Goal: Task Accomplishment & Management: Complete application form

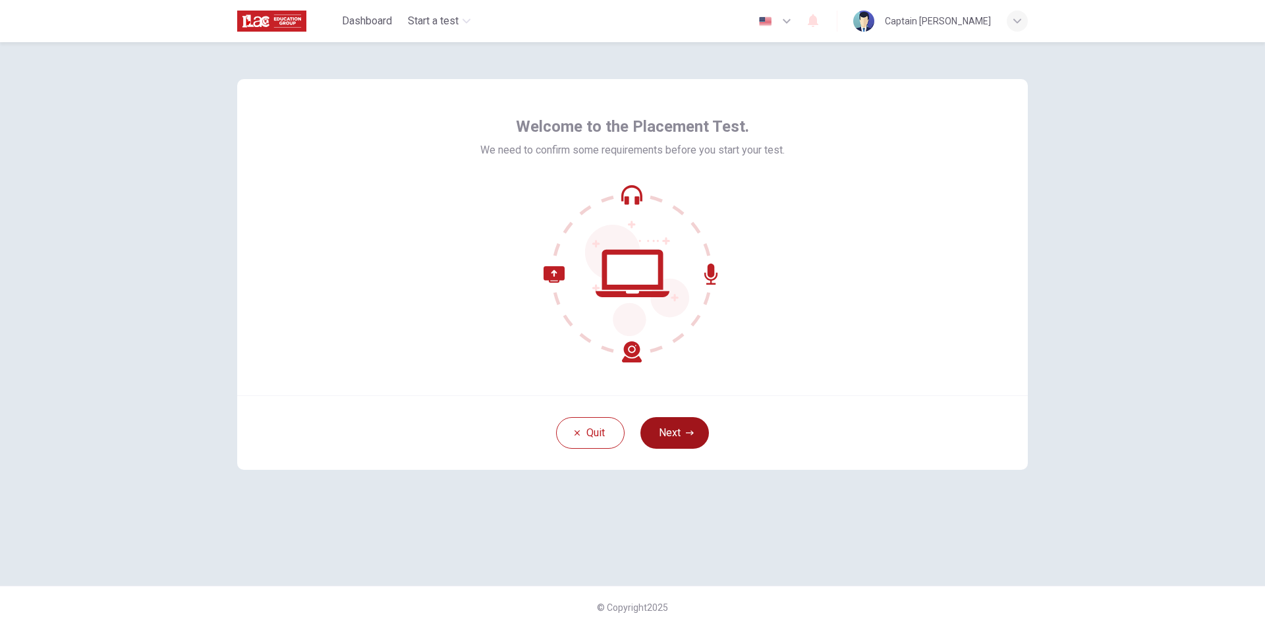
click at [669, 435] on button "Next" at bounding box center [674, 433] width 68 height 32
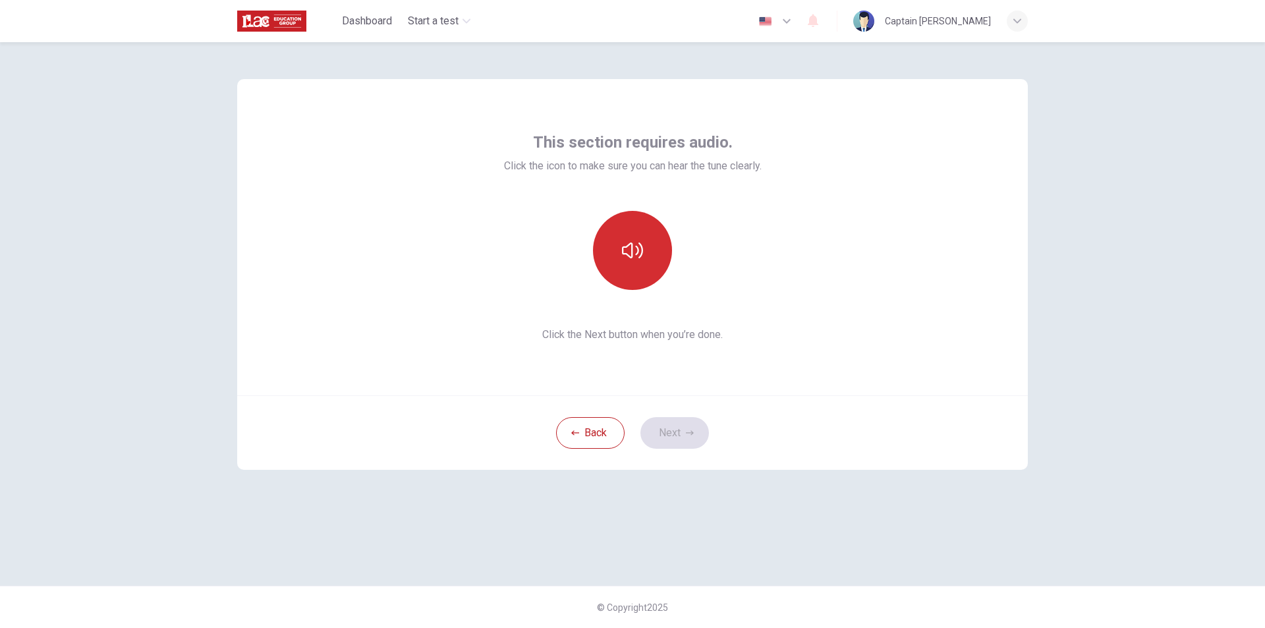
click at [640, 236] on button "button" at bounding box center [632, 250] width 79 height 79
click at [671, 436] on button "Next" at bounding box center [674, 433] width 68 height 32
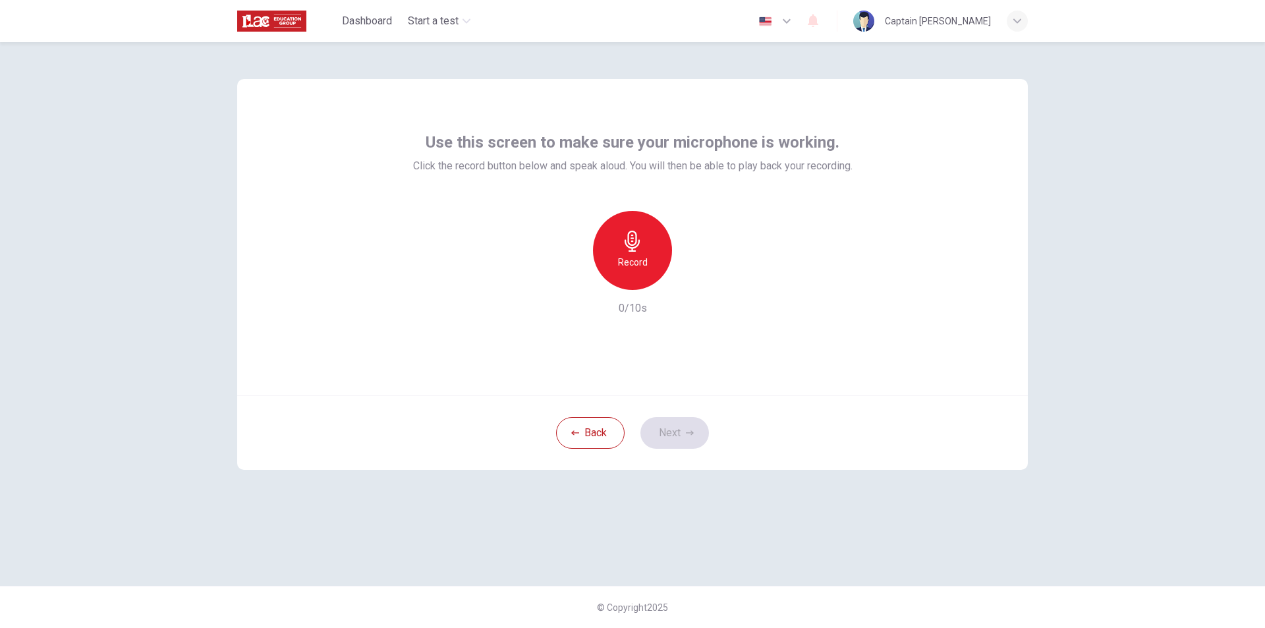
click at [637, 255] on h6 "Record" at bounding box center [633, 262] width 30 height 16
click at [696, 435] on button "Next" at bounding box center [674, 433] width 68 height 32
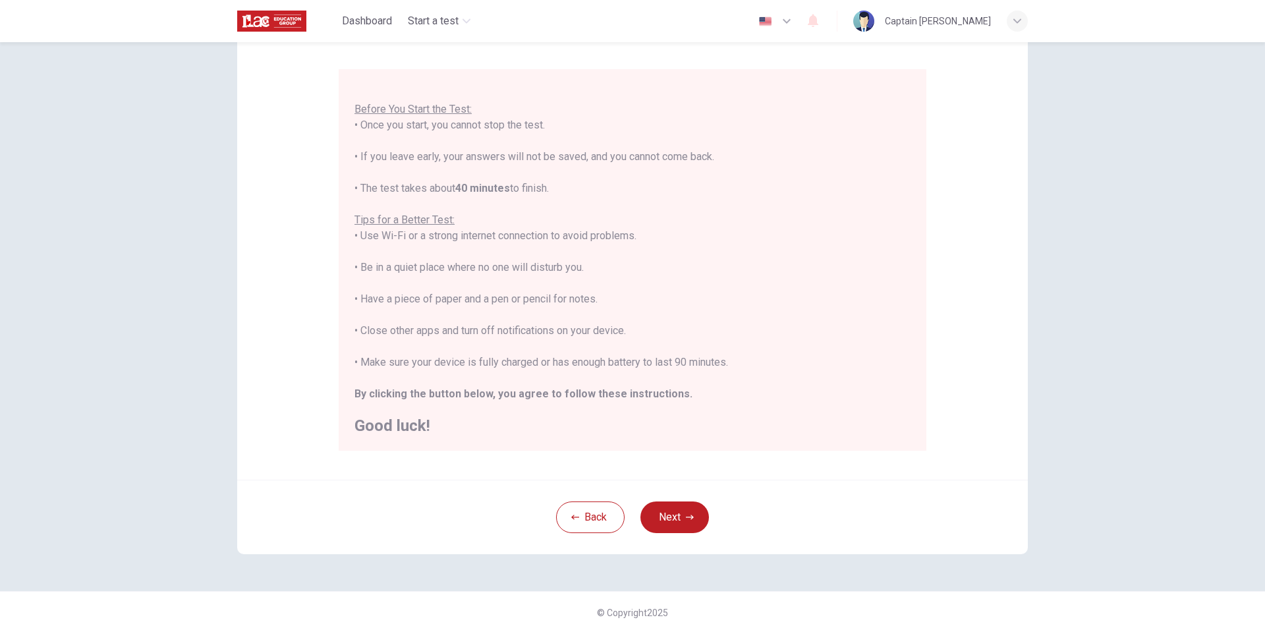
scroll to position [105, 0]
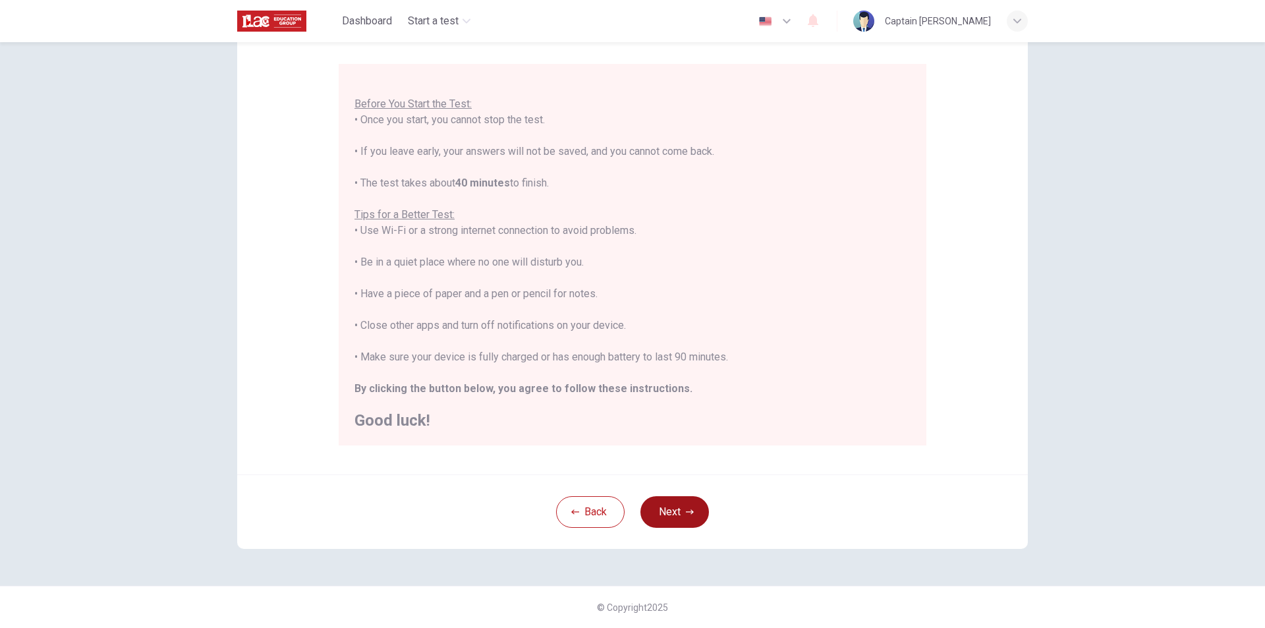
click at [701, 503] on button "Next" at bounding box center [674, 512] width 68 height 32
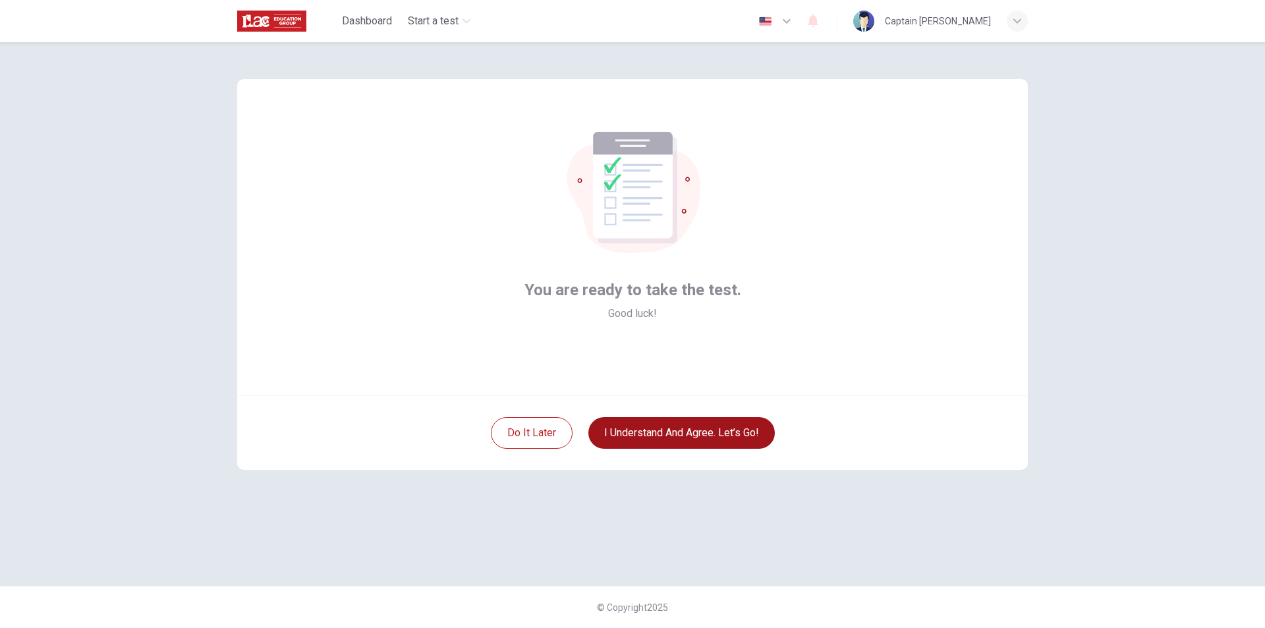
scroll to position [0, 0]
click at [674, 437] on button "I understand and agree. Let’s go!" at bounding box center [681, 433] width 186 height 32
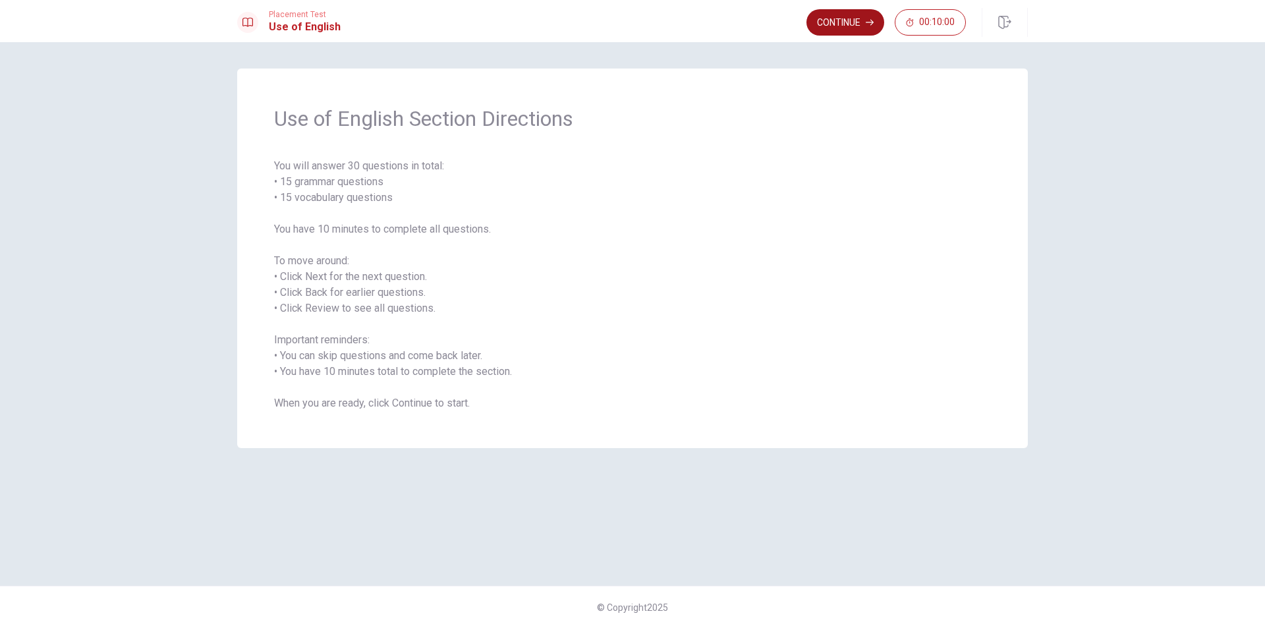
click at [836, 29] on button "Continue" at bounding box center [845, 22] width 78 height 26
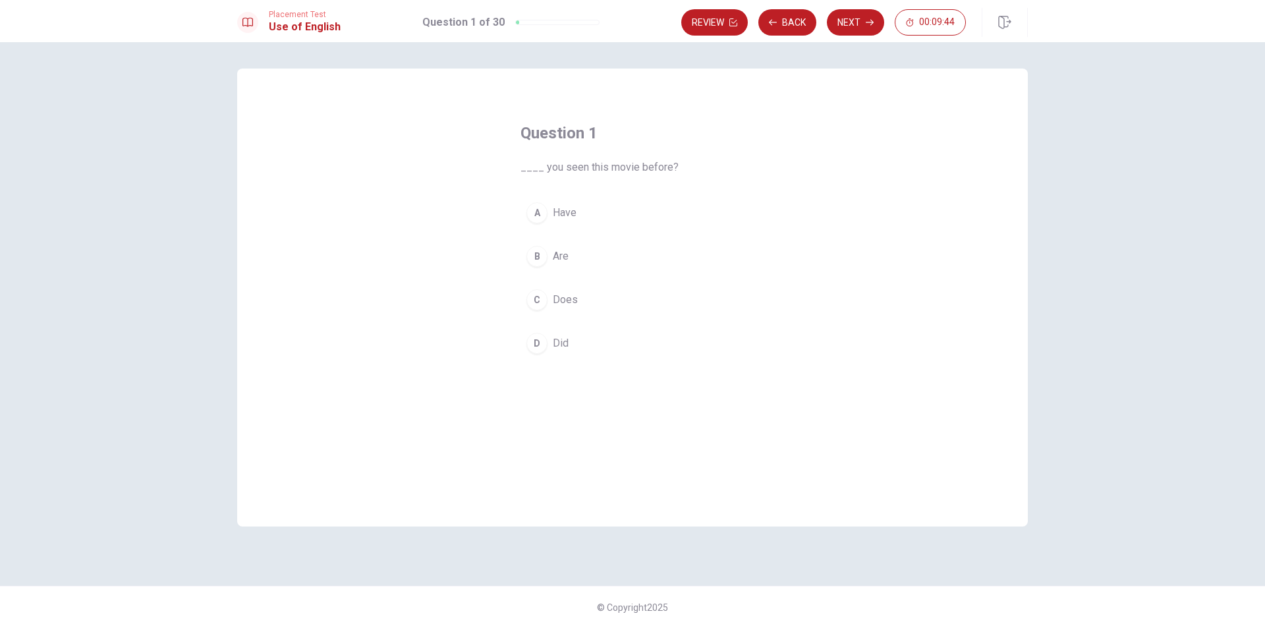
click at [539, 213] on div "A" at bounding box center [536, 212] width 21 height 21
click at [854, 30] on button "Next" at bounding box center [855, 22] width 57 height 26
click at [537, 341] on div "D" at bounding box center [536, 343] width 21 height 21
click at [850, 21] on button "Next" at bounding box center [855, 22] width 57 height 26
click at [535, 215] on div "A" at bounding box center [536, 212] width 21 height 21
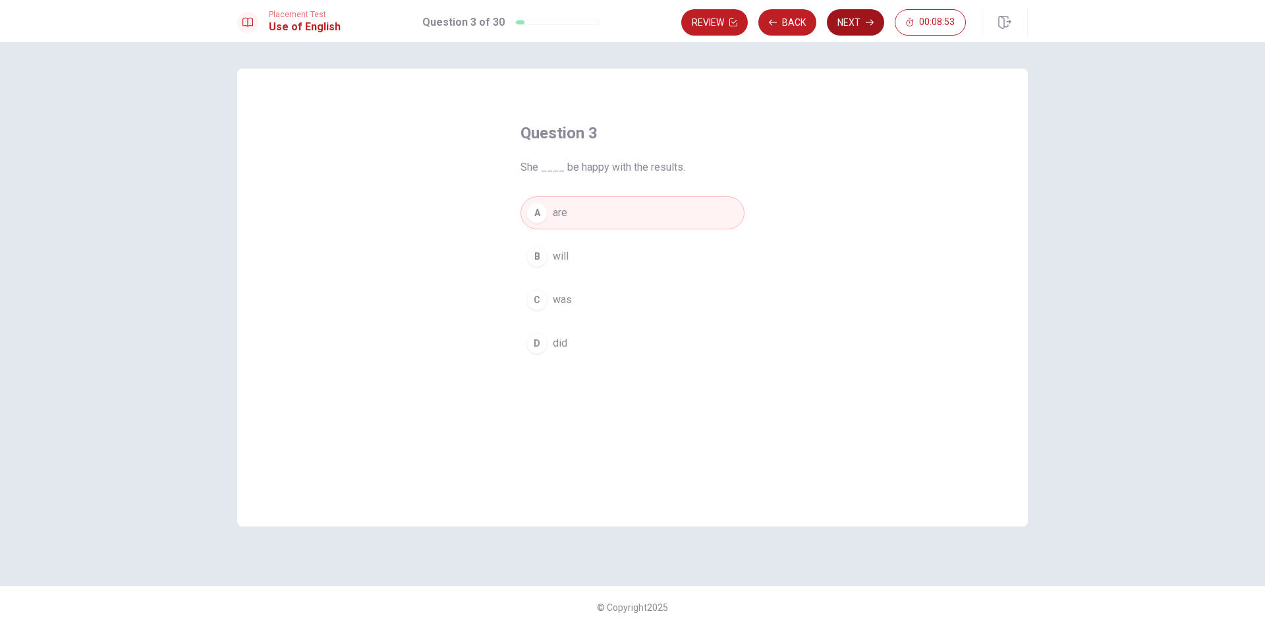
click at [848, 27] on button "Next" at bounding box center [855, 22] width 57 height 26
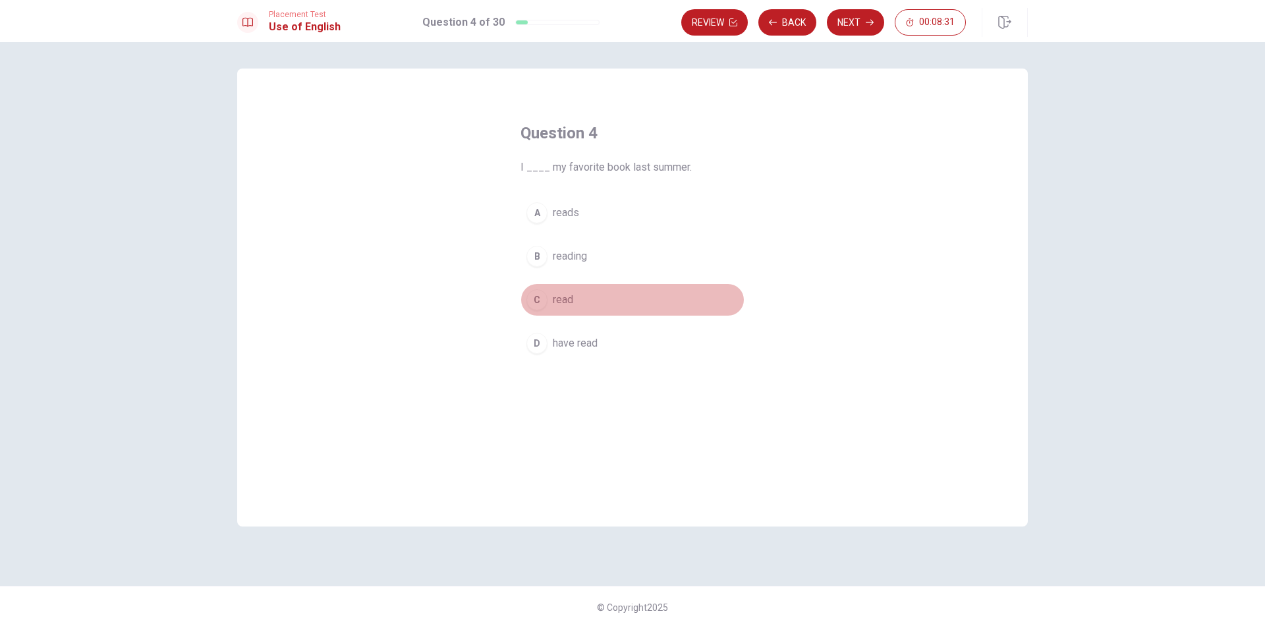
click at [537, 305] on div "C" at bounding box center [536, 299] width 21 height 21
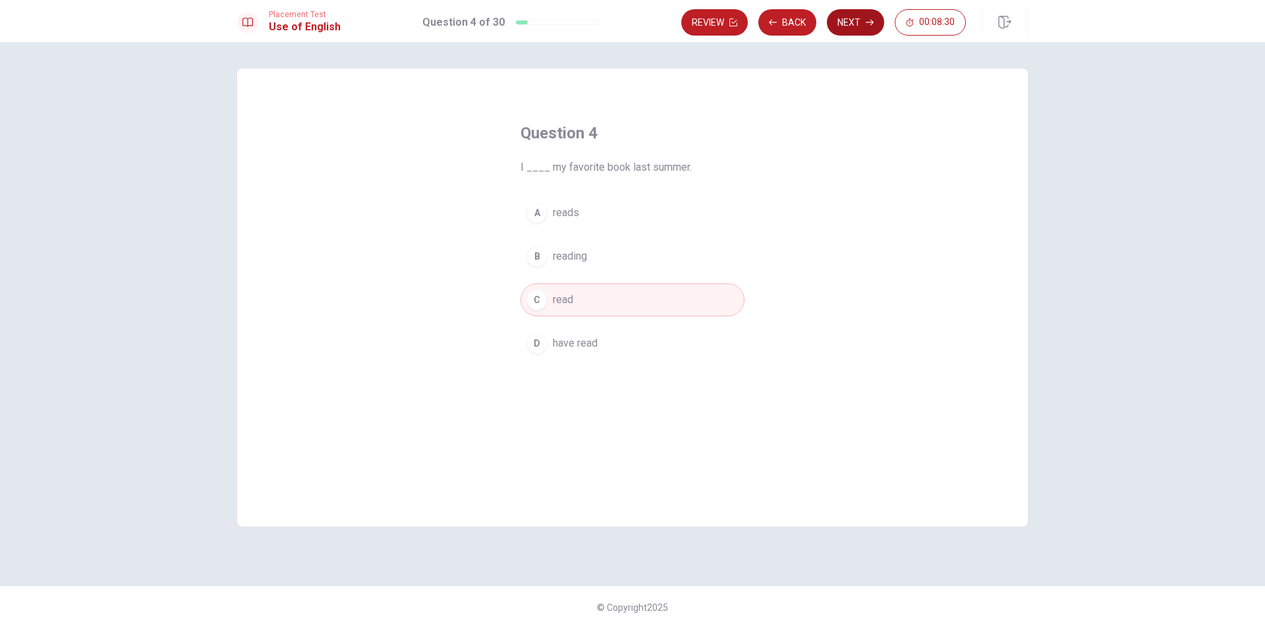
click at [854, 21] on button "Next" at bounding box center [855, 22] width 57 height 26
click at [535, 307] on div "C" at bounding box center [536, 299] width 21 height 21
click at [844, 33] on button "Next" at bounding box center [855, 22] width 57 height 26
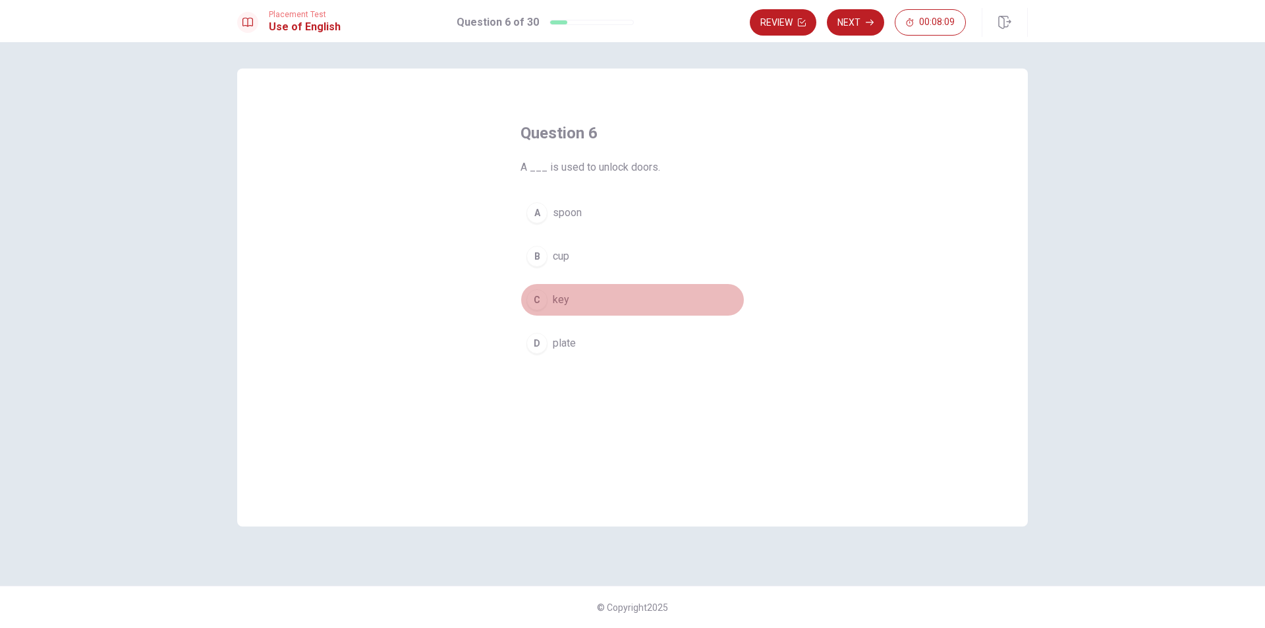
click at [536, 300] on div "C" at bounding box center [536, 299] width 21 height 21
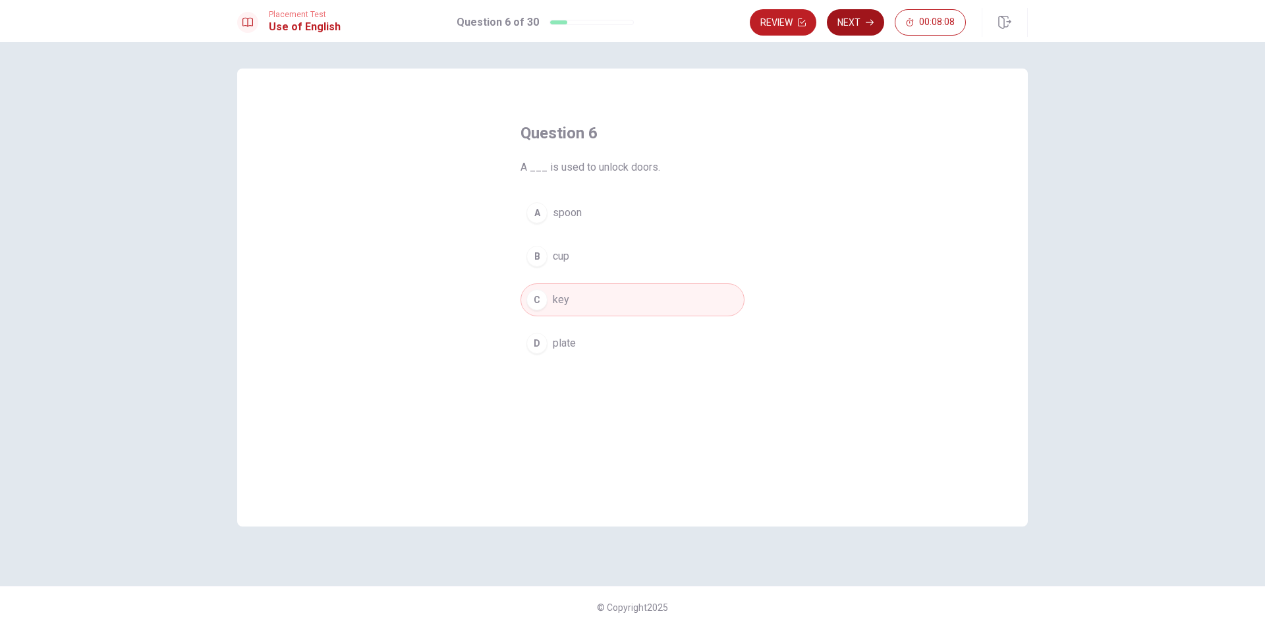
click at [850, 26] on button "Next" at bounding box center [855, 22] width 57 height 26
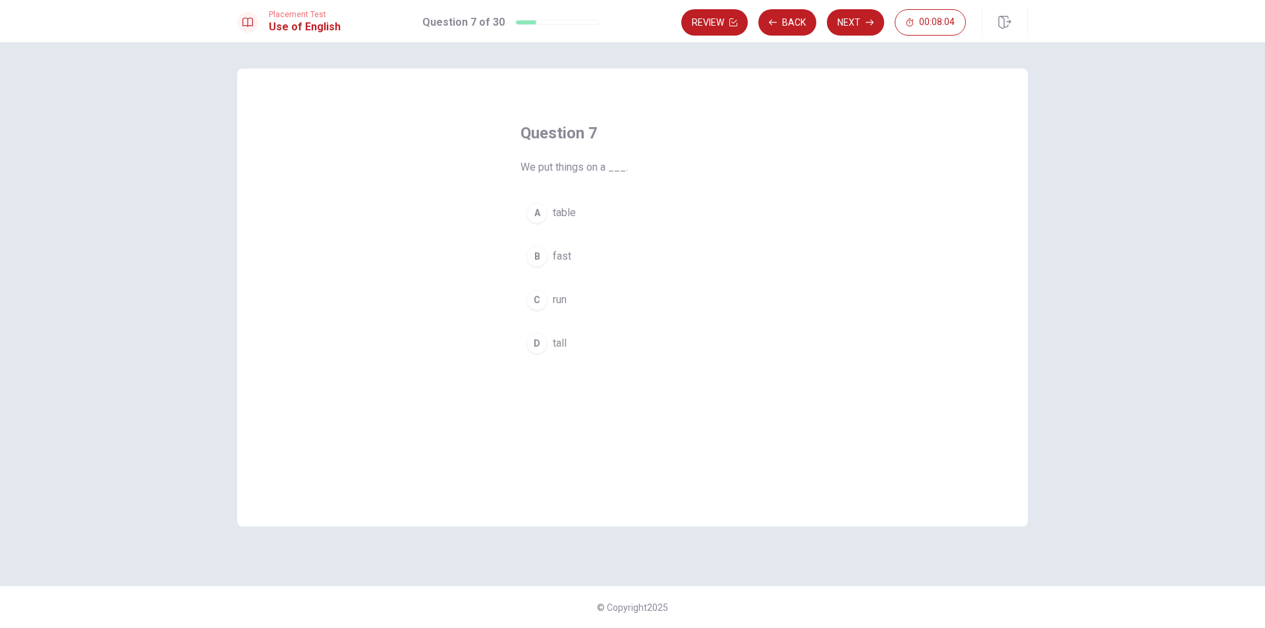
click at [535, 210] on div "A" at bounding box center [536, 212] width 21 height 21
click at [850, 26] on button "Next" at bounding box center [855, 22] width 57 height 26
click at [528, 256] on div "B" at bounding box center [536, 256] width 21 height 21
click at [860, 28] on button "Next" at bounding box center [855, 22] width 57 height 26
click at [538, 263] on div "B" at bounding box center [536, 256] width 21 height 21
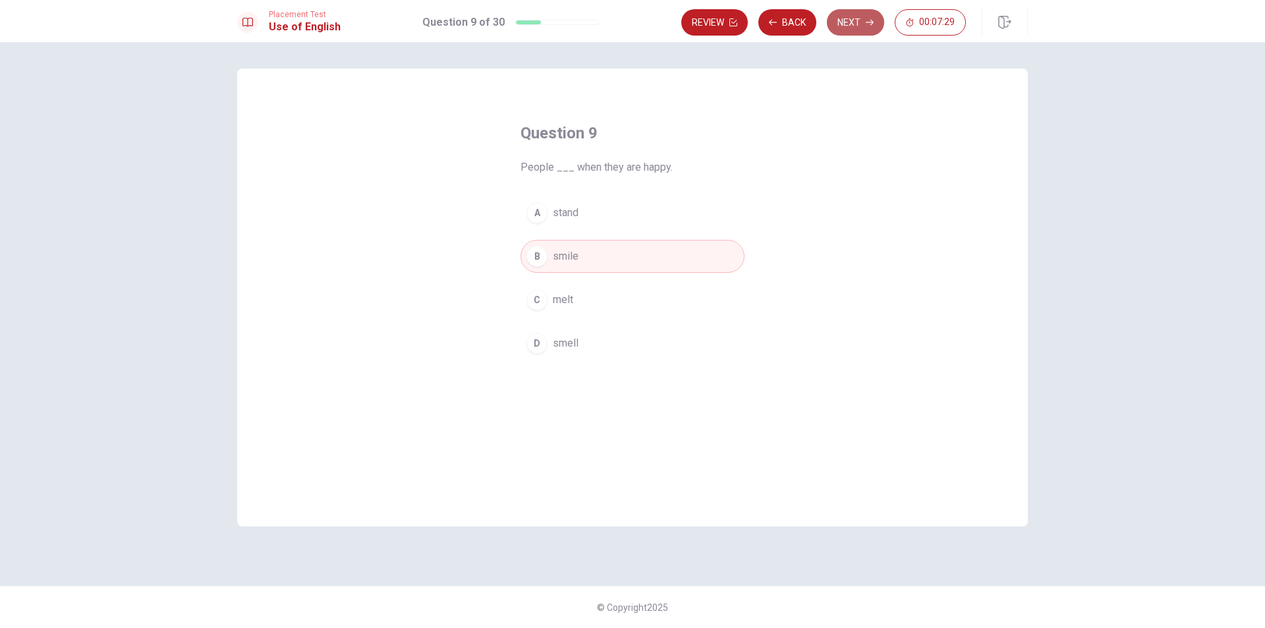
click at [850, 27] on button "Next" at bounding box center [855, 22] width 57 height 26
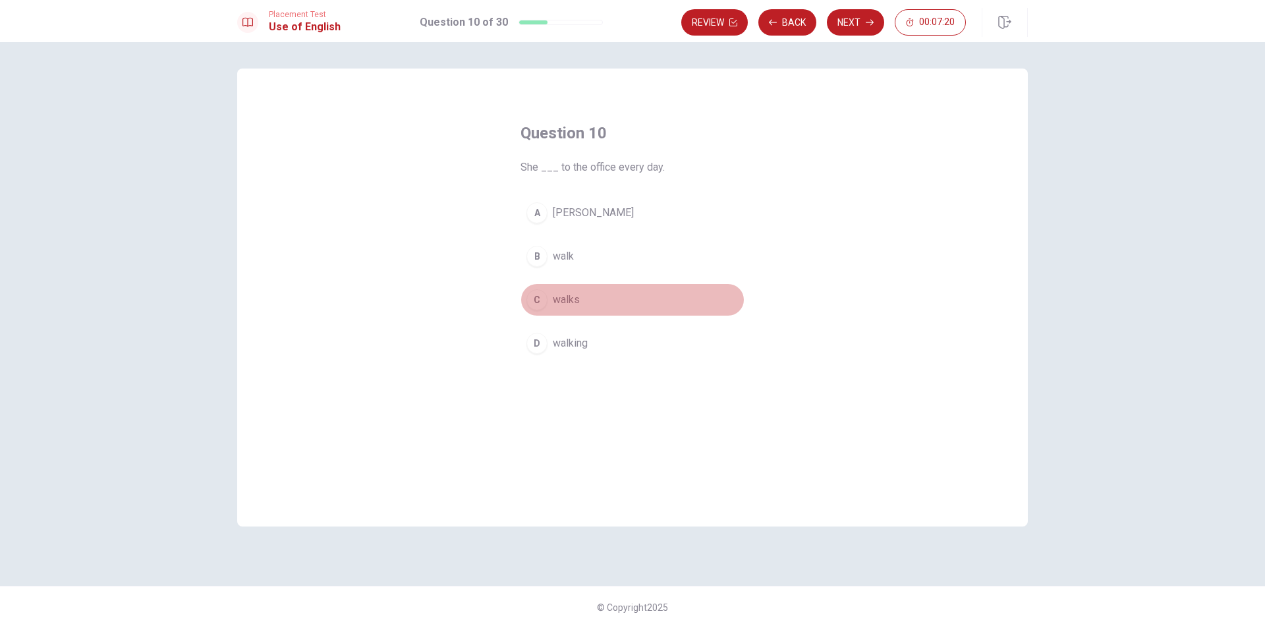
click at [544, 296] on div "C" at bounding box center [536, 299] width 21 height 21
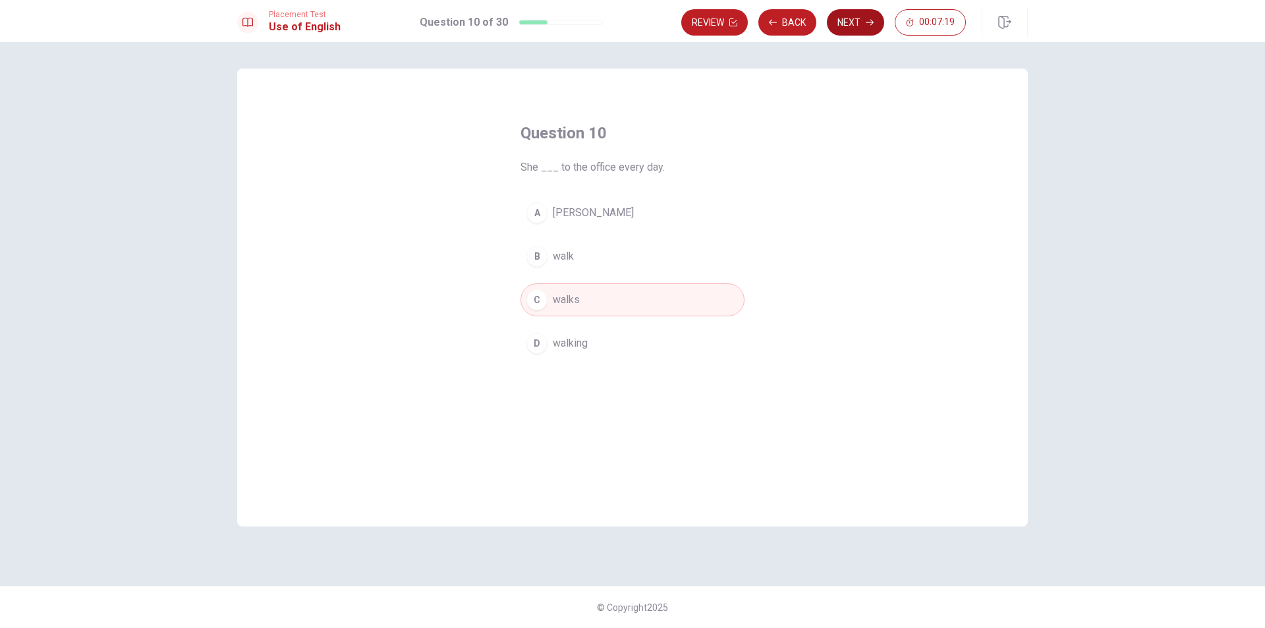
click at [847, 22] on button "Next" at bounding box center [855, 22] width 57 height 26
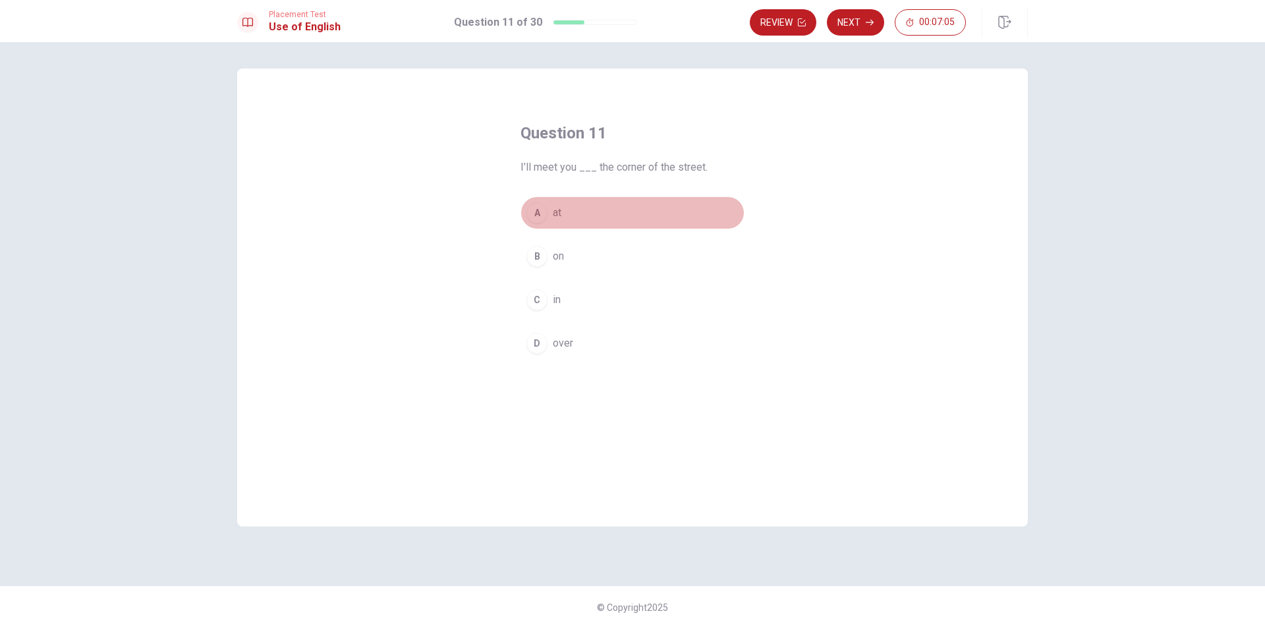
click at [536, 215] on div "A" at bounding box center [536, 212] width 21 height 21
click at [864, 32] on button "Next" at bounding box center [855, 22] width 57 height 26
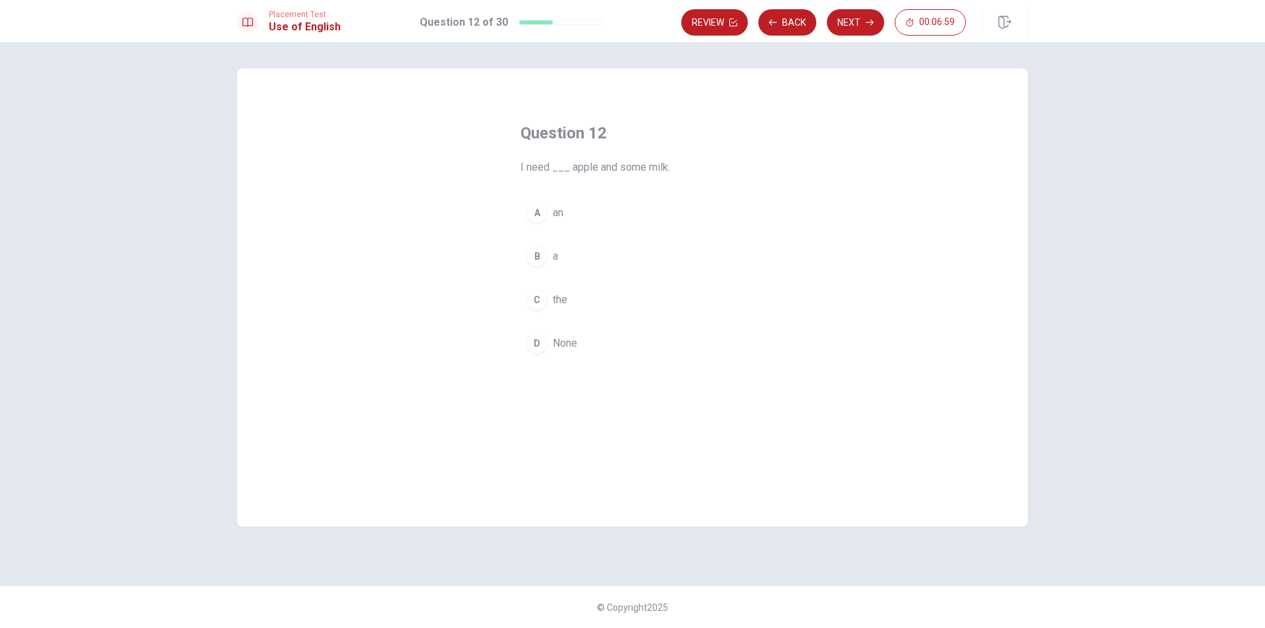
click at [533, 209] on div "A" at bounding box center [536, 212] width 21 height 21
click at [858, 29] on button "Next" at bounding box center [855, 22] width 57 height 26
click at [541, 302] on div "C" at bounding box center [536, 299] width 21 height 21
click at [873, 28] on button "Next" at bounding box center [855, 22] width 57 height 26
click at [534, 344] on div "D" at bounding box center [536, 343] width 21 height 21
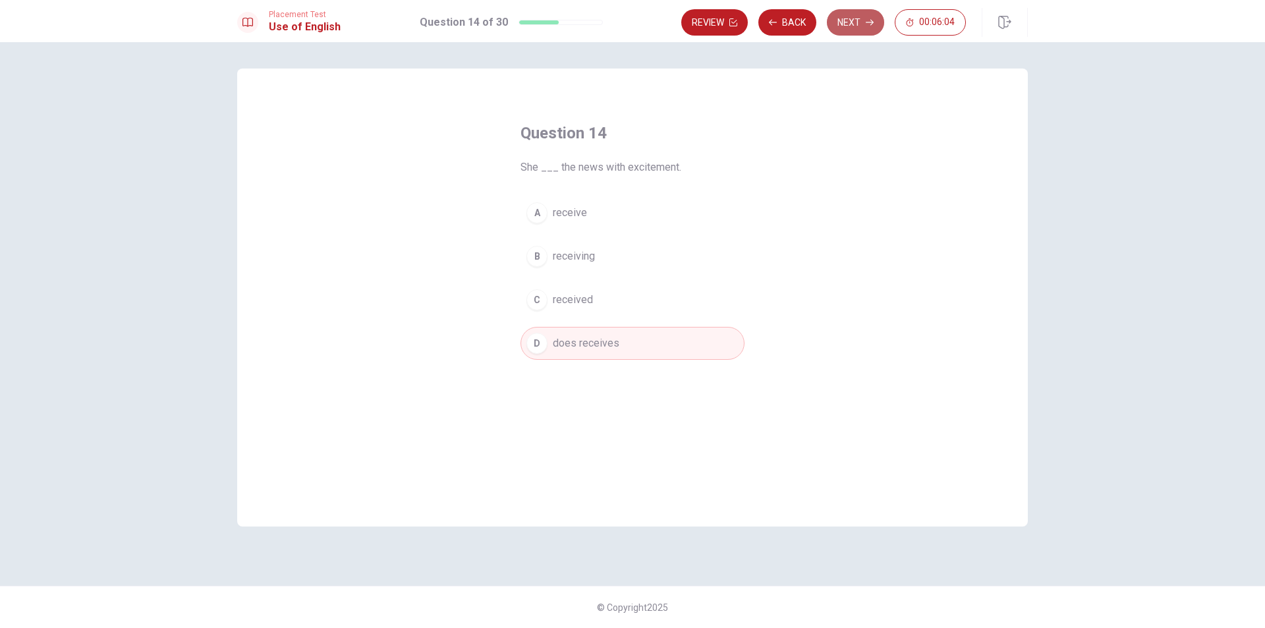
click at [859, 30] on button "Next" at bounding box center [855, 22] width 57 height 26
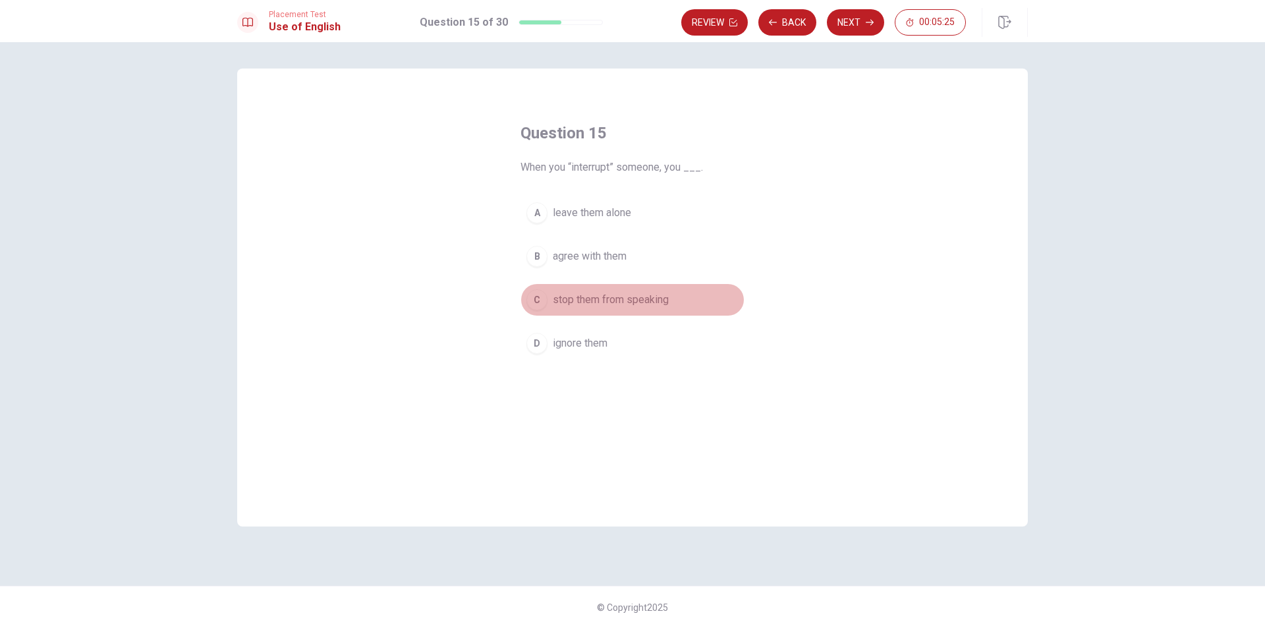
click at [541, 304] on div "C" at bounding box center [536, 299] width 21 height 21
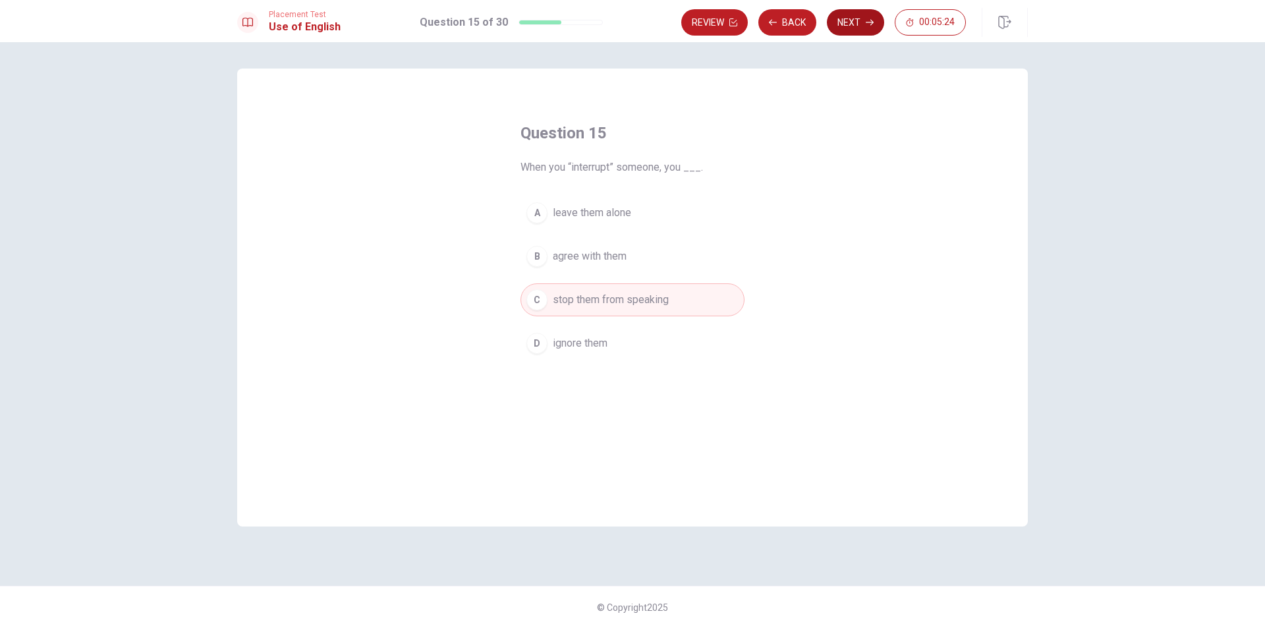
click at [862, 29] on button "Next" at bounding box center [855, 22] width 57 height 26
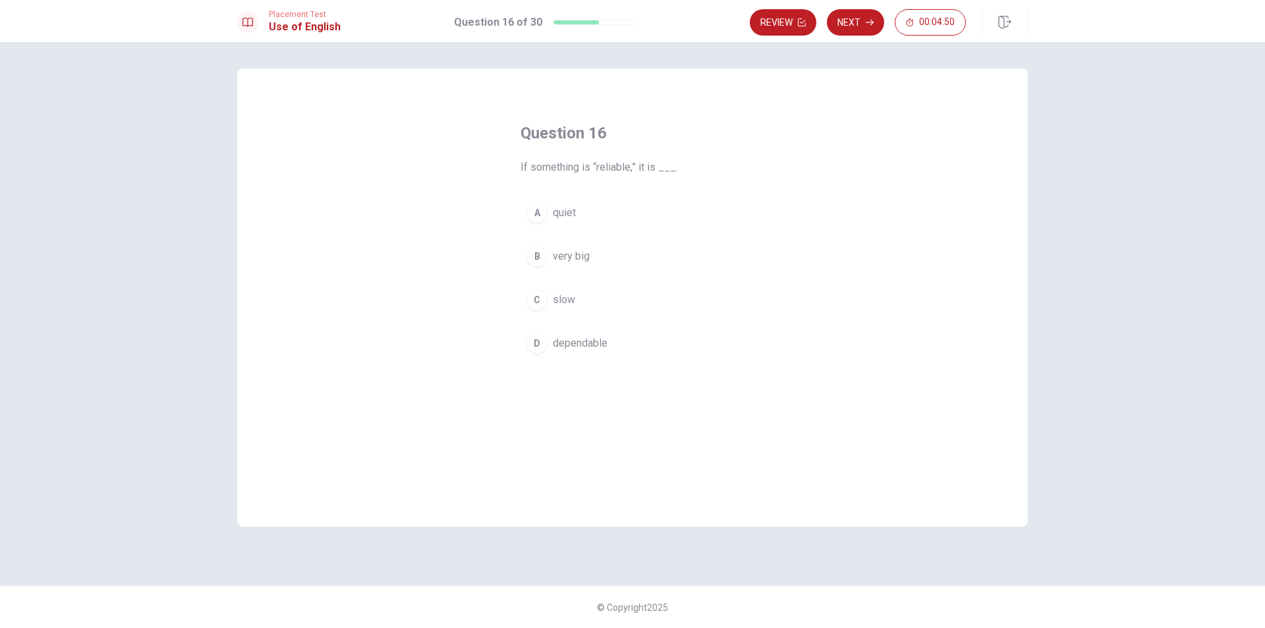
click at [526, 341] on button "D dependable" at bounding box center [632, 343] width 224 height 33
click at [847, 24] on button "Next" at bounding box center [855, 22] width 57 height 26
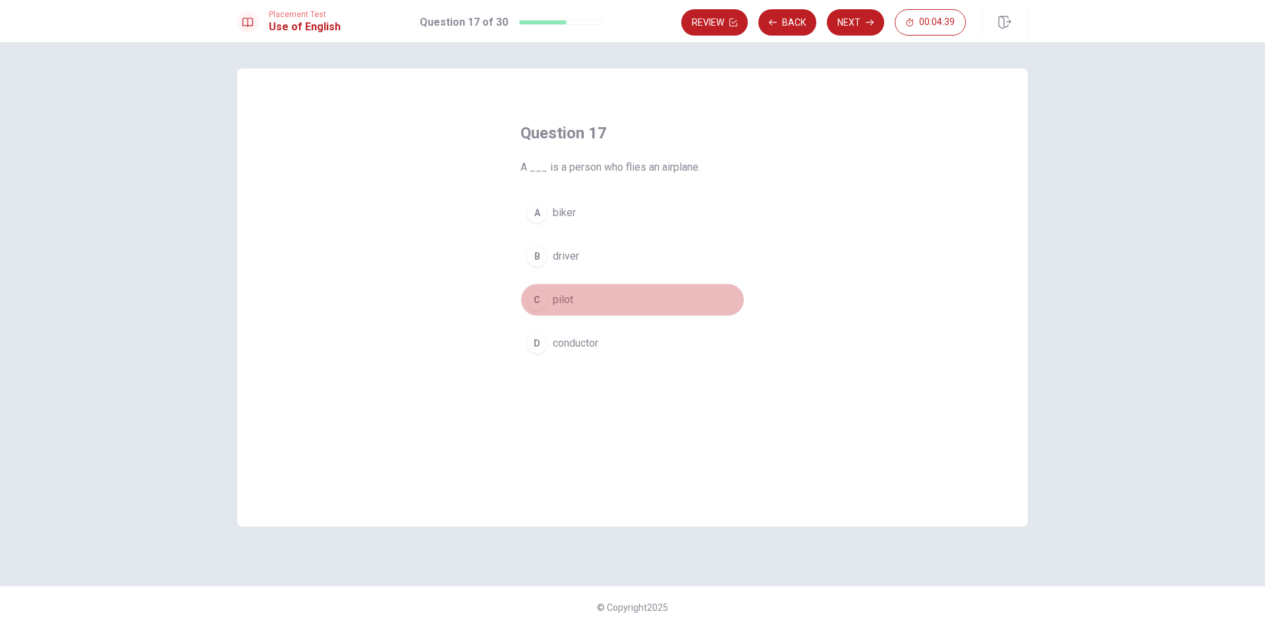
click at [537, 303] on div "C" at bounding box center [536, 299] width 21 height 21
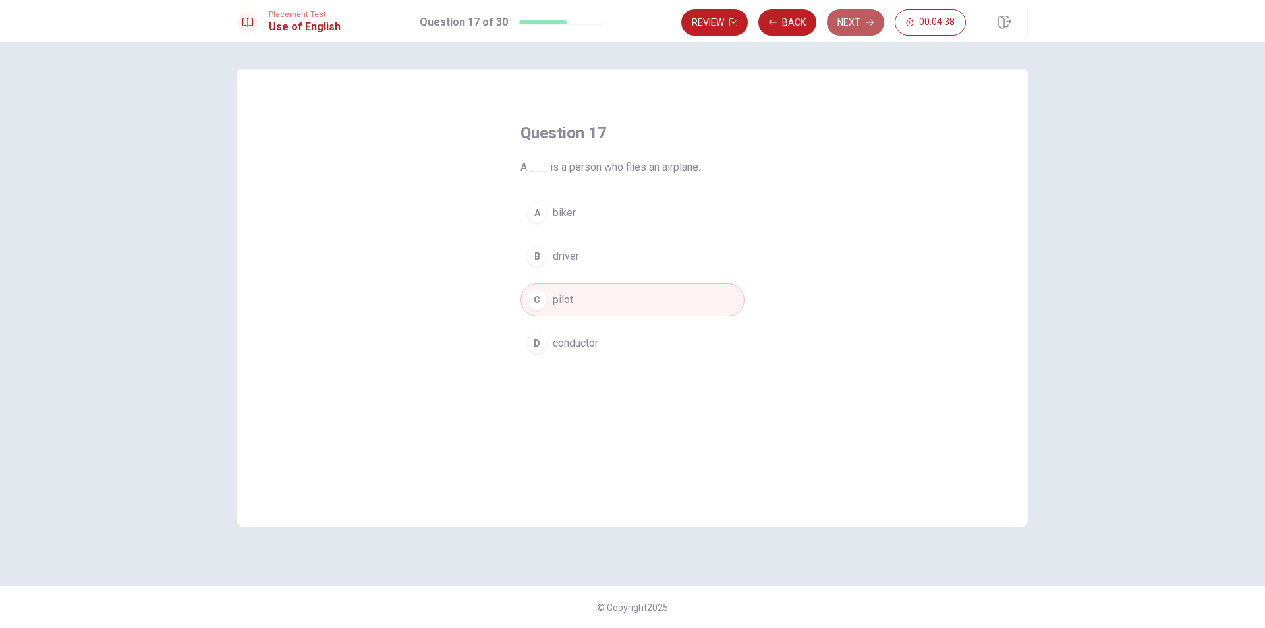
click at [864, 21] on button "Next" at bounding box center [855, 22] width 57 height 26
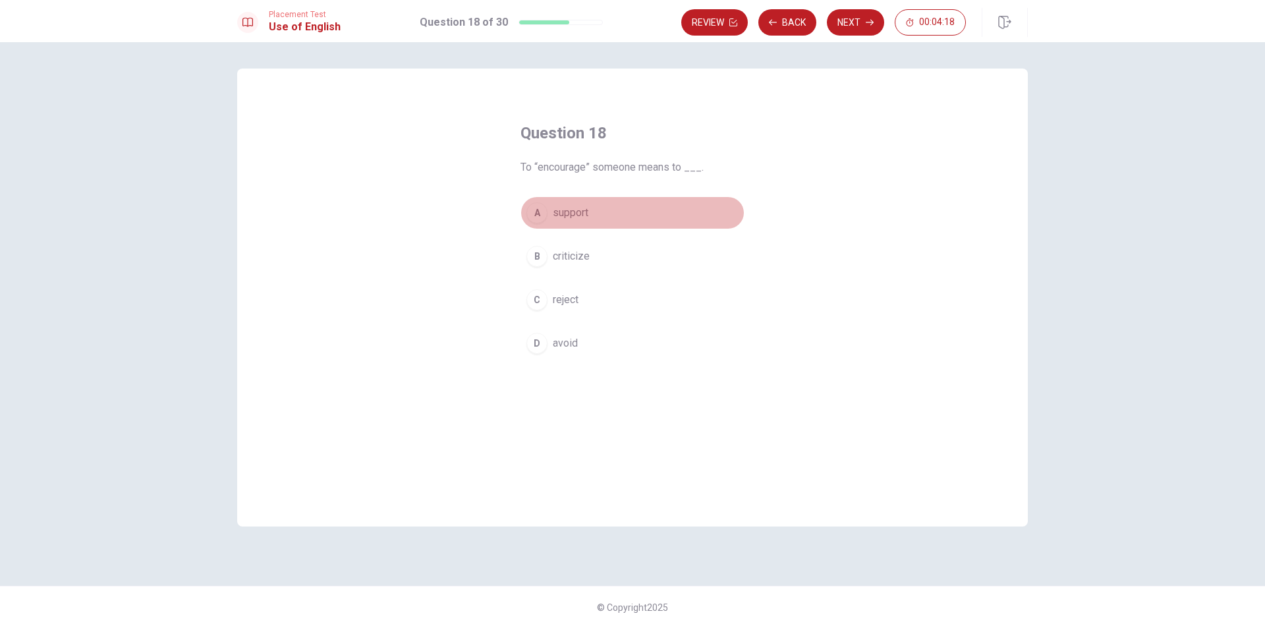
click at [532, 212] on div "A" at bounding box center [536, 212] width 21 height 21
click at [857, 28] on button "Next" at bounding box center [855, 22] width 57 height 26
click at [537, 305] on div "C" at bounding box center [536, 299] width 21 height 21
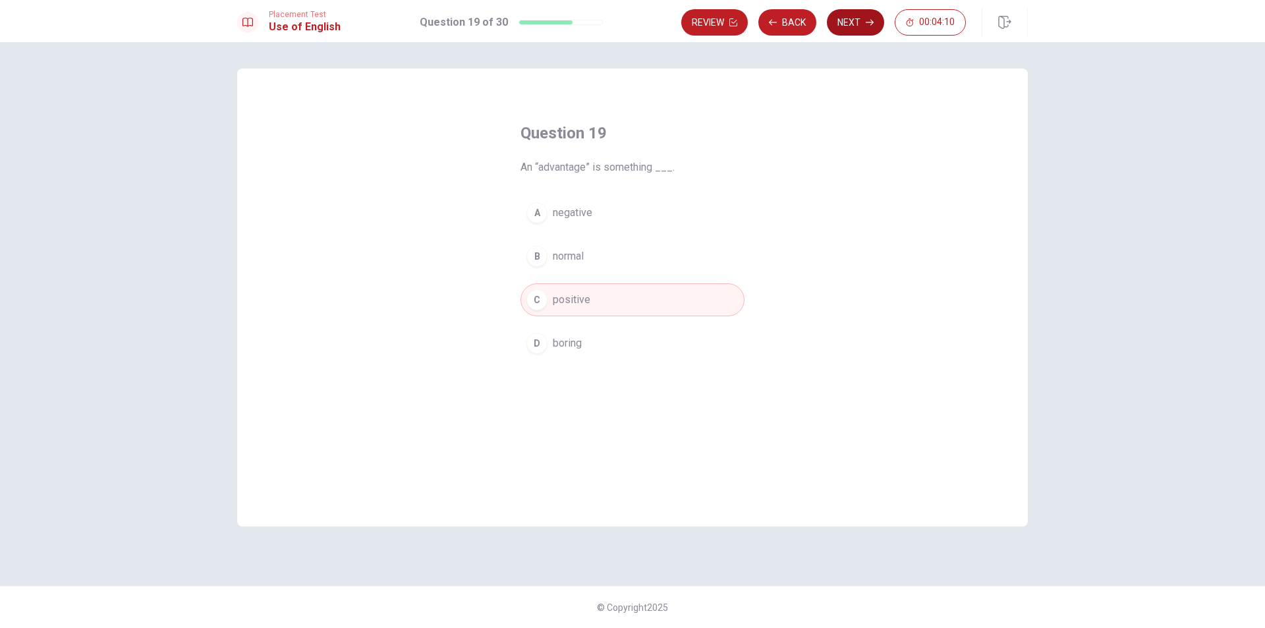
click at [845, 29] on button "Next" at bounding box center [855, 22] width 57 height 26
click at [540, 213] on div "A" at bounding box center [536, 212] width 21 height 21
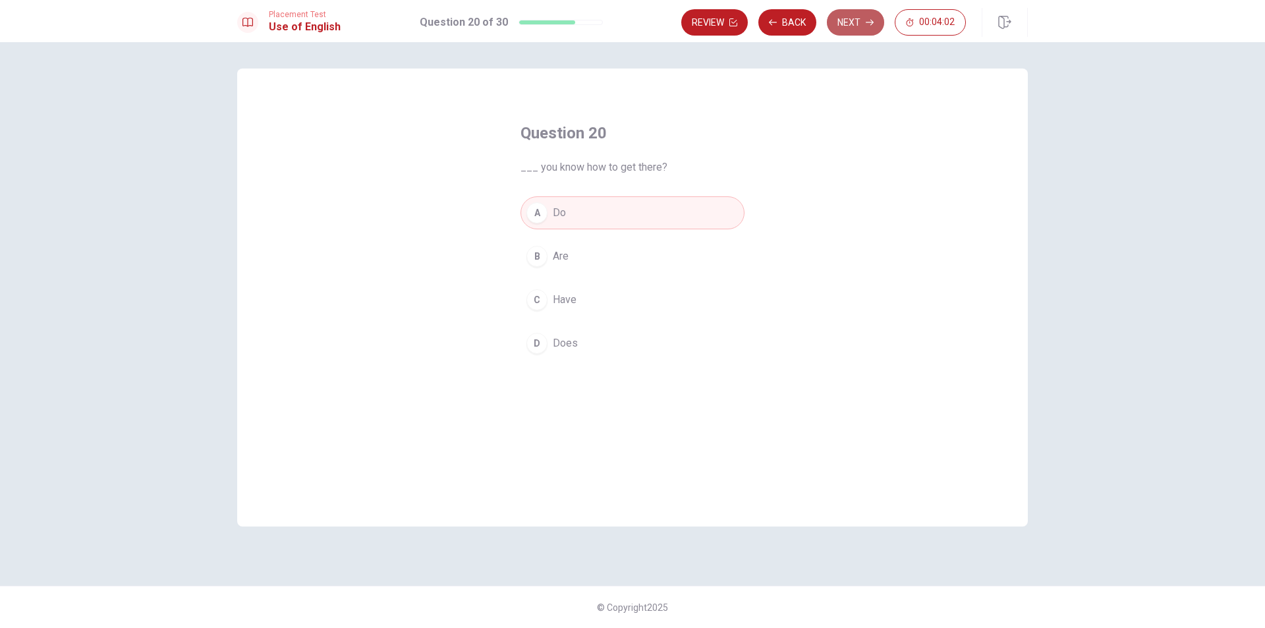
click at [859, 30] on button "Next" at bounding box center [855, 22] width 57 height 26
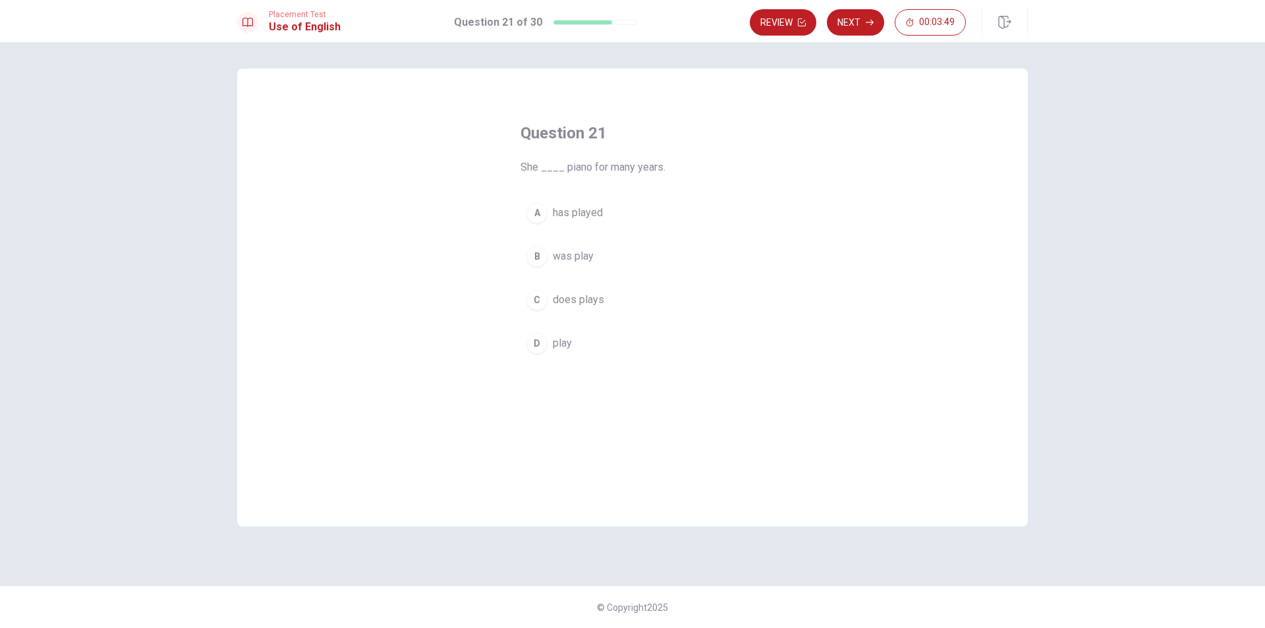
click at [544, 215] on div "A" at bounding box center [536, 212] width 21 height 21
click at [854, 27] on button "Next" at bounding box center [855, 22] width 57 height 26
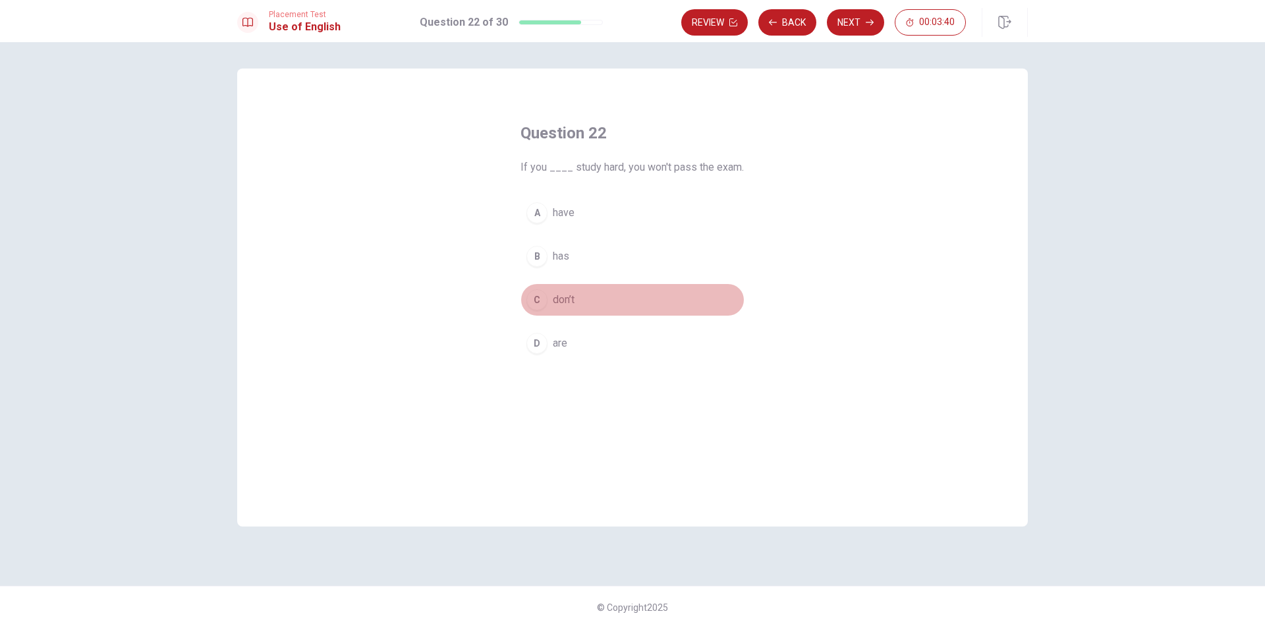
click at [537, 300] on div "C" at bounding box center [536, 299] width 21 height 21
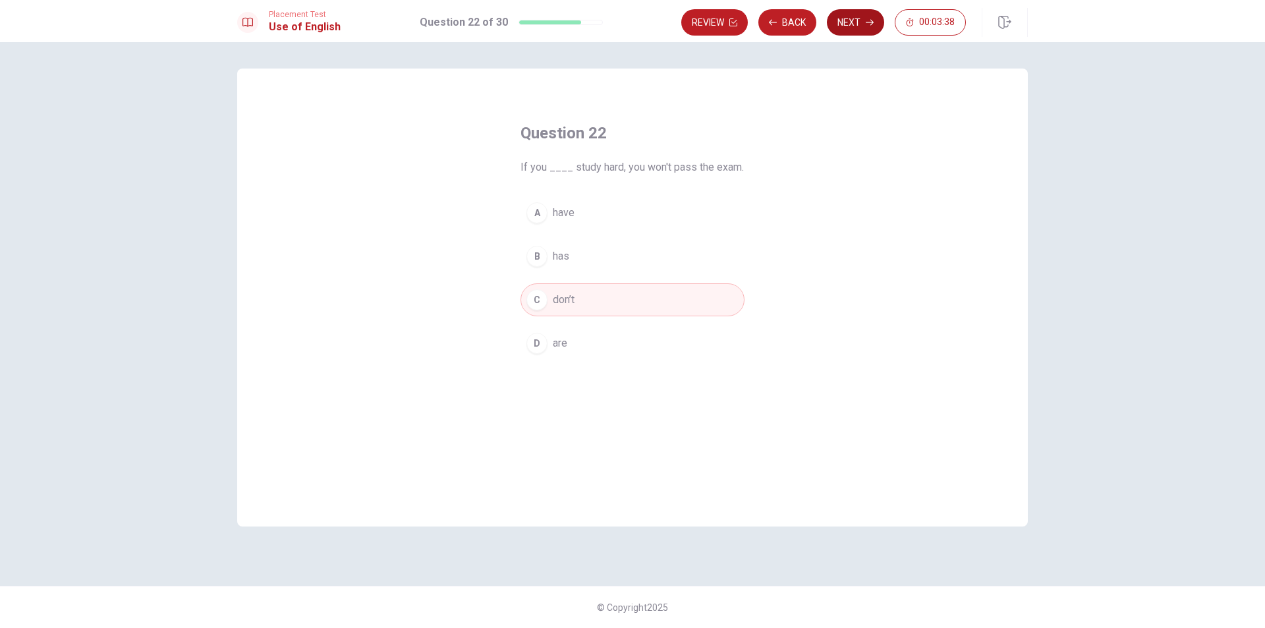
click at [858, 26] on button "Next" at bounding box center [855, 22] width 57 height 26
click at [551, 249] on button "B enjoys" at bounding box center [632, 256] width 224 height 33
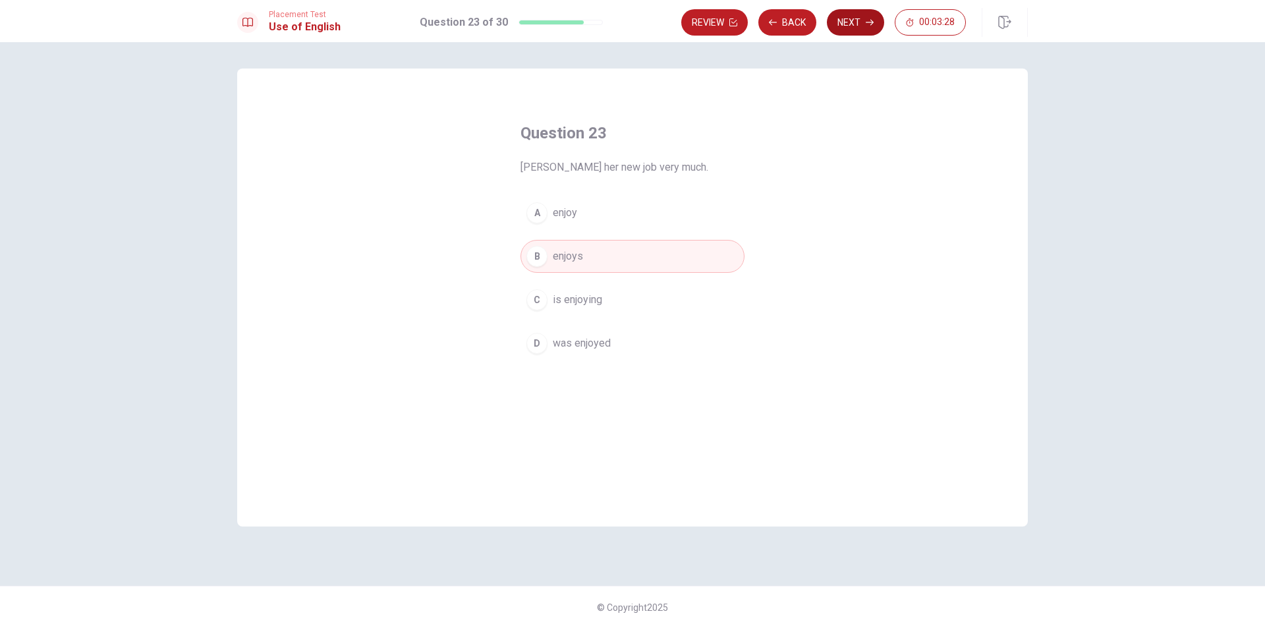
click at [862, 16] on button "Next" at bounding box center [855, 22] width 57 height 26
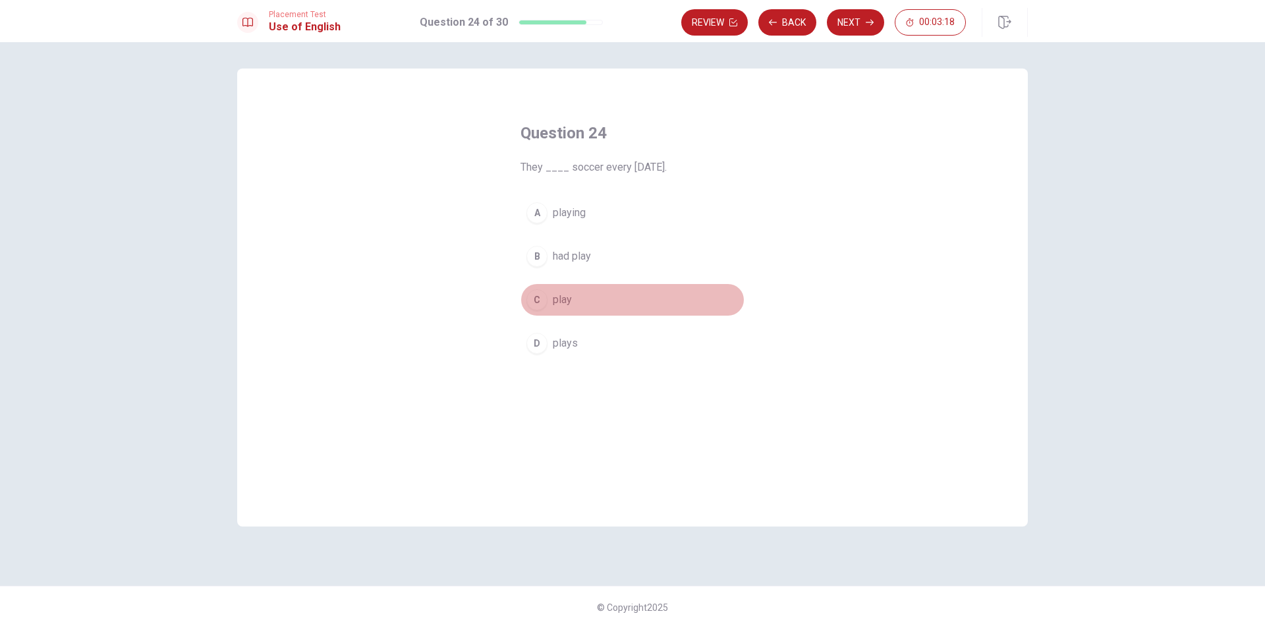
click at [539, 291] on div "C" at bounding box center [536, 299] width 21 height 21
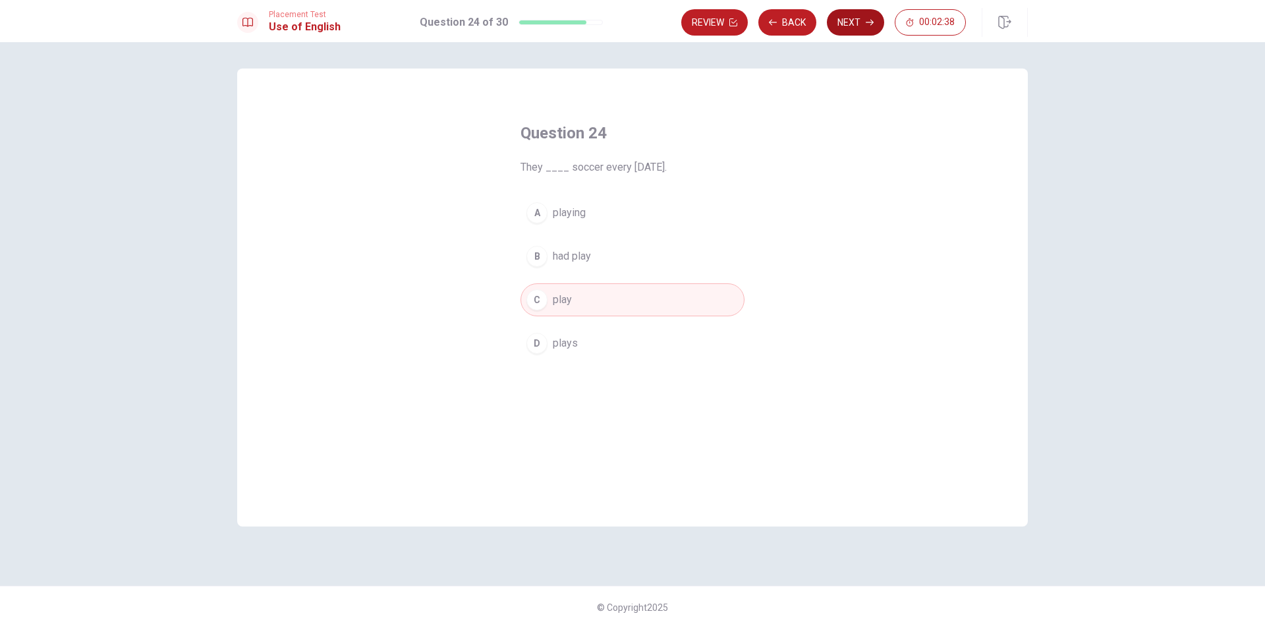
click at [869, 27] on button "Next" at bounding box center [855, 22] width 57 height 26
click at [539, 346] on div "D" at bounding box center [536, 343] width 21 height 21
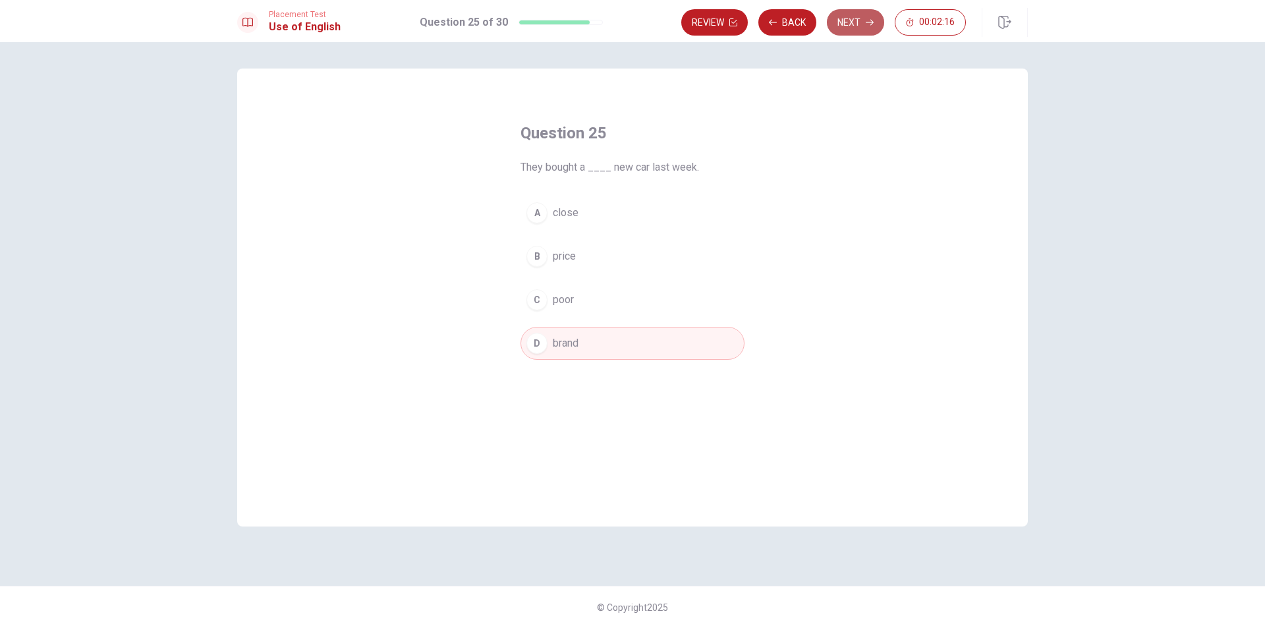
click at [862, 22] on button "Next" at bounding box center [855, 22] width 57 height 26
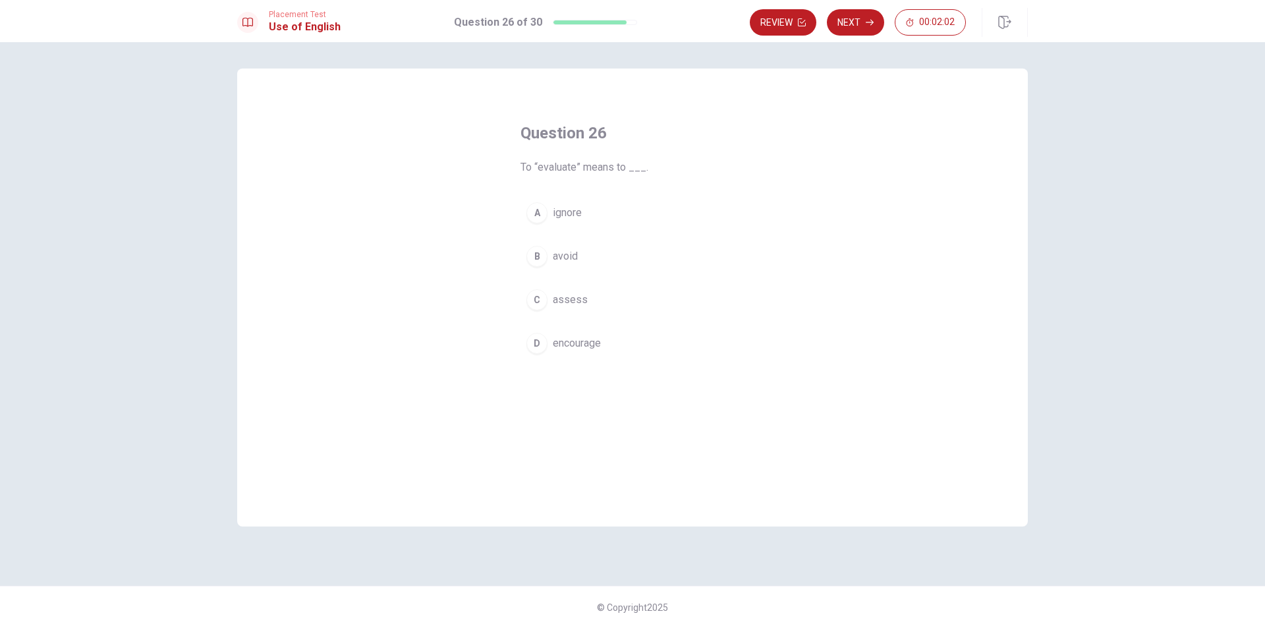
click at [541, 265] on div "B" at bounding box center [536, 256] width 21 height 21
click at [859, 22] on button "Next" at bounding box center [855, 22] width 57 height 26
click at [580, 341] on span "helps you" at bounding box center [575, 343] width 45 height 16
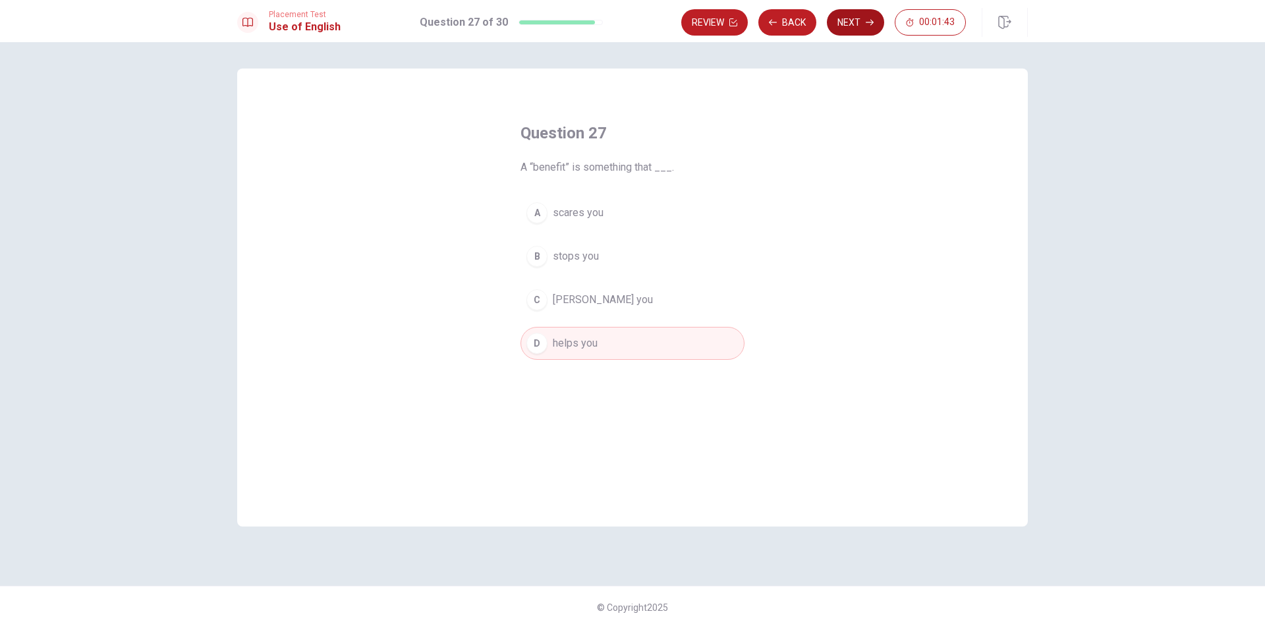
click at [846, 26] on button "Next" at bounding box center [855, 22] width 57 height 26
click at [573, 215] on span "study it" at bounding box center [570, 213] width 34 height 16
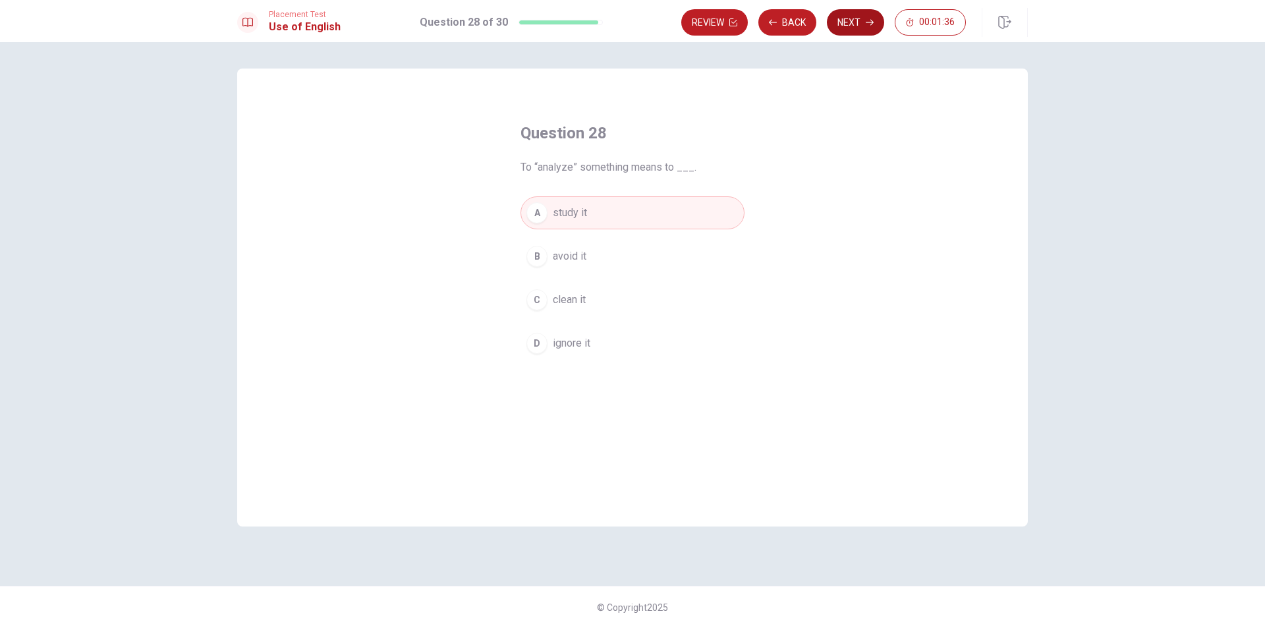
click at [846, 17] on button "Next" at bounding box center [855, 22] width 57 height 26
click at [580, 252] on span "consume" at bounding box center [574, 256] width 42 height 16
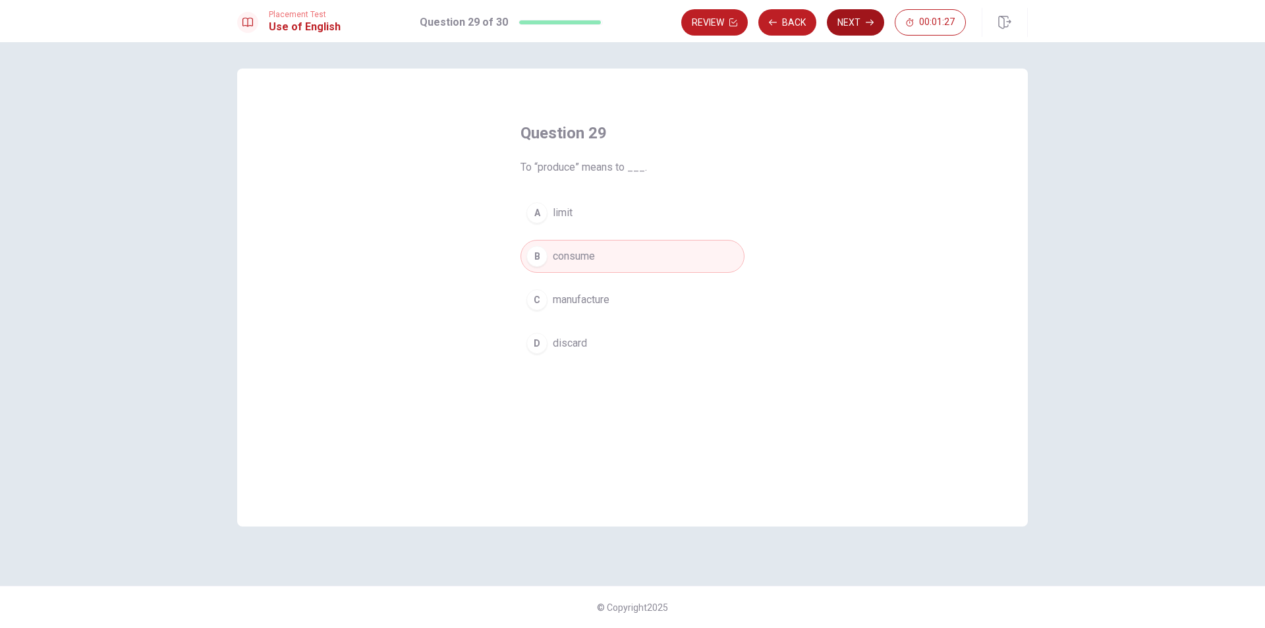
click at [863, 24] on button "Next" at bounding box center [855, 22] width 57 height 26
click at [538, 348] on div "D" at bounding box center [536, 343] width 21 height 21
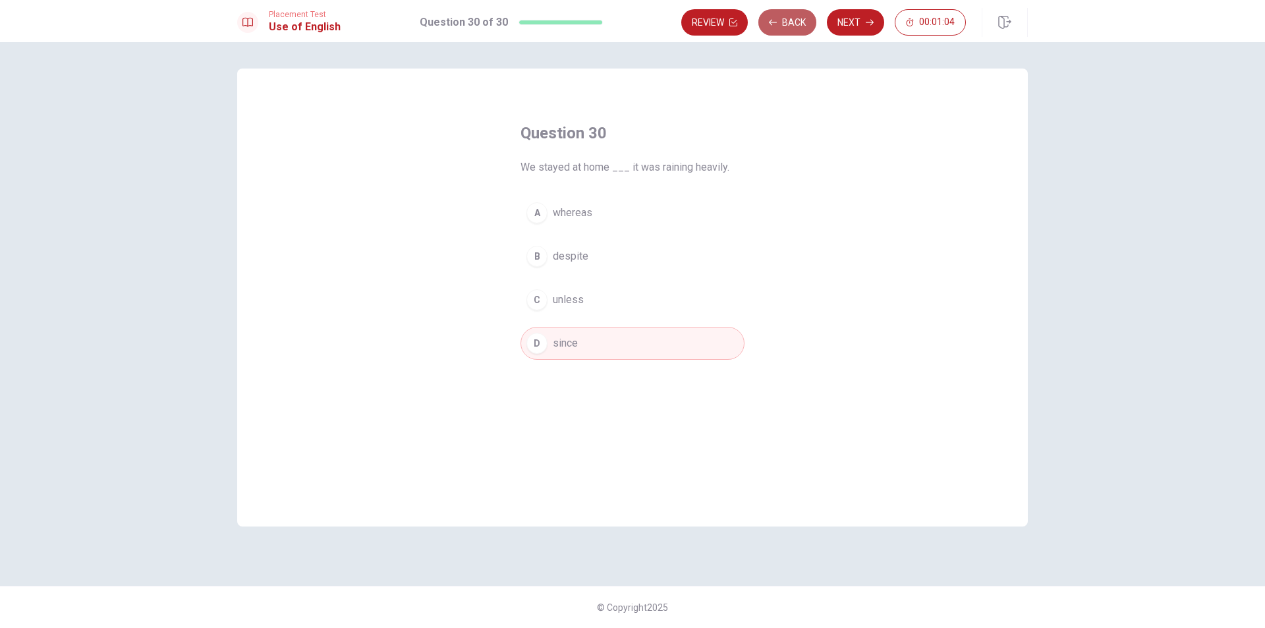
click at [785, 31] on button "Back" at bounding box center [787, 22] width 58 height 26
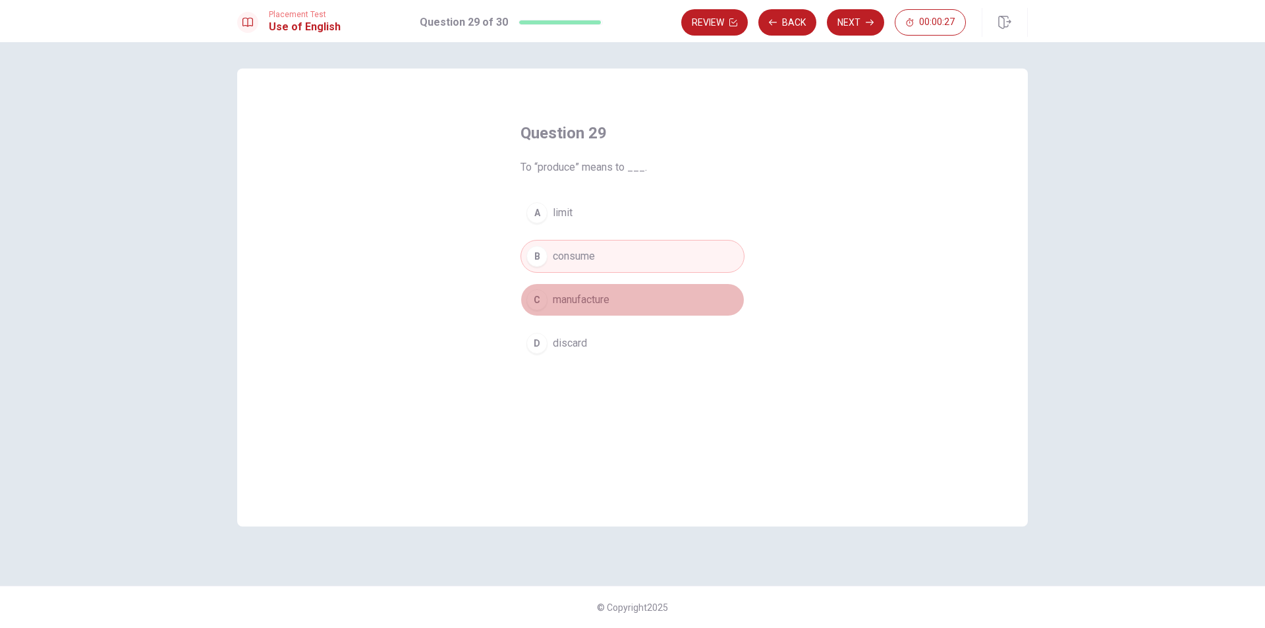
click at [599, 300] on span "manufacture" at bounding box center [581, 300] width 57 height 16
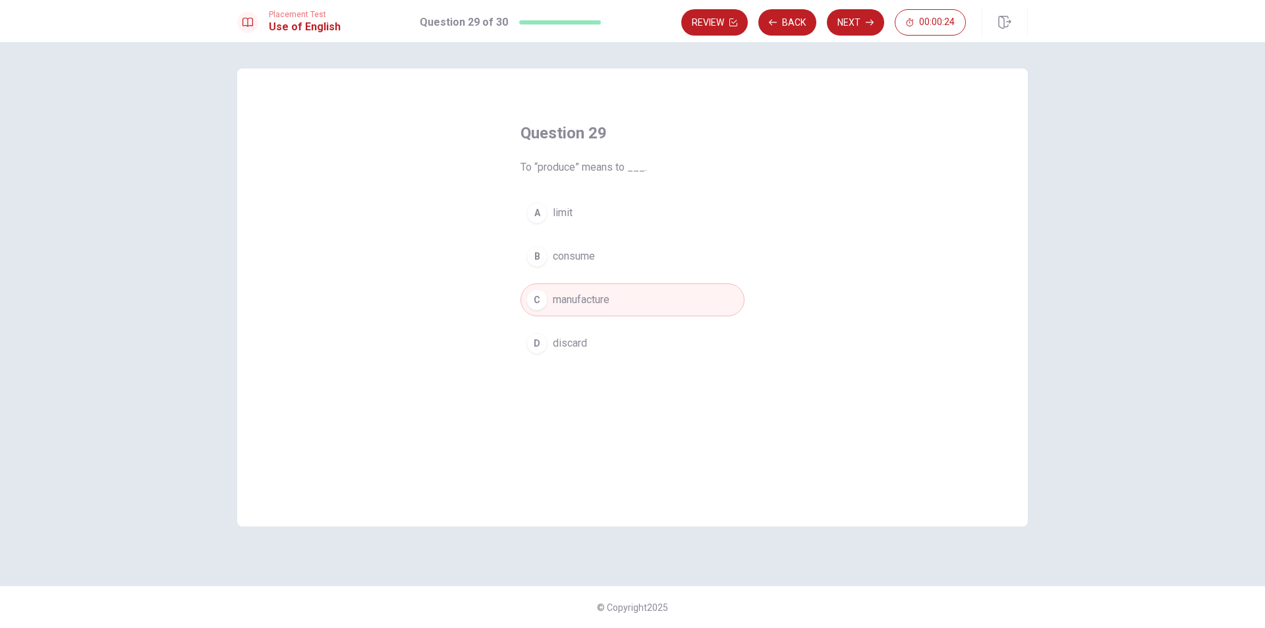
click at [852, 19] on button "Next" at bounding box center [855, 22] width 57 height 26
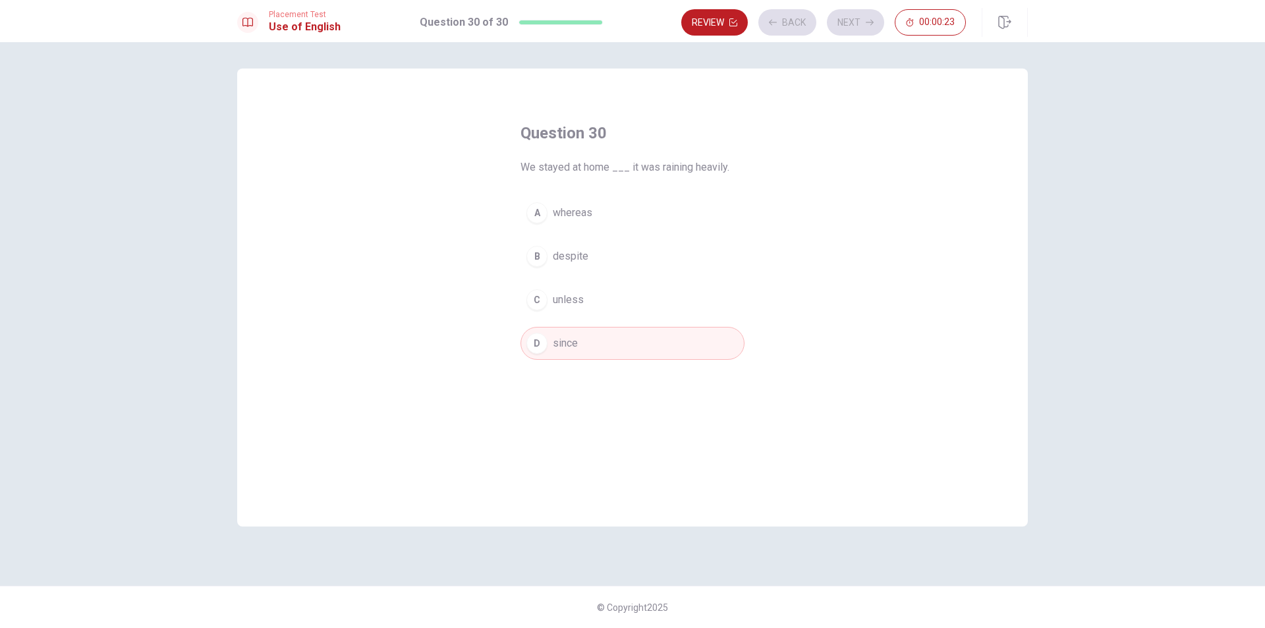
click at [852, 20] on div "Review Back Next 00:00:23" at bounding box center [823, 22] width 285 height 26
click at [860, 21] on button "Next" at bounding box center [855, 22] width 57 height 26
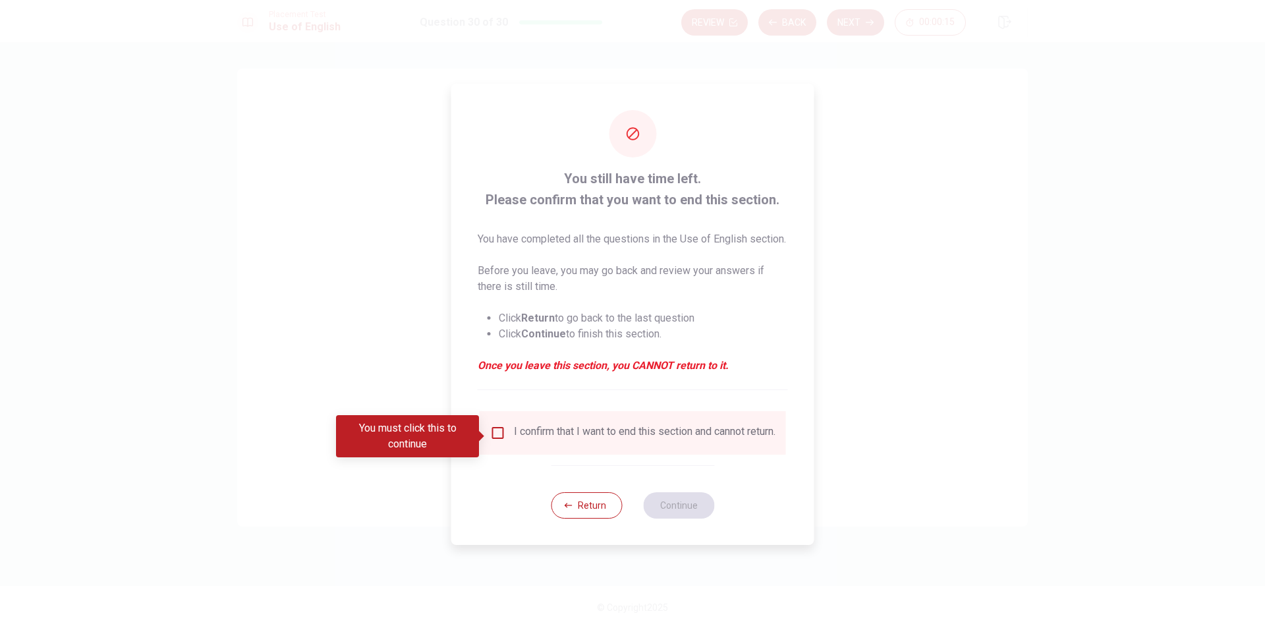
click at [502, 435] on input "You must click this to continue" at bounding box center [498, 433] width 16 height 16
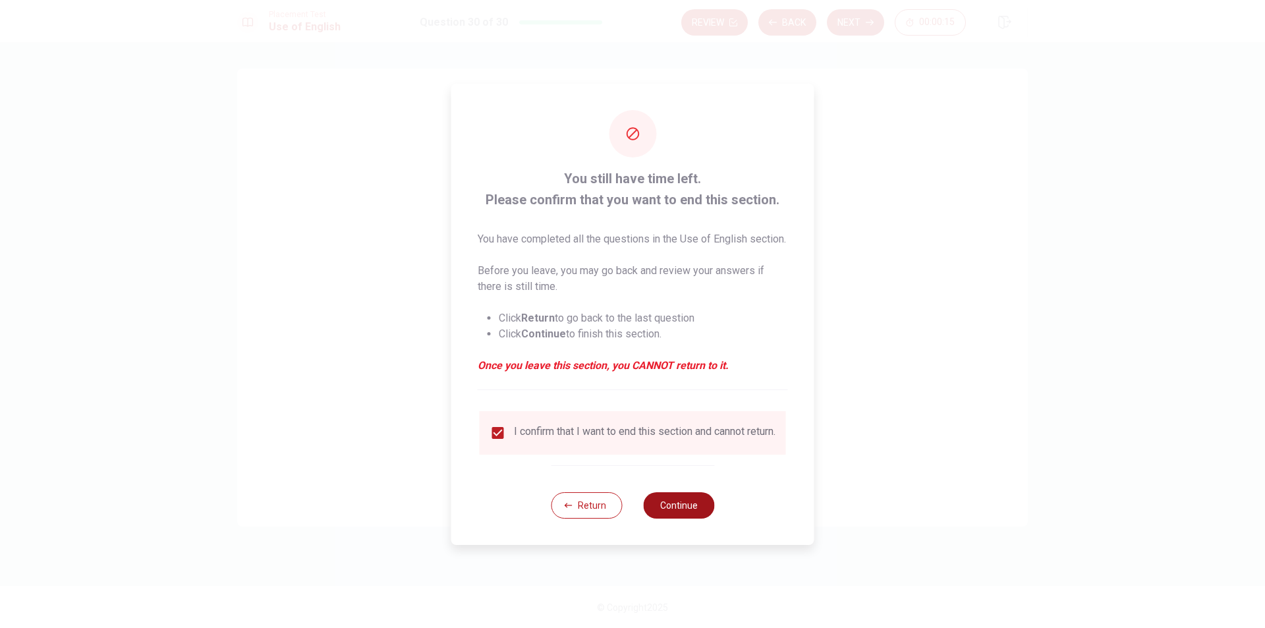
click at [691, 518] on button "Continue" at bounding box center [678, 505] width 71 height 26
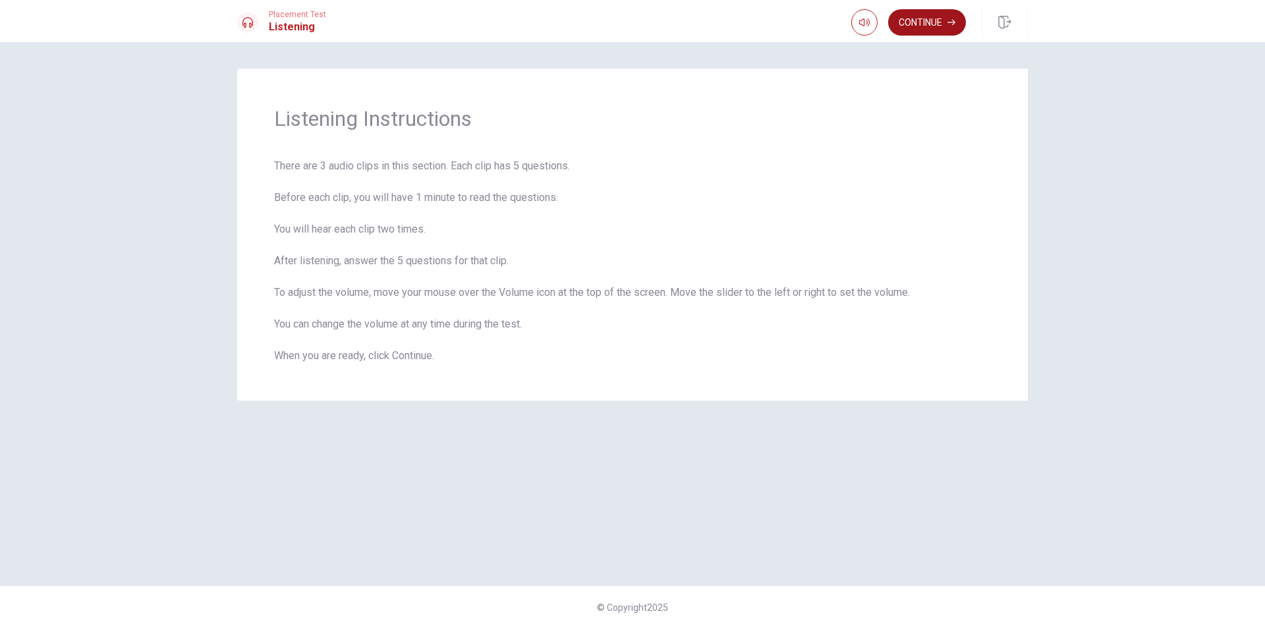
click at [917, 19] on button "Continue" at bounding box center [927, 22] width 78 height 26
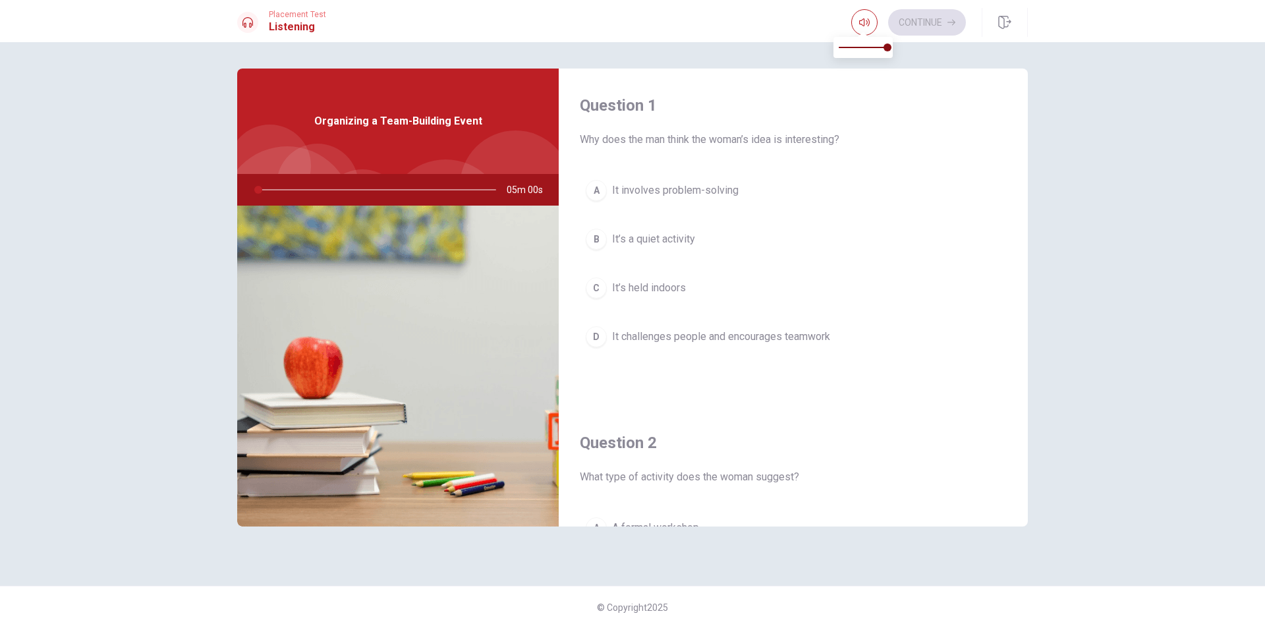
type input "0"
type input "0.6"
click at [870, 47] on span at bounding box center [862, 47] width 49 height 18
click at [692, 337] on span "It challenges people and encourages teamwork" at bounding box center [721, 337] width 218 height 16
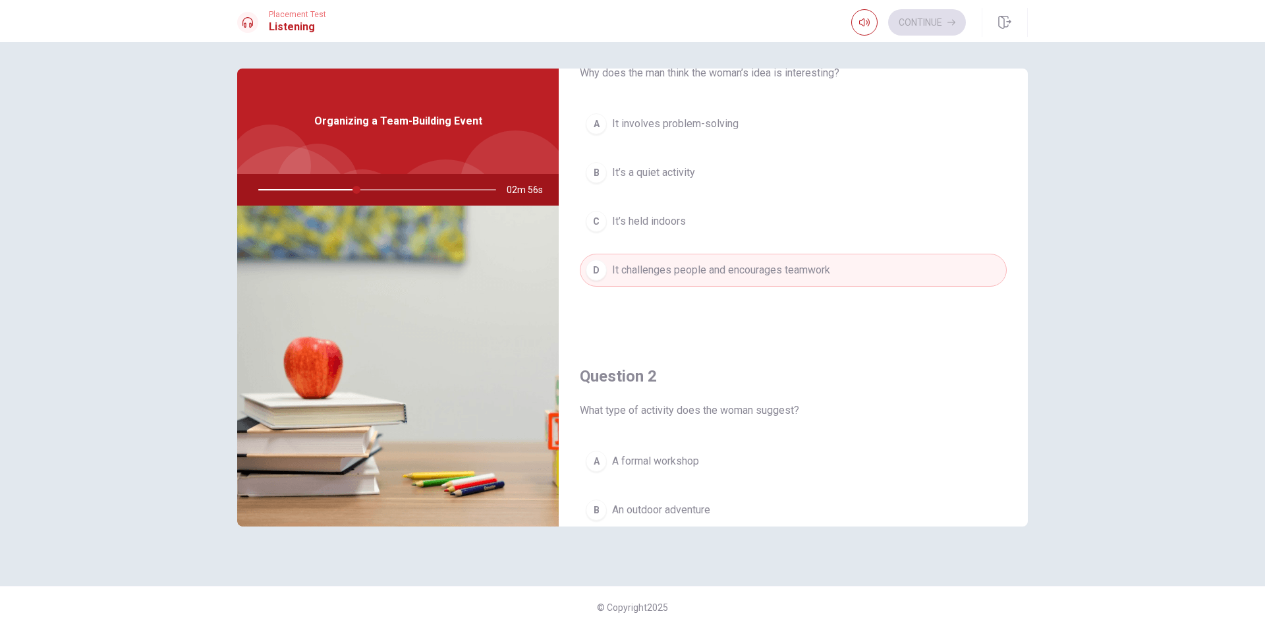
scroll to position [263, 0]
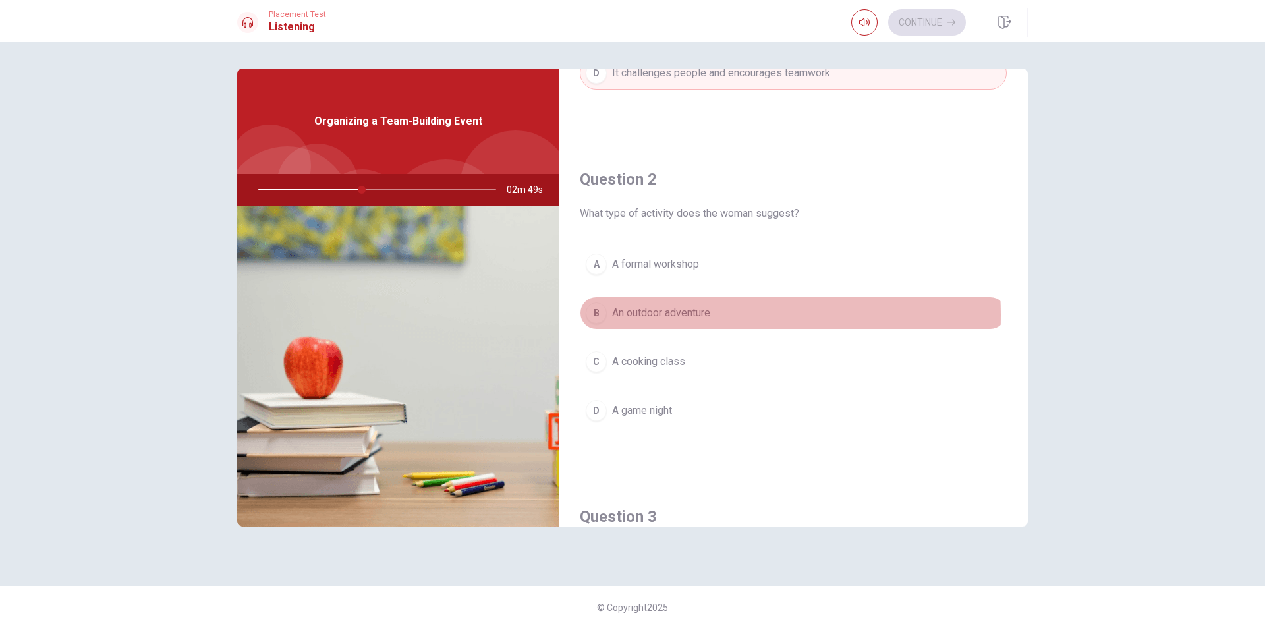
click at [688, 315] on span "An outdoor adventure" at bounding box center [661, 313] width 98 height 16
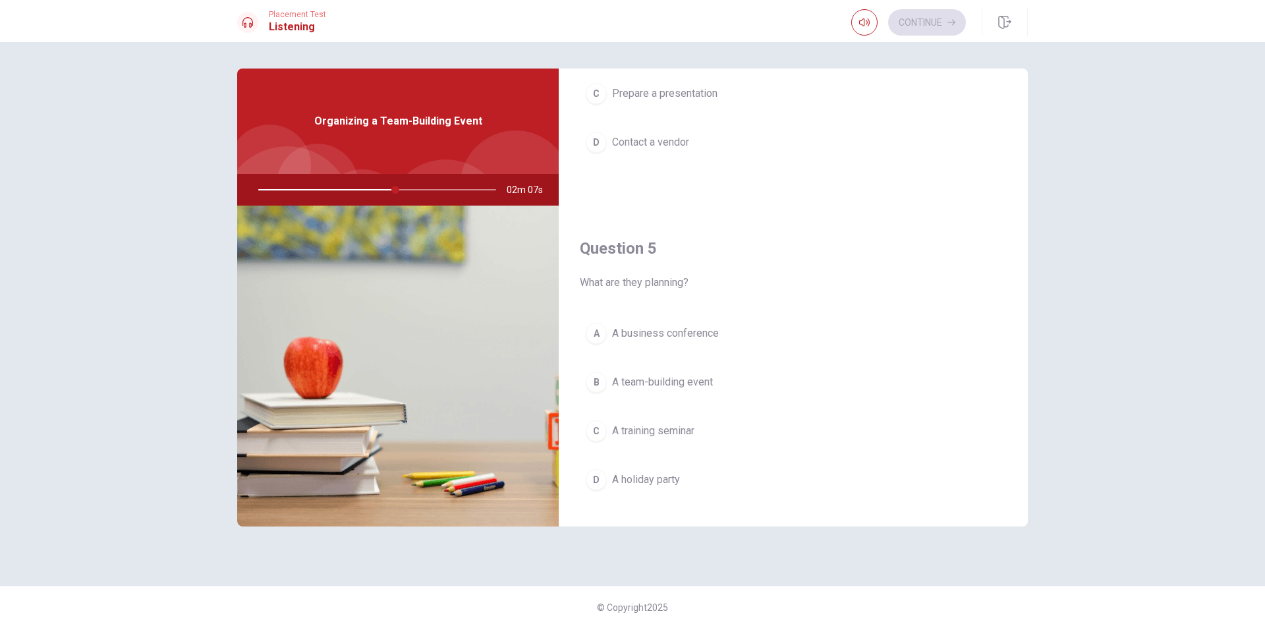
scroll to position [1228, 0]
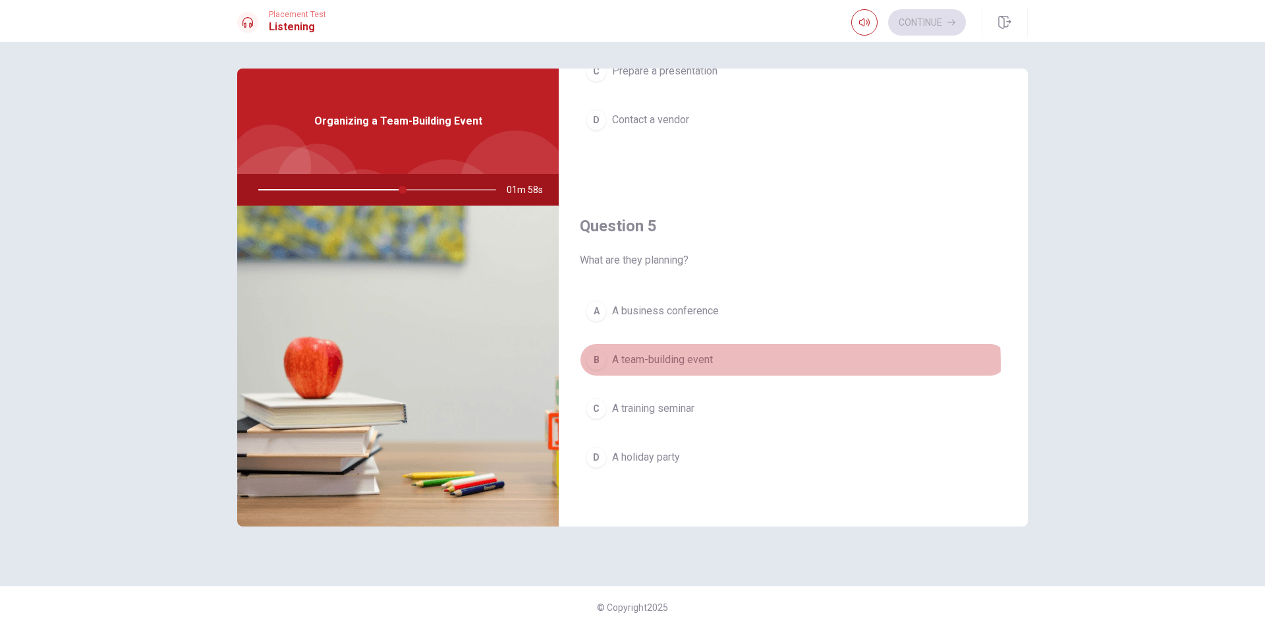
click at [694, 364] on span "A team-building event" at bounding box center [662, 360] width 101 height 16
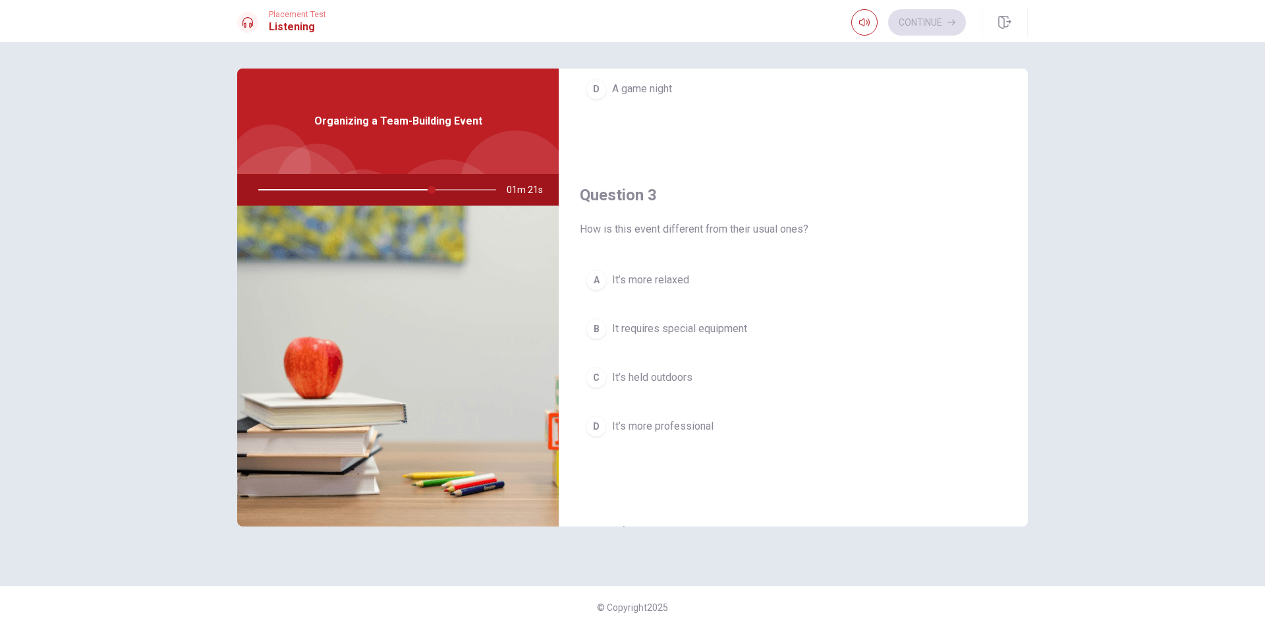
scroll to position [593, 0]
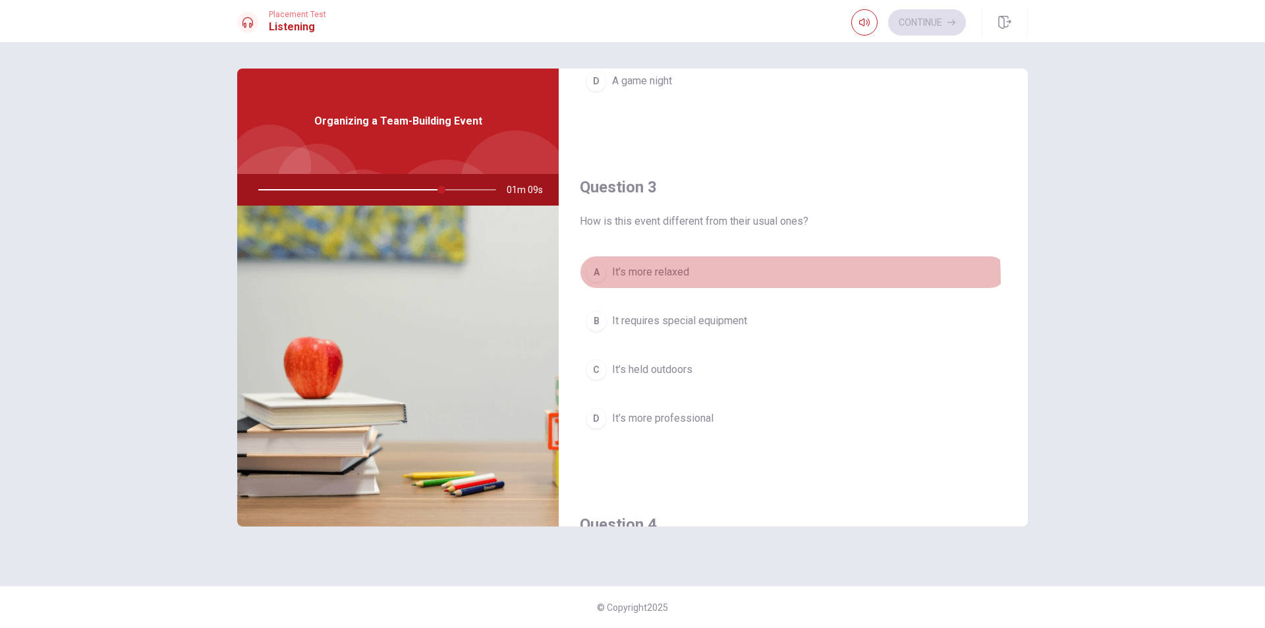
click at [657, 281] on button "A It’s more relaxed" at bounding box center [793, 272] width 427 height 33
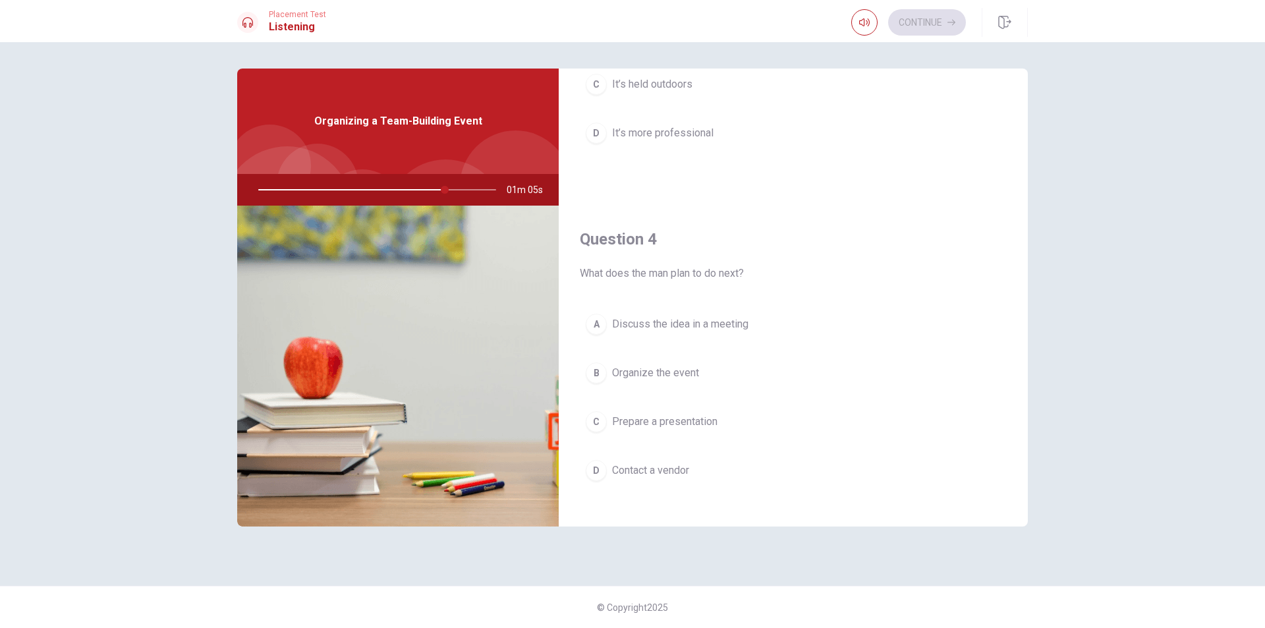
scroll to position [922, 0]
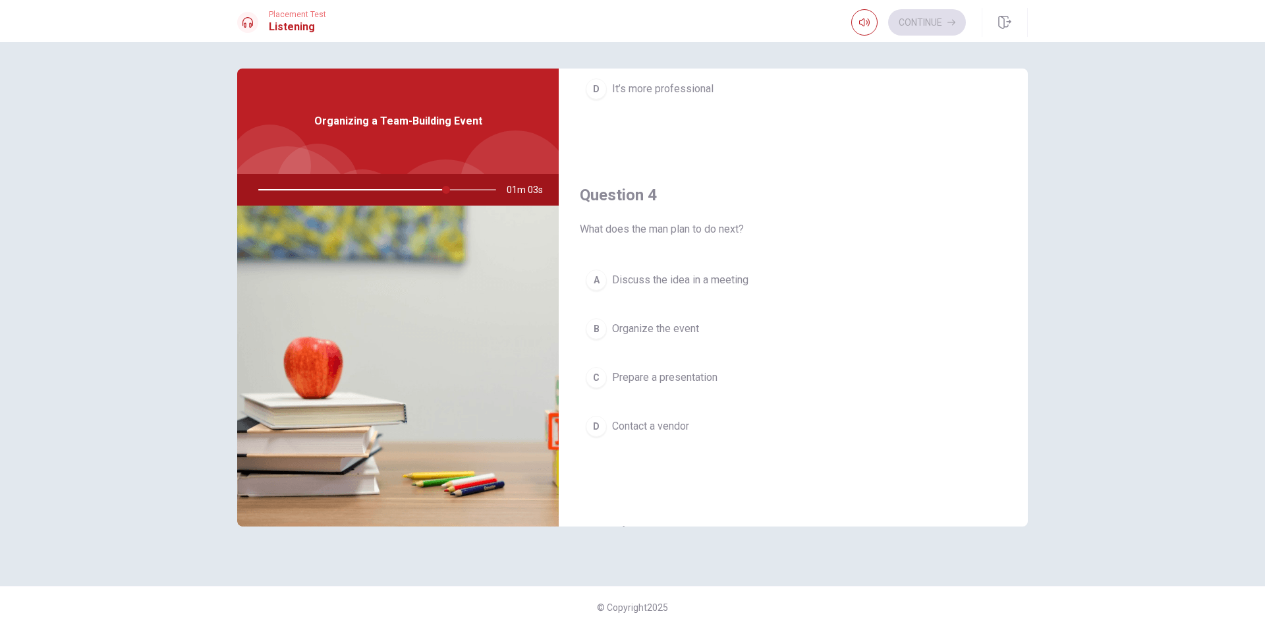
click at [667, 322] on span "Organize the event" at bounding box center [655, 329] width 87 height 16
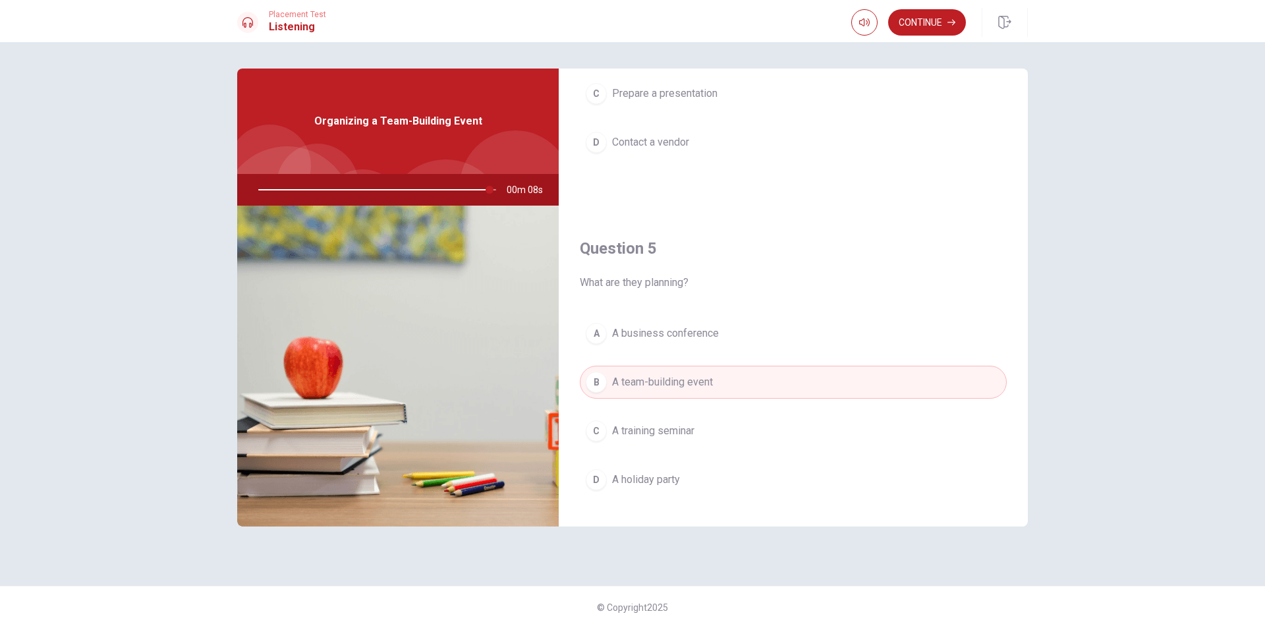
scroll to position [1228, 0]
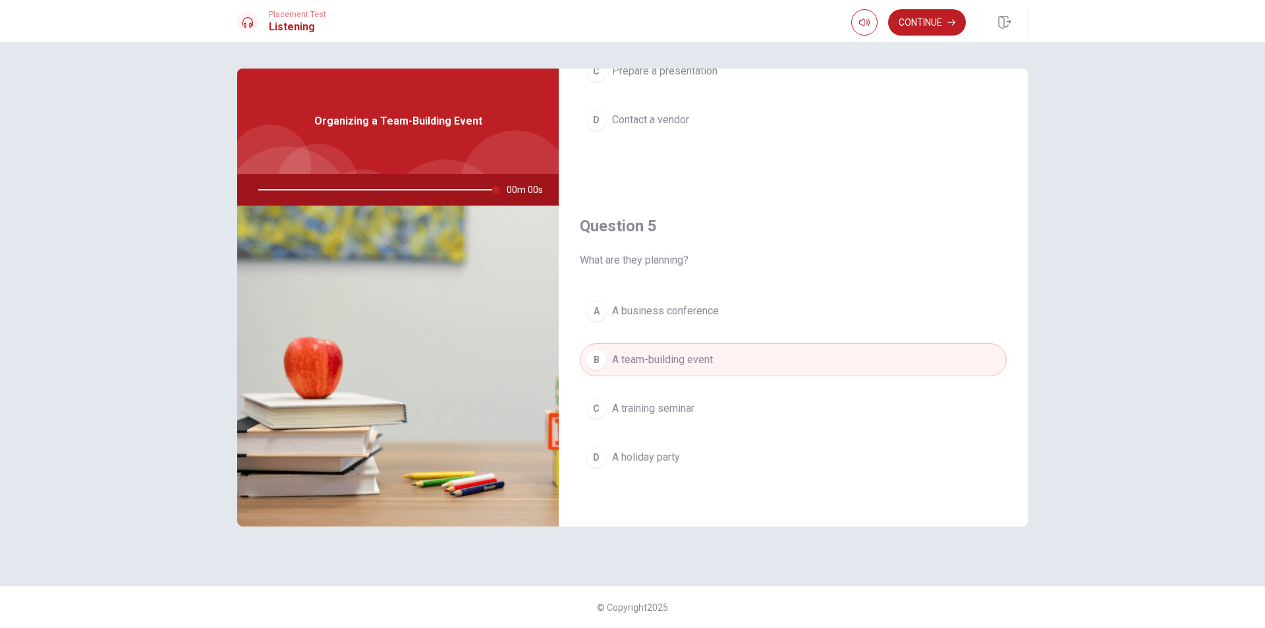
type input "0"
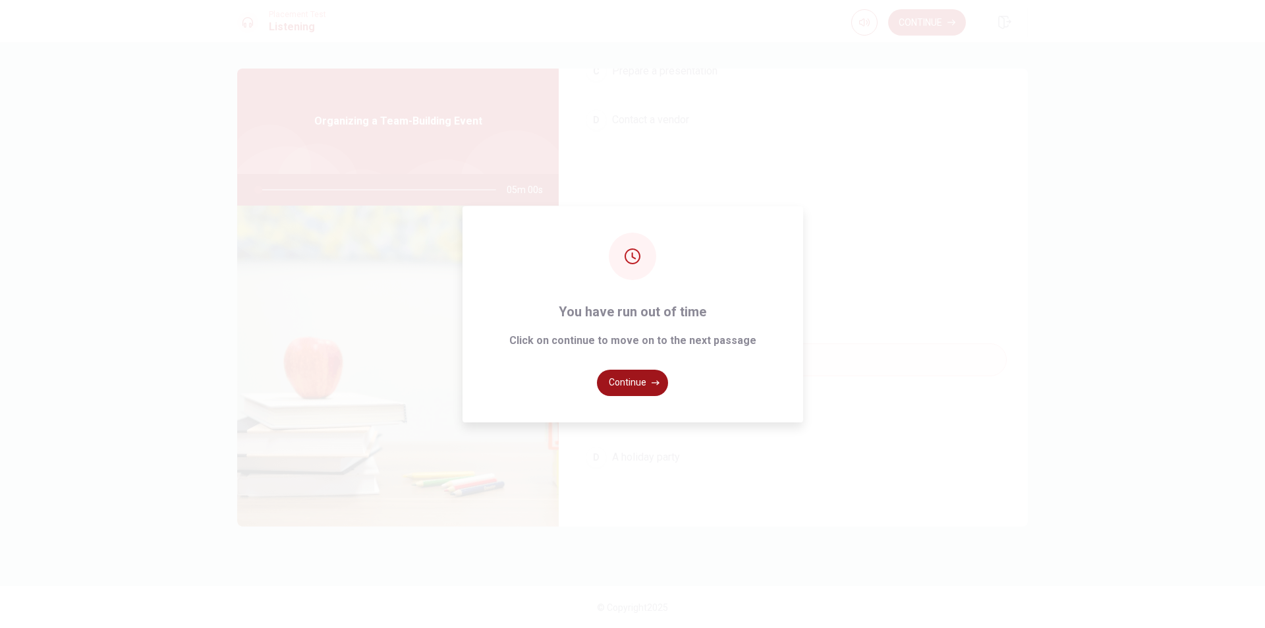
click at [644, 392] on button "Continue" at bounding box center [632, 383] width 71 height 26
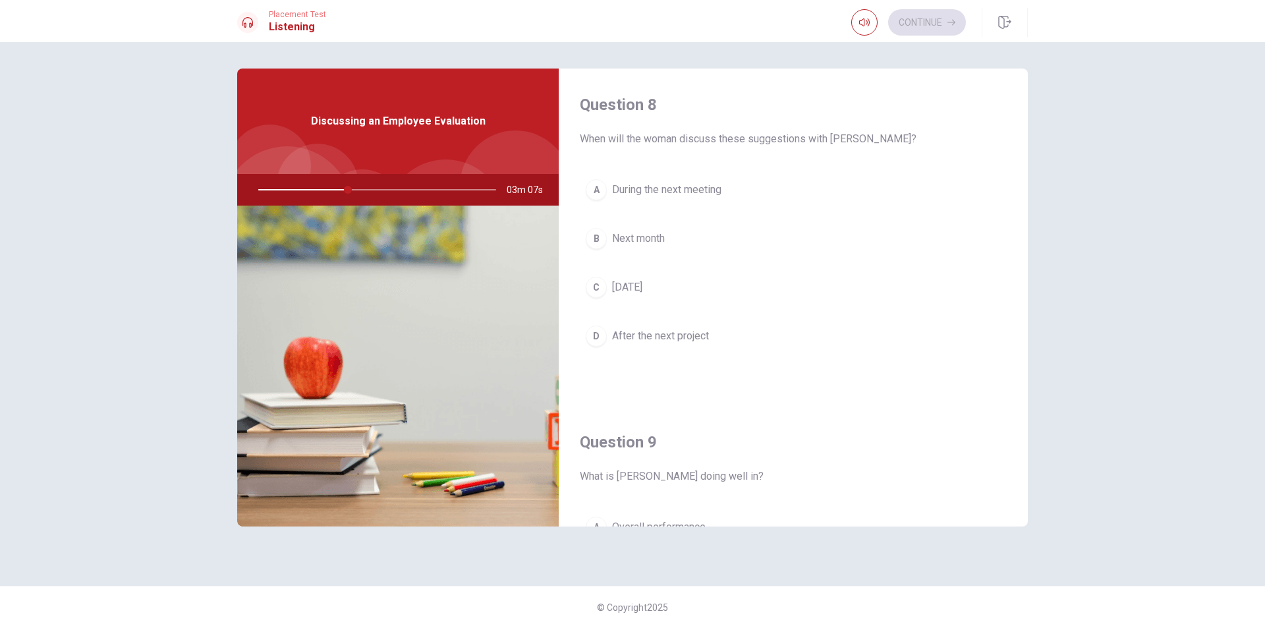
scroll to position [659, 0]
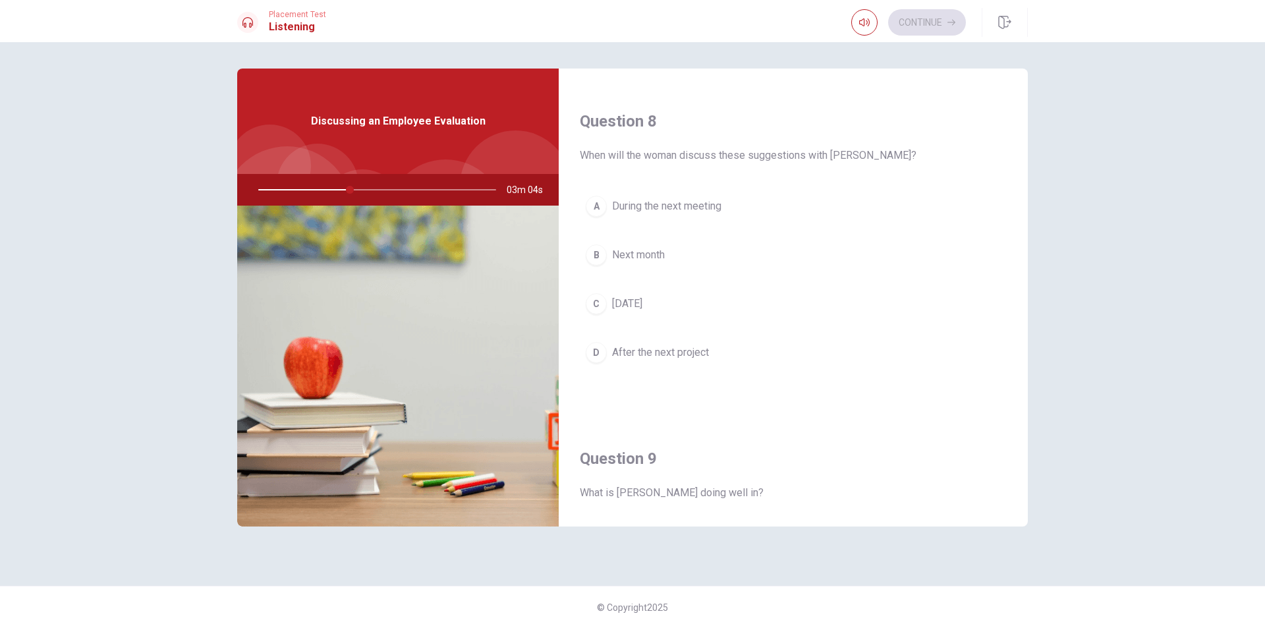
click at [648, 209] on span "During the next meeting" at bounding box center [666, 206] width 109 height 16
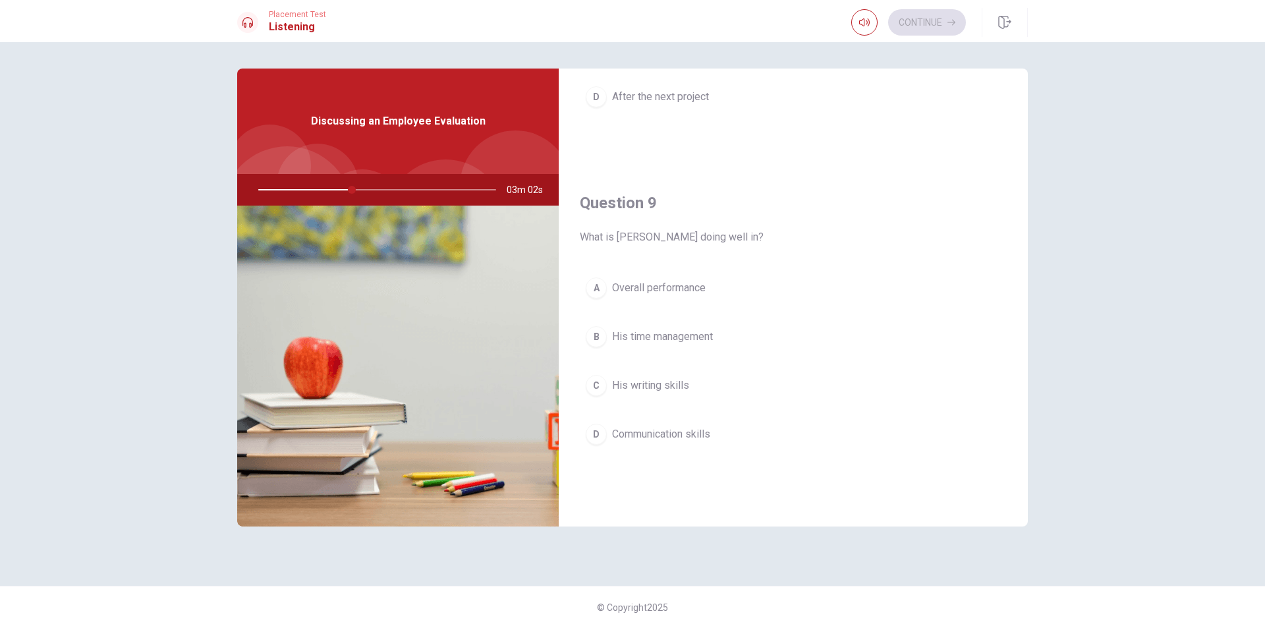
scroll to position [922, 0]
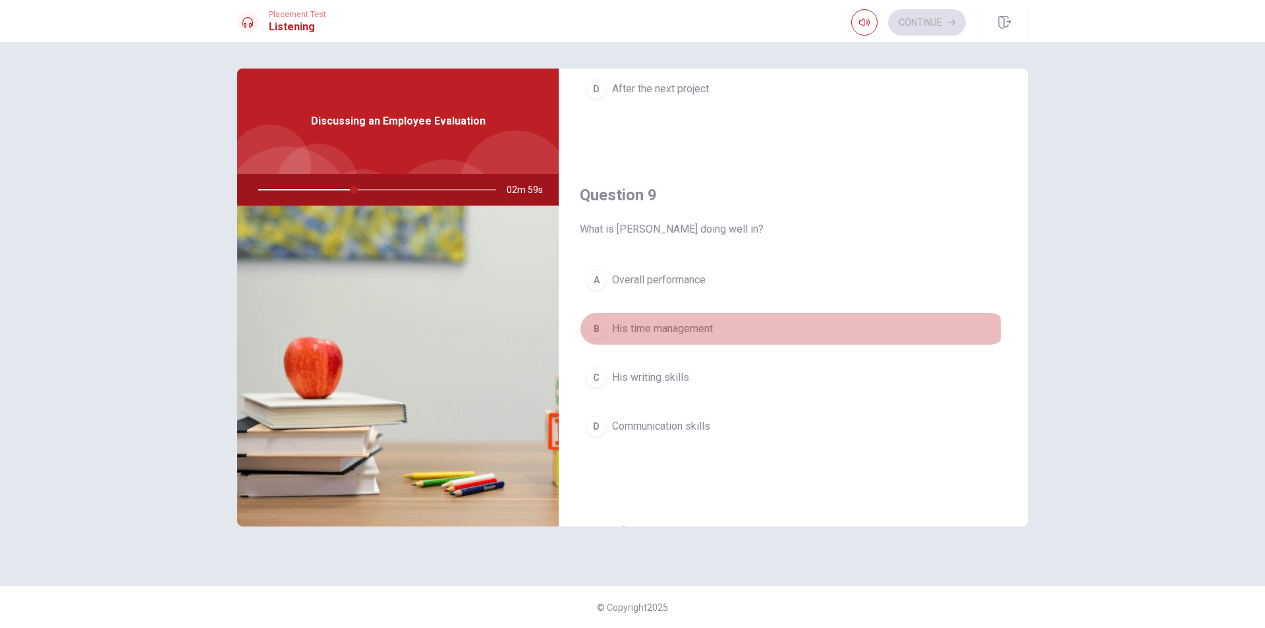
click at [695, 329] on span "His time management" at bounding box center [662, 329] width 101 height 16
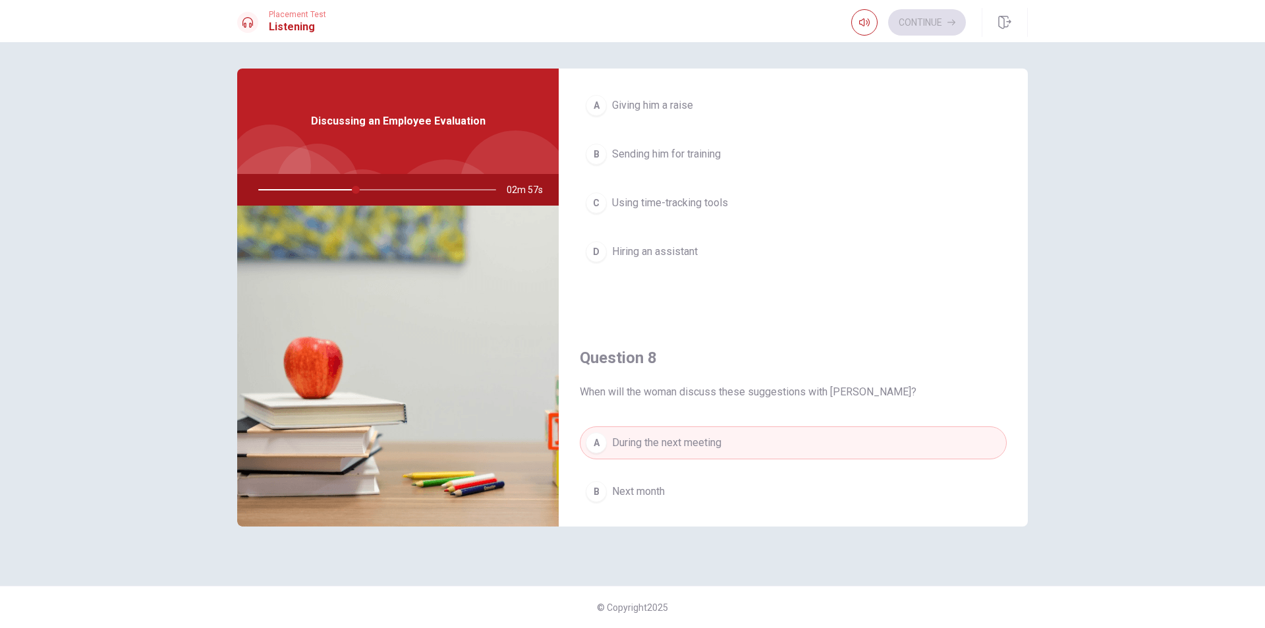
scroll to position [329, 0]
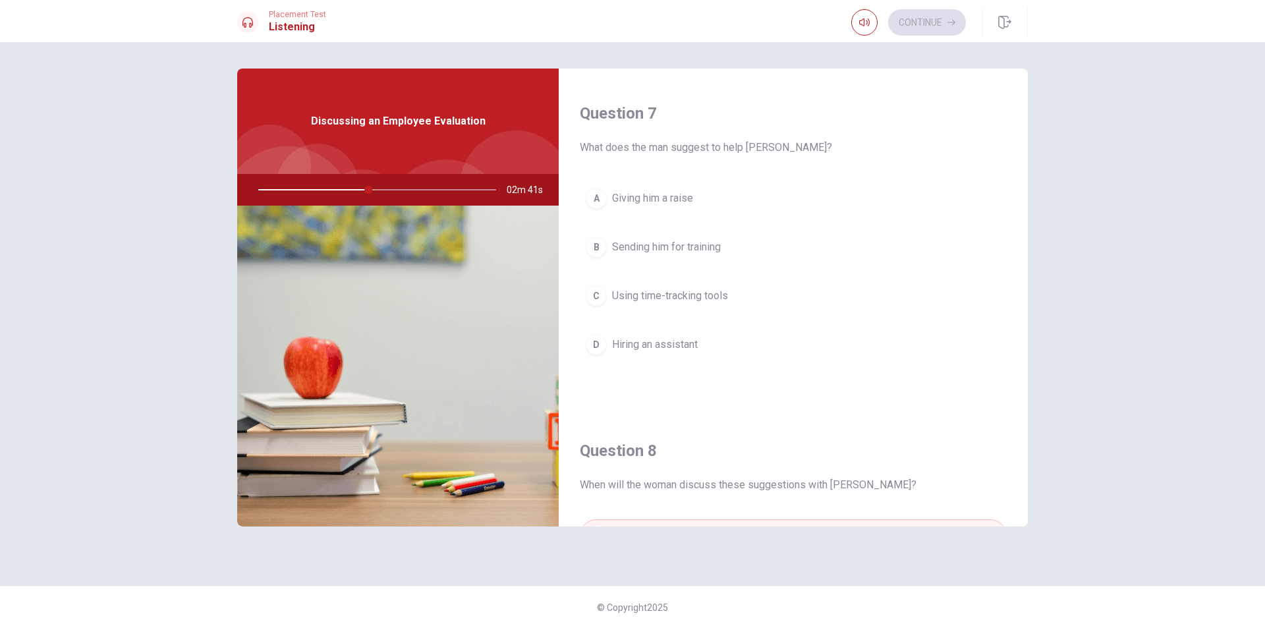
click at [657, 295] on span "Using time-tracking tools" at bounding box center [670, 296] width 116 height 16
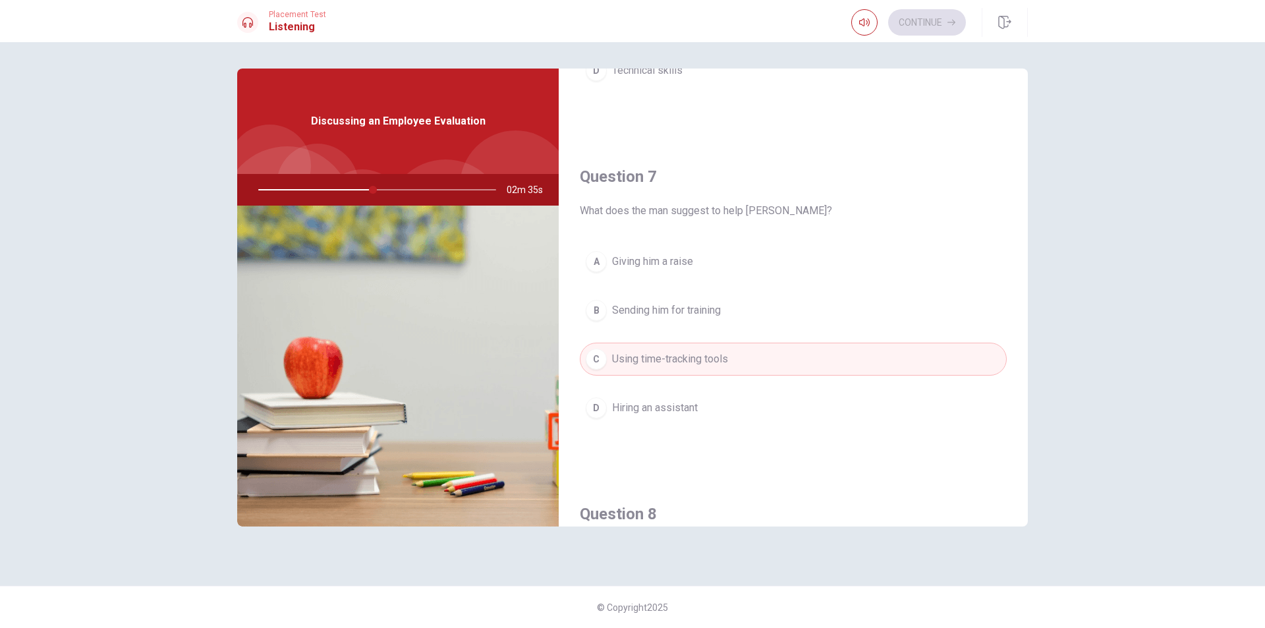
scroll to position [0, 0]
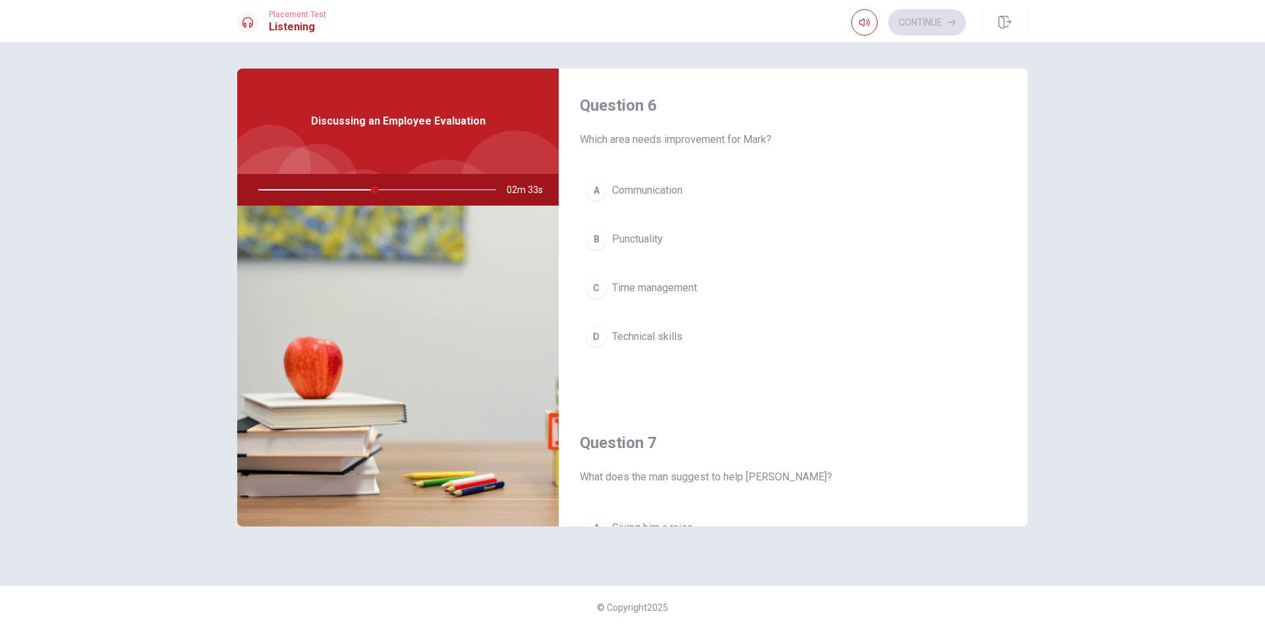
click at [655, 285] on span "Time management" at bounding box center [654, 288] width 85 height 16
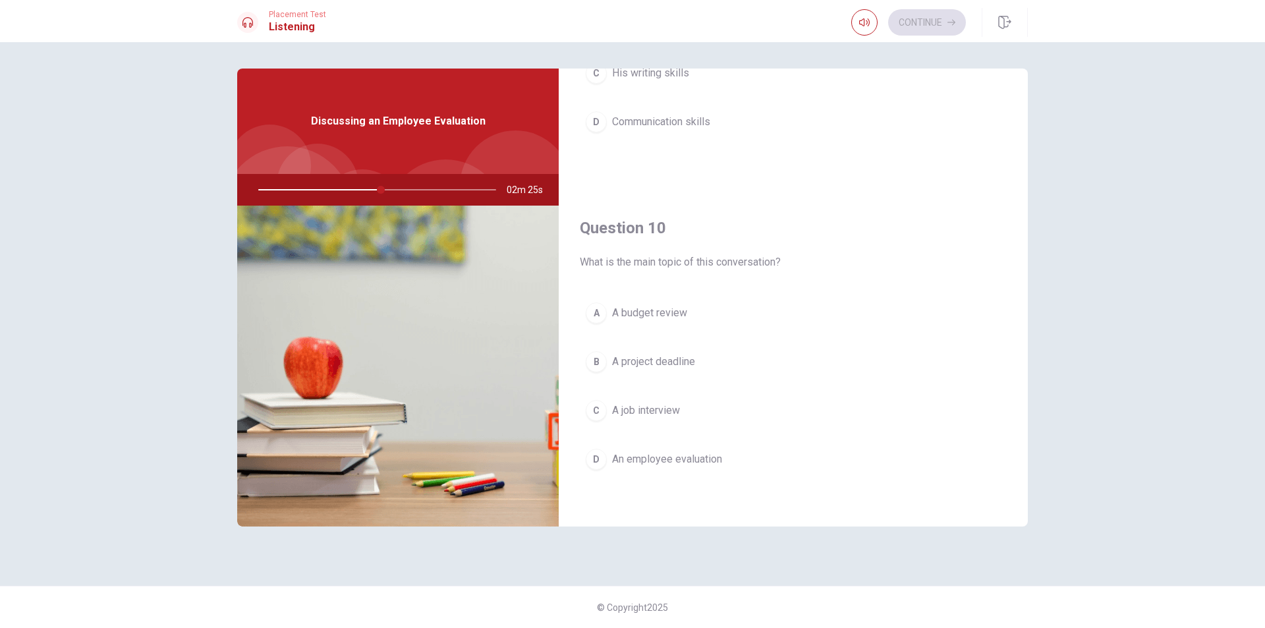
scroll to position [1228, 0]
click at [698, 462] on span "An employee evaluation" at bounding box center [667, 457] width 110 height 16
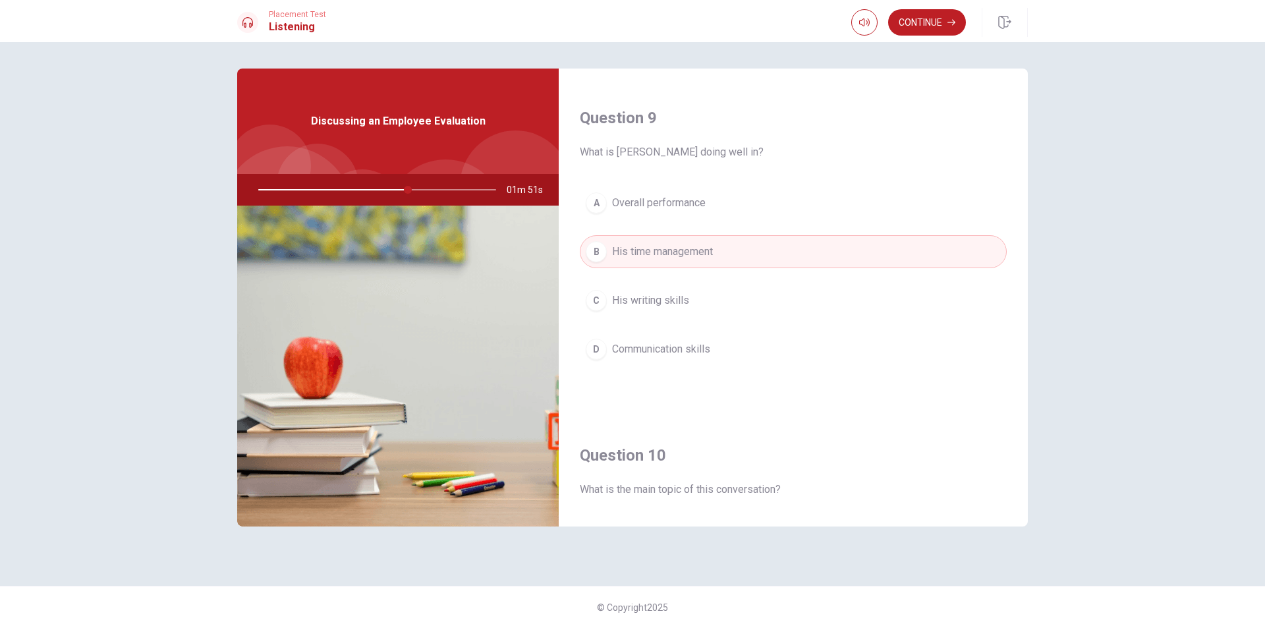
scroll to position [965, 0]
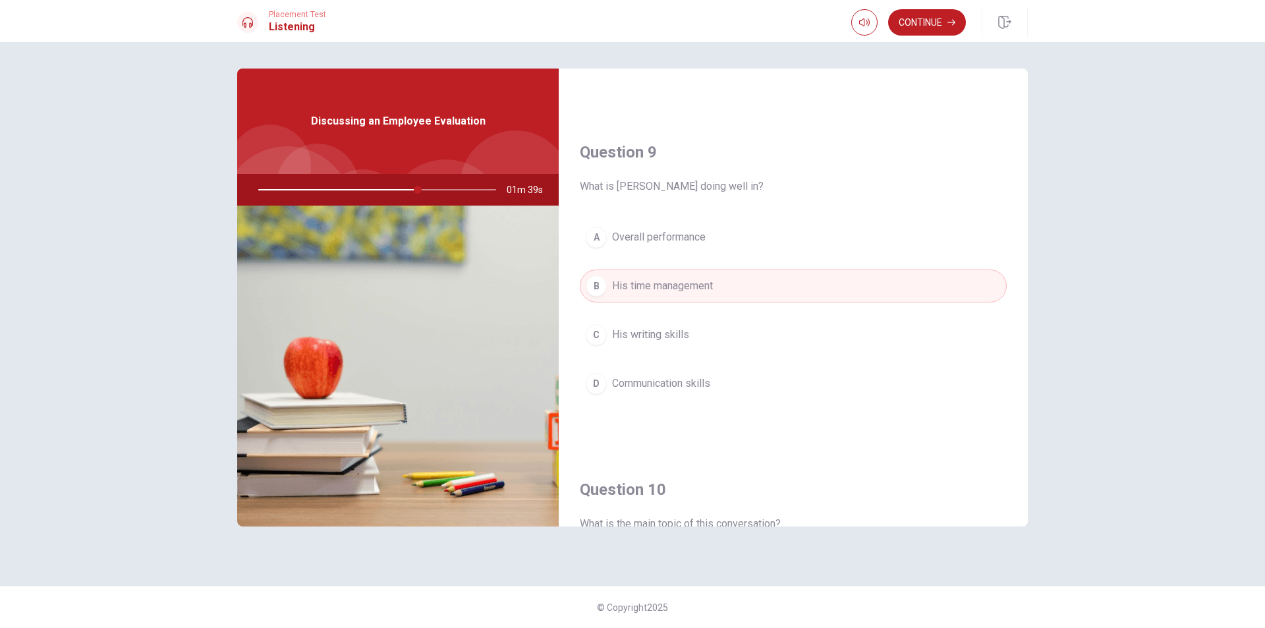
click at [696, 388] on span "Communication skills" at bounding box center [661, 383] width 98 height 16
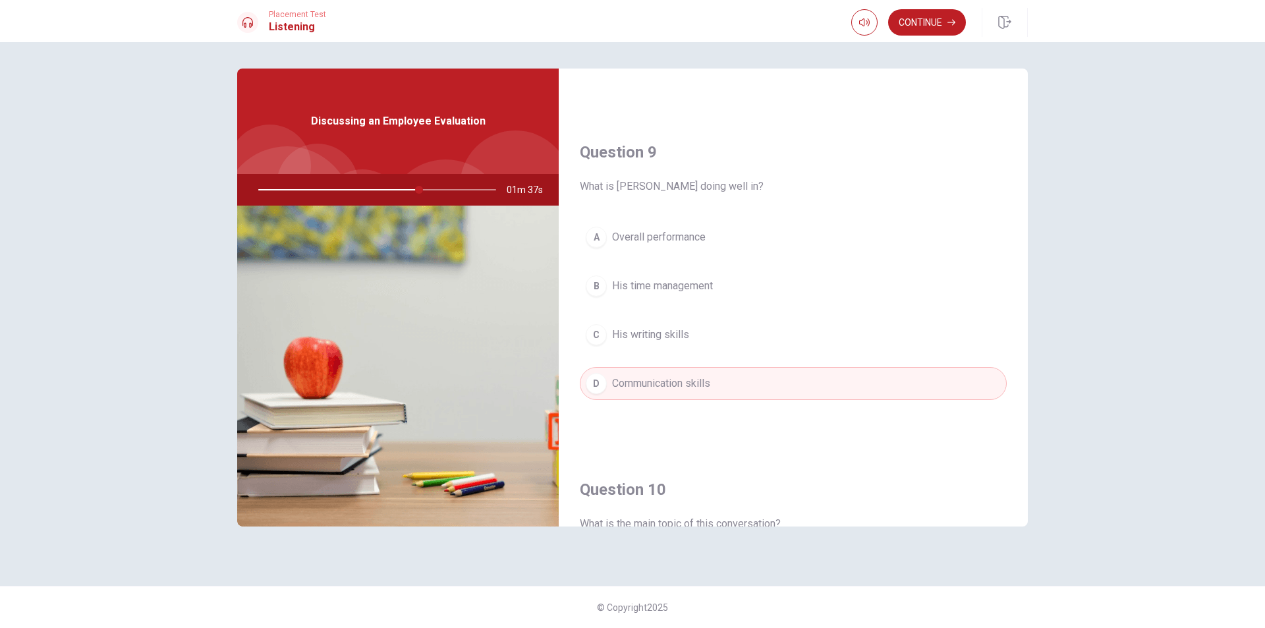
click at [678, 240] on span "Overall performance" at bounding box center [659, 237] width 94 height 16
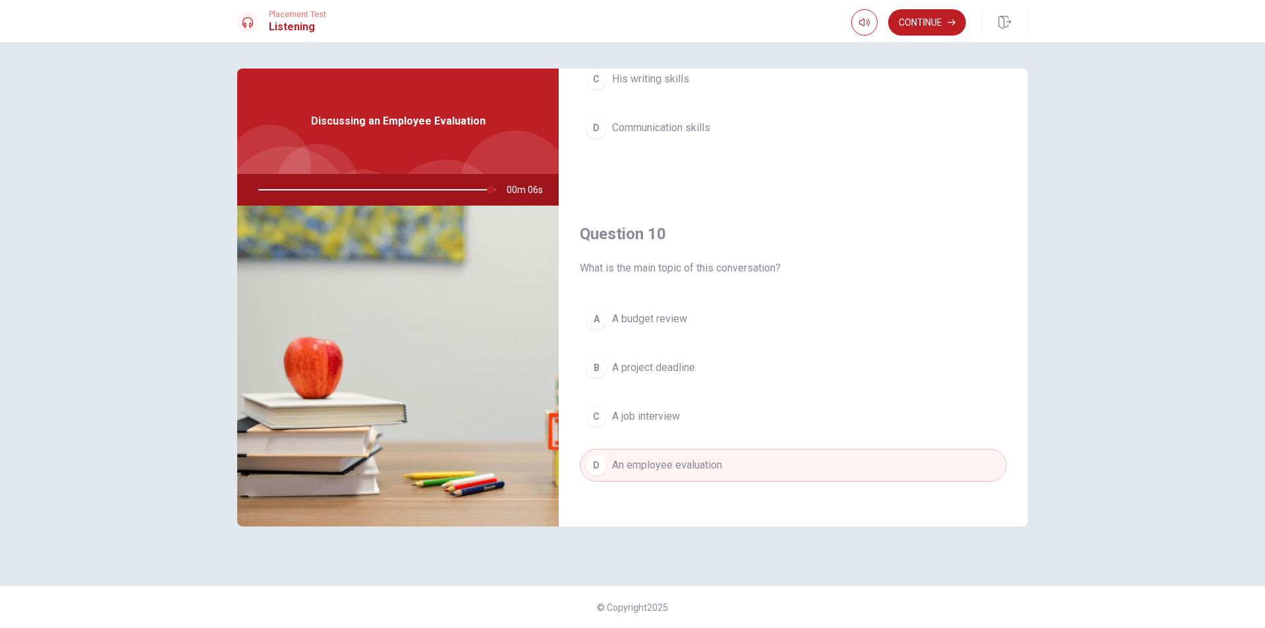
scroll to position [1228, 0]
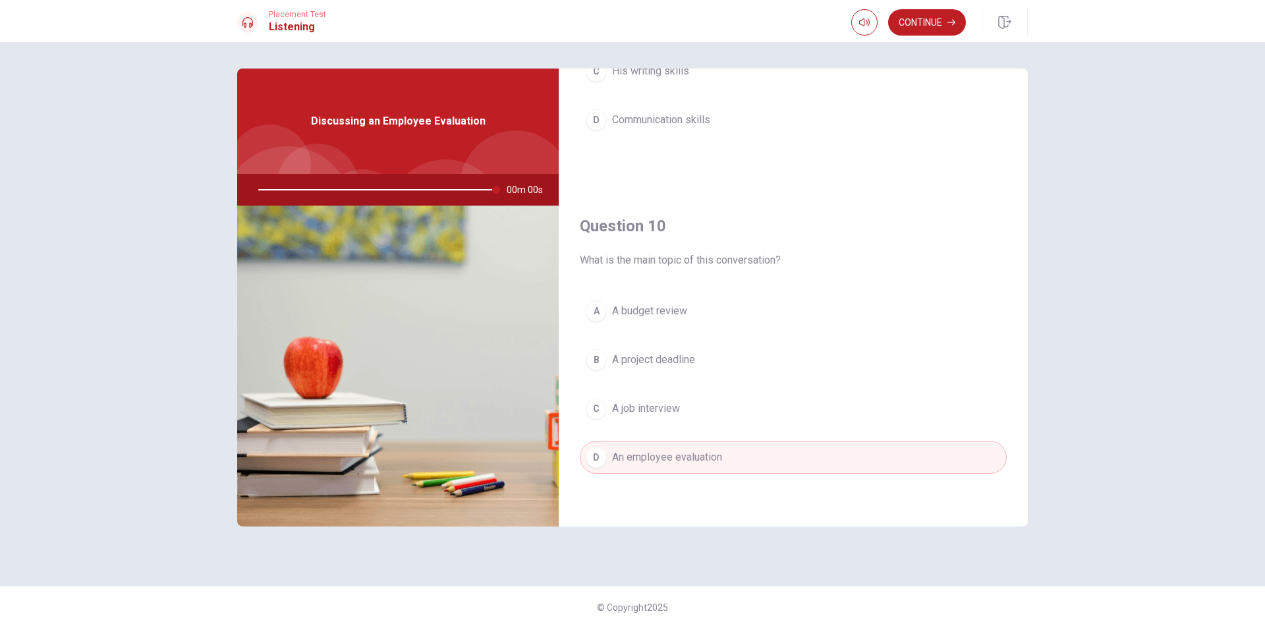
type input "0"
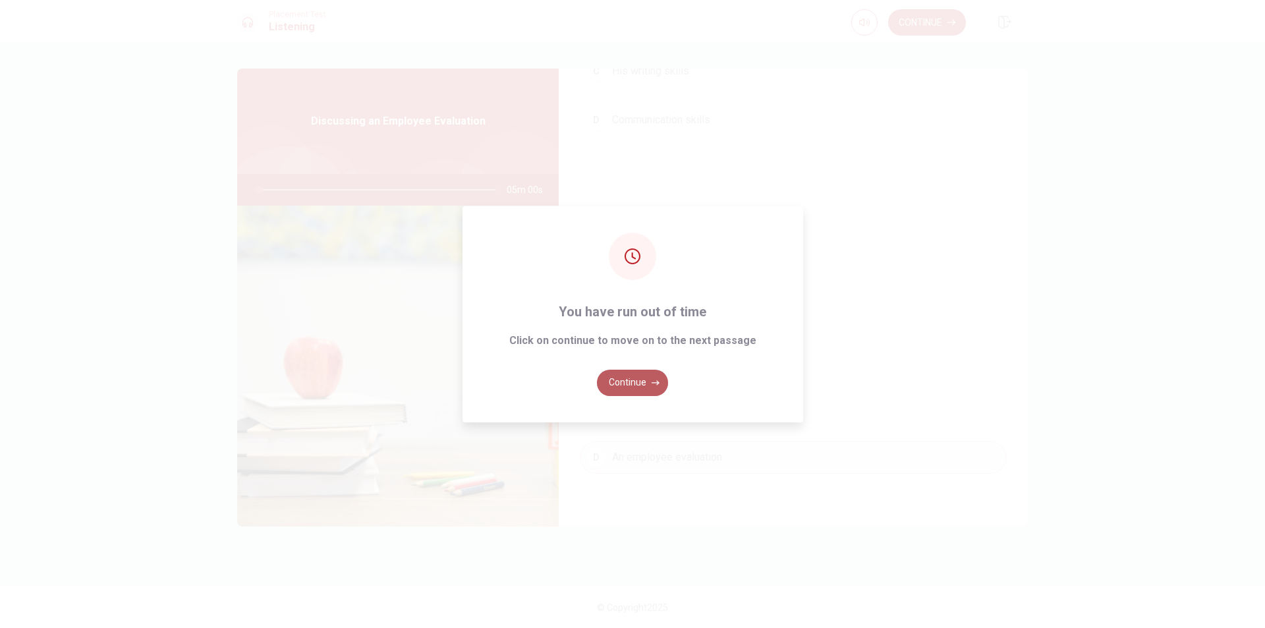
click at [665, 387] on button "Continue" at bounding box center [632, 383] width 71 height 26
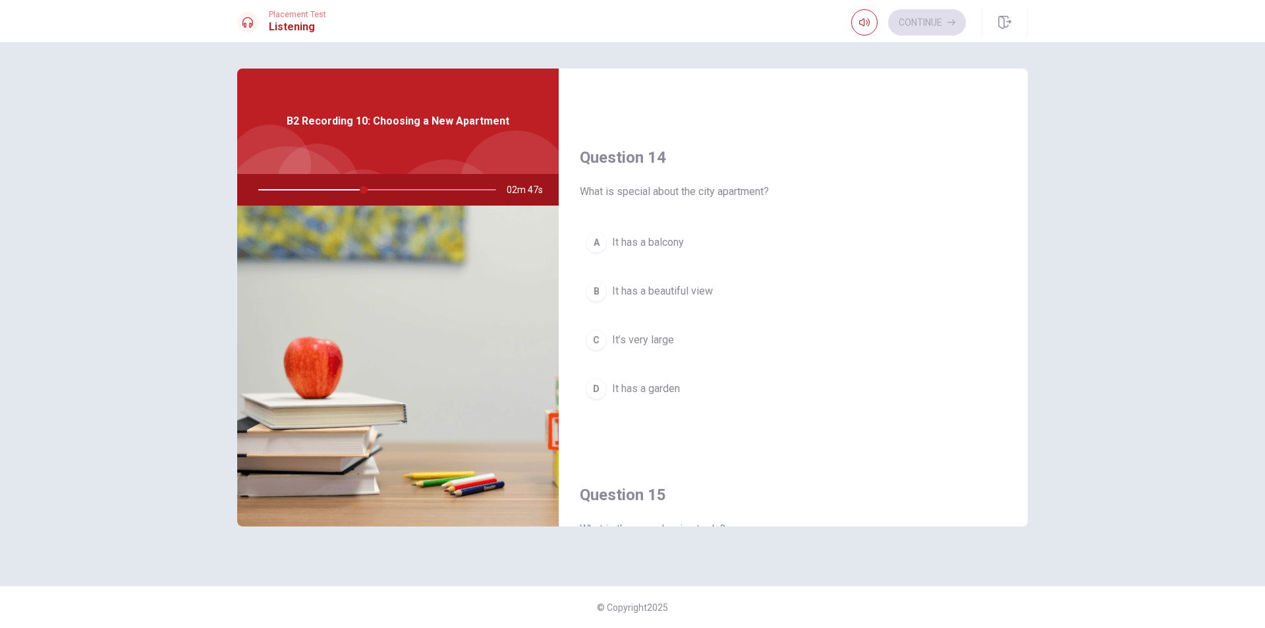
scroll to position [1054, 0]
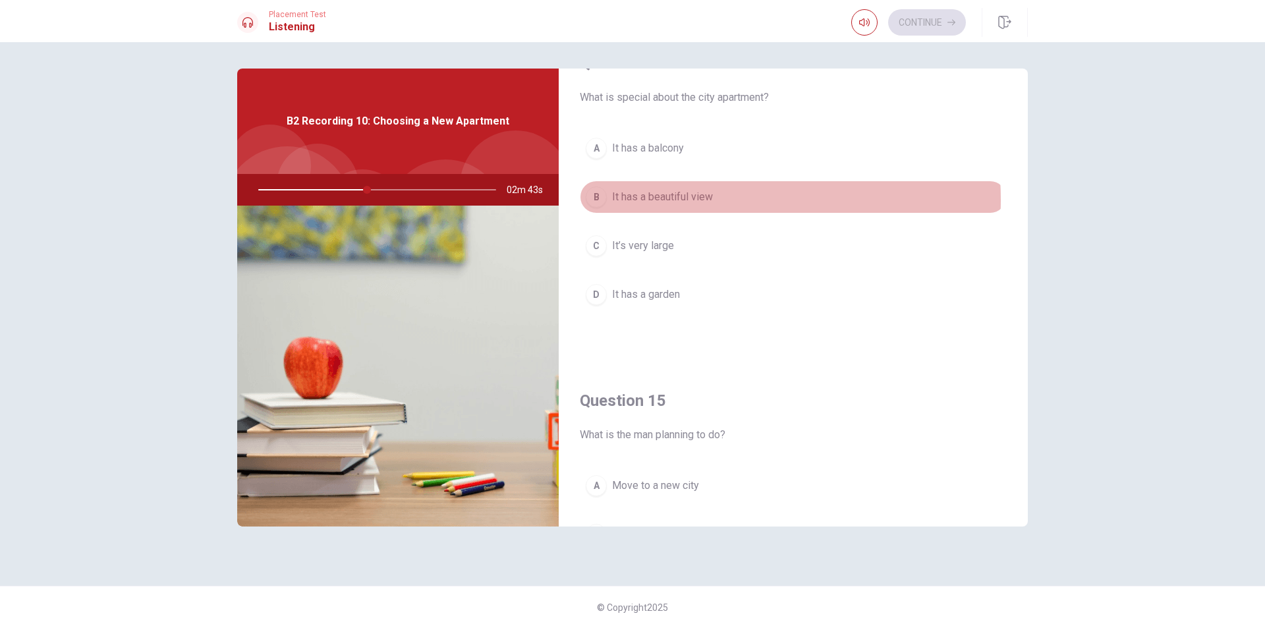
click at [685, 200] on span "It has a beautiful view" at bounding box center [662, 197] width 101 height 16
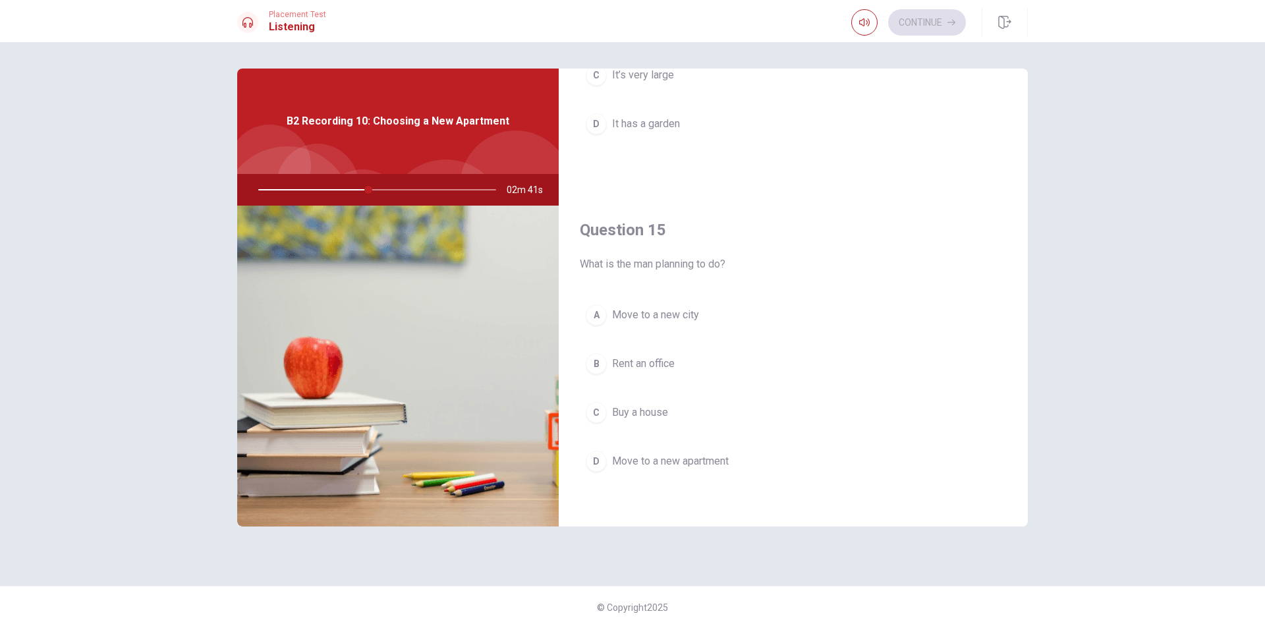
scroll to position [1228, 0]
click at [687, 314] on span "Move to a new city" at bounding box center [655, 311] width 87 height 16
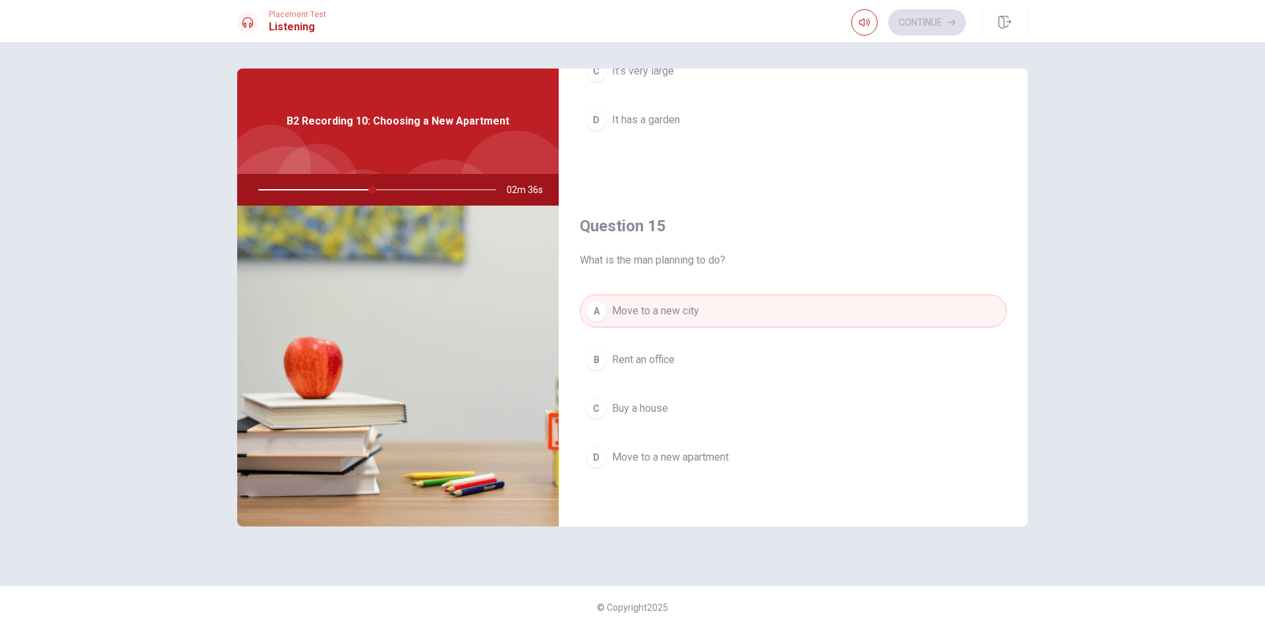
click at [702, 461] on span "Move to a new apartment" at bounding box center [670, 457] width 117 height 16
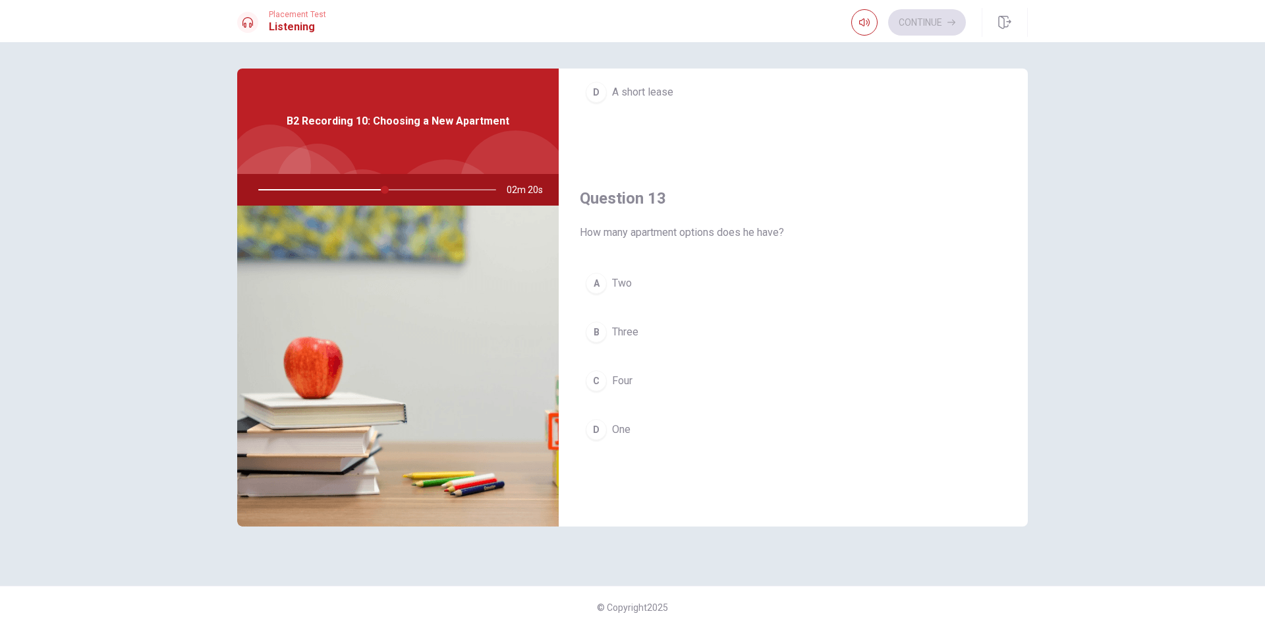
scroll to position [636, 0]
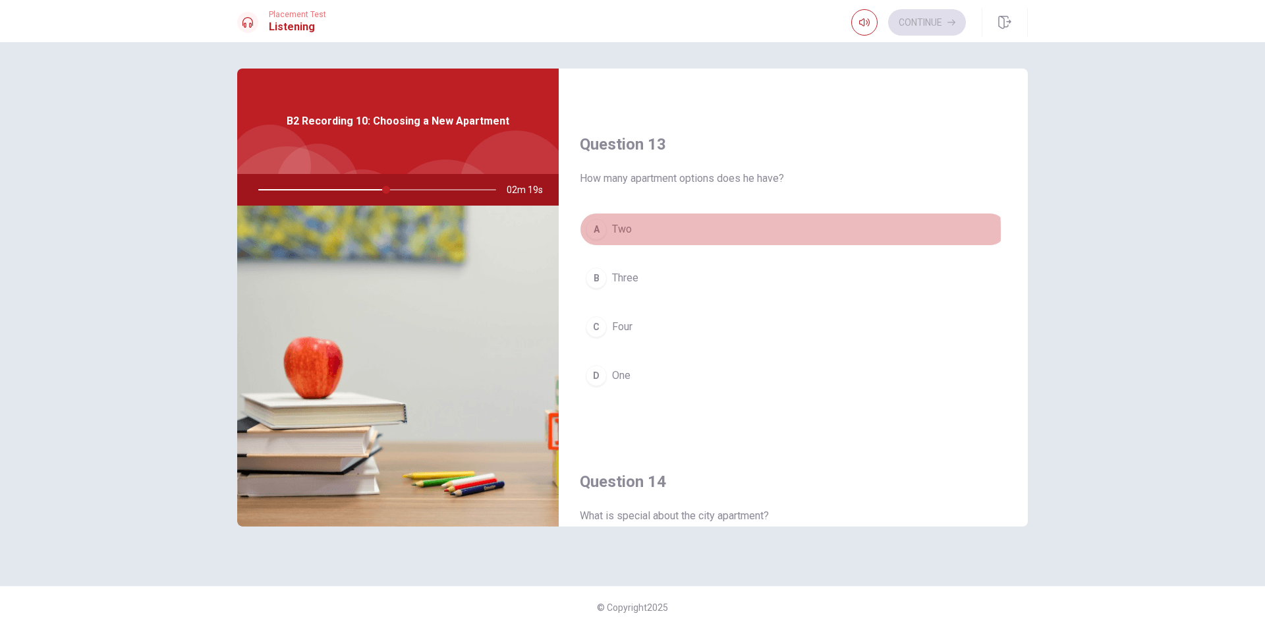
click at [615, 232] on span "Two" at bounding box center [622, 229] width 20 height 16
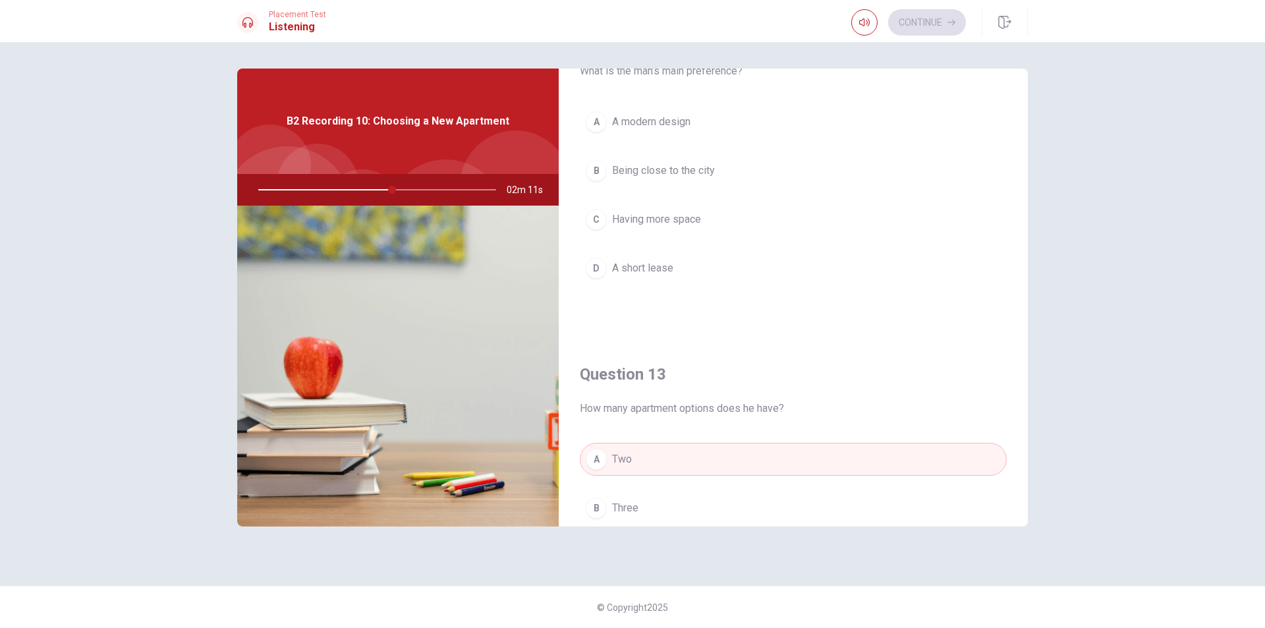
scroll to position [372, 0]
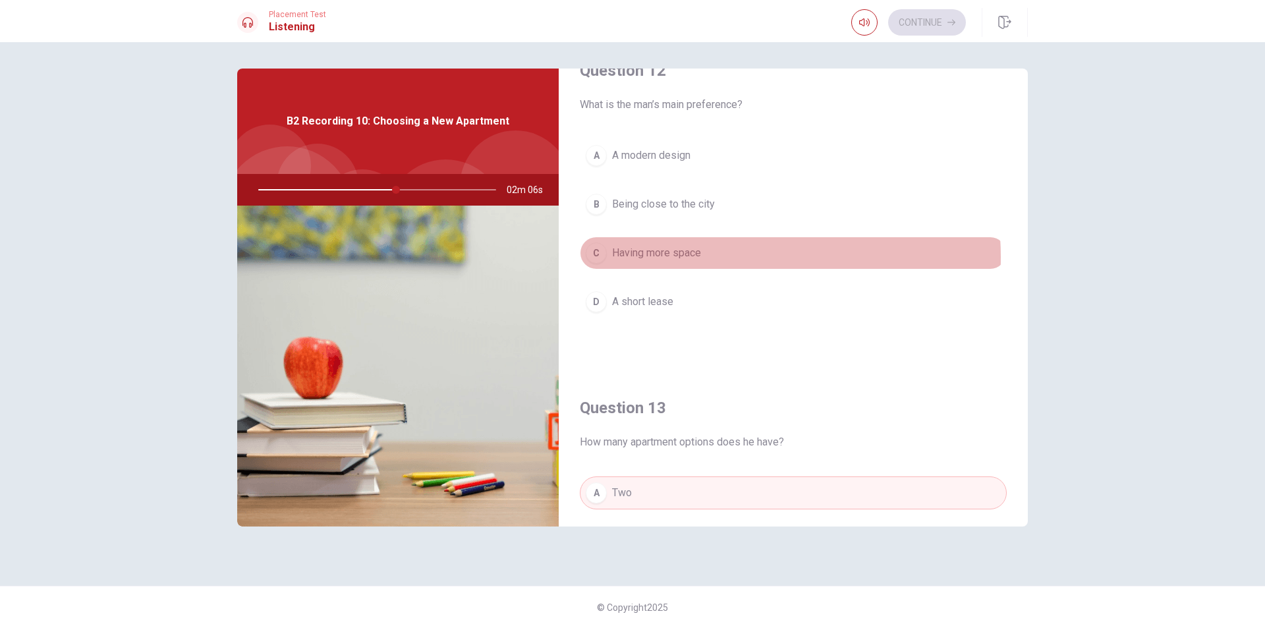
click at [701, 257] on span "Having more space" at bounding box center [656, 253] width 89 height 16
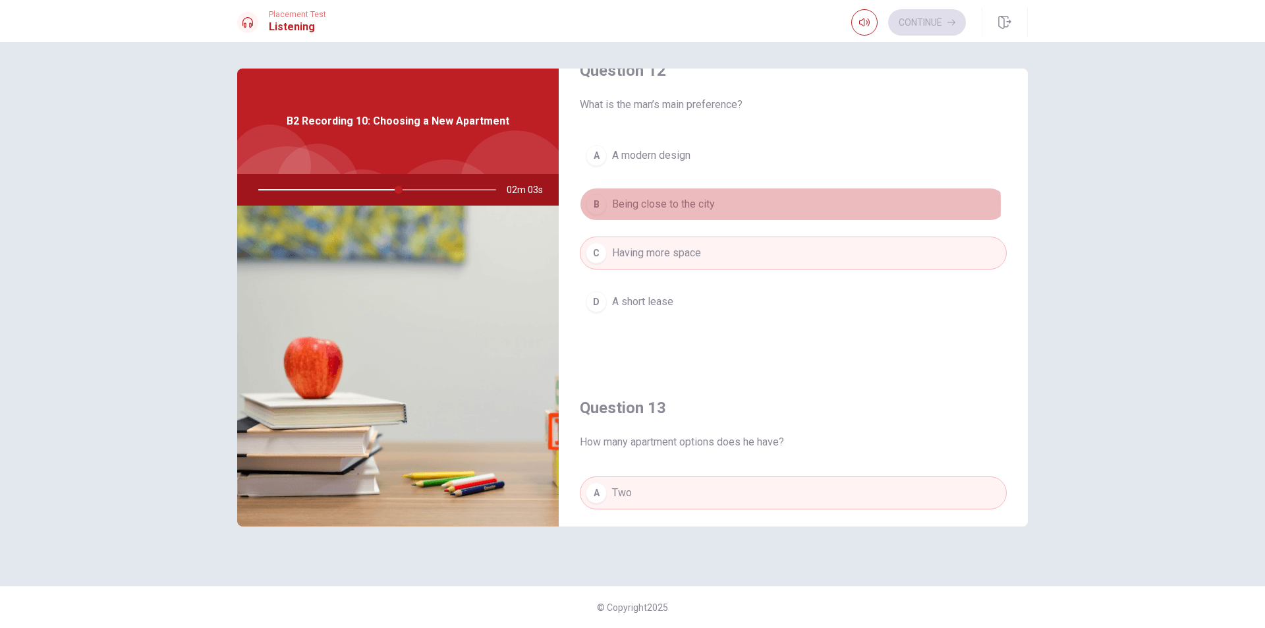
click at [690, 205] on span "Being close to the city" at bounding box center [663, 204] width 103 height 16
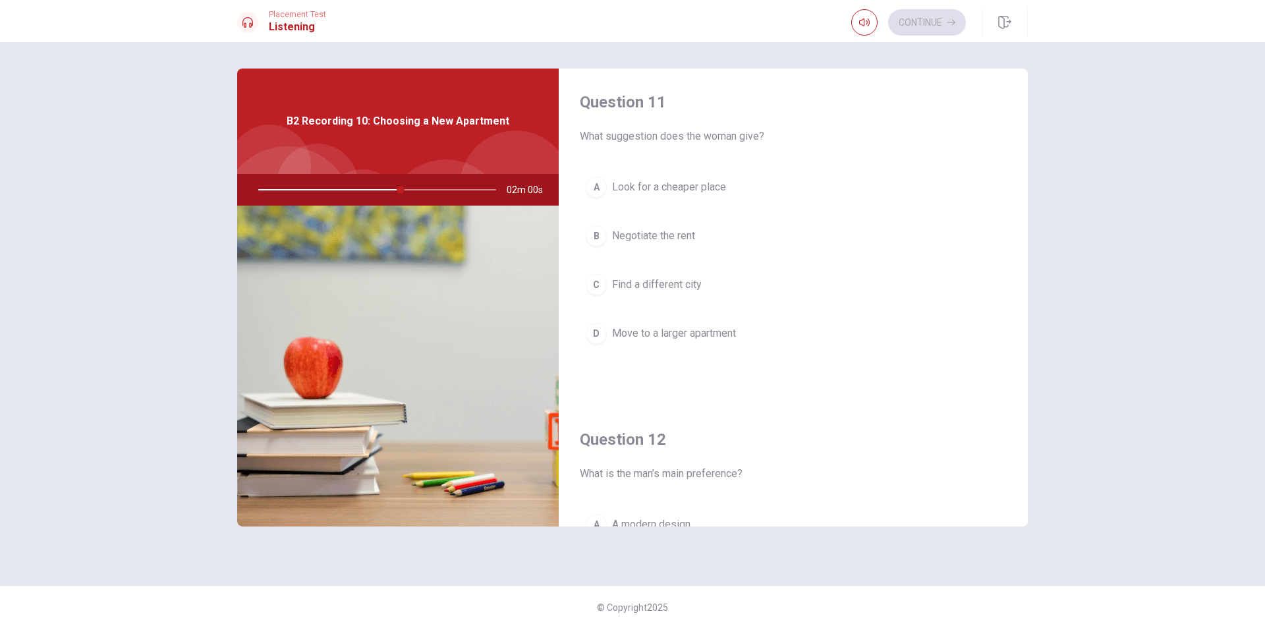
scroll to position [0, 0]
click at [736, 342] on span "Move to a larger apartment" at bounding box center [674, 337] width 124 height 16
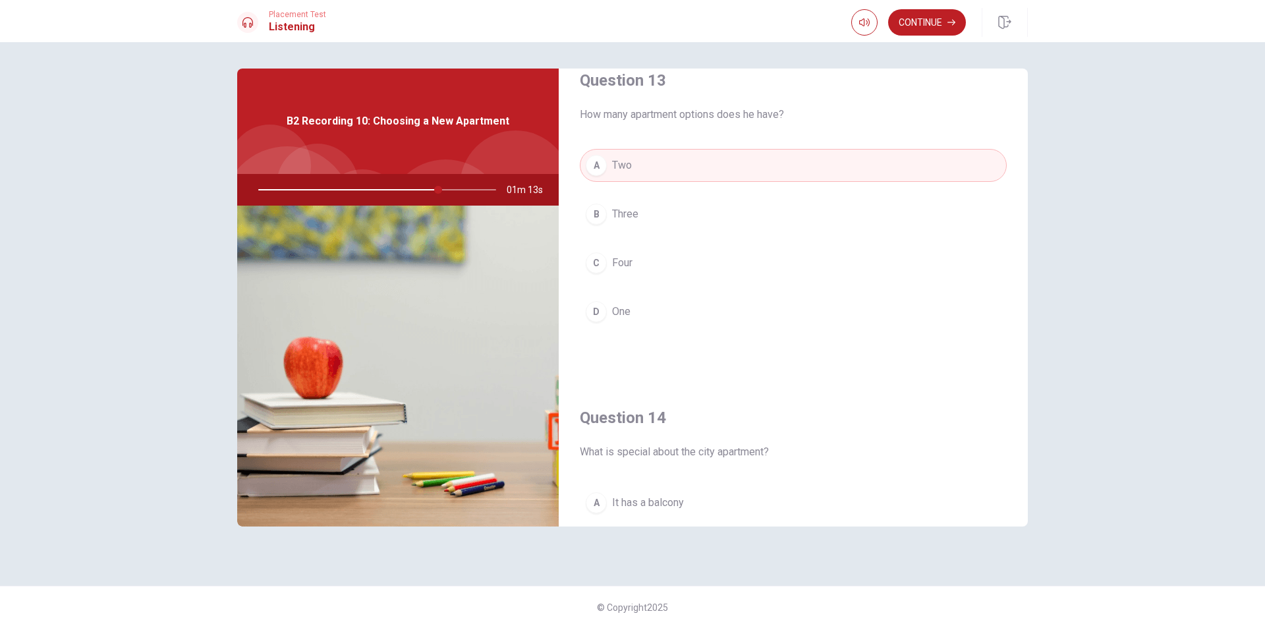
scroll to position [636, 0]
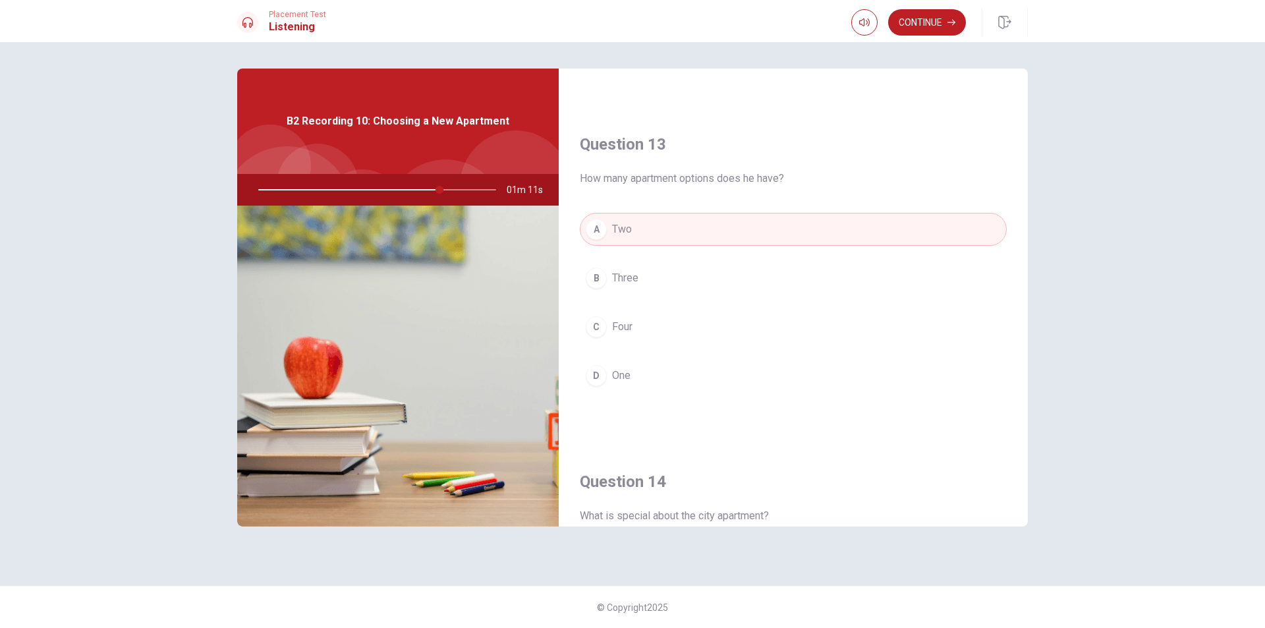
click at [669, 379] on button "D One" at bounding box center [793, 375] width 427 height 33
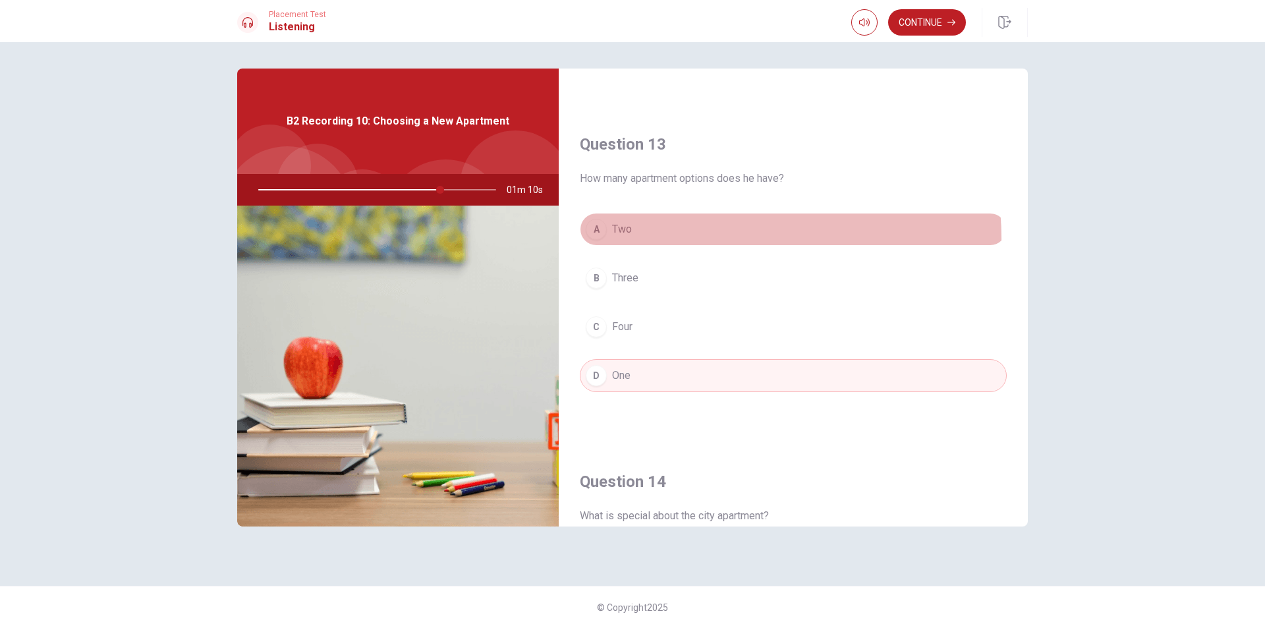
click at [685, 238] on button "A Two" at bounding box center [793, 229] width 427 height 33
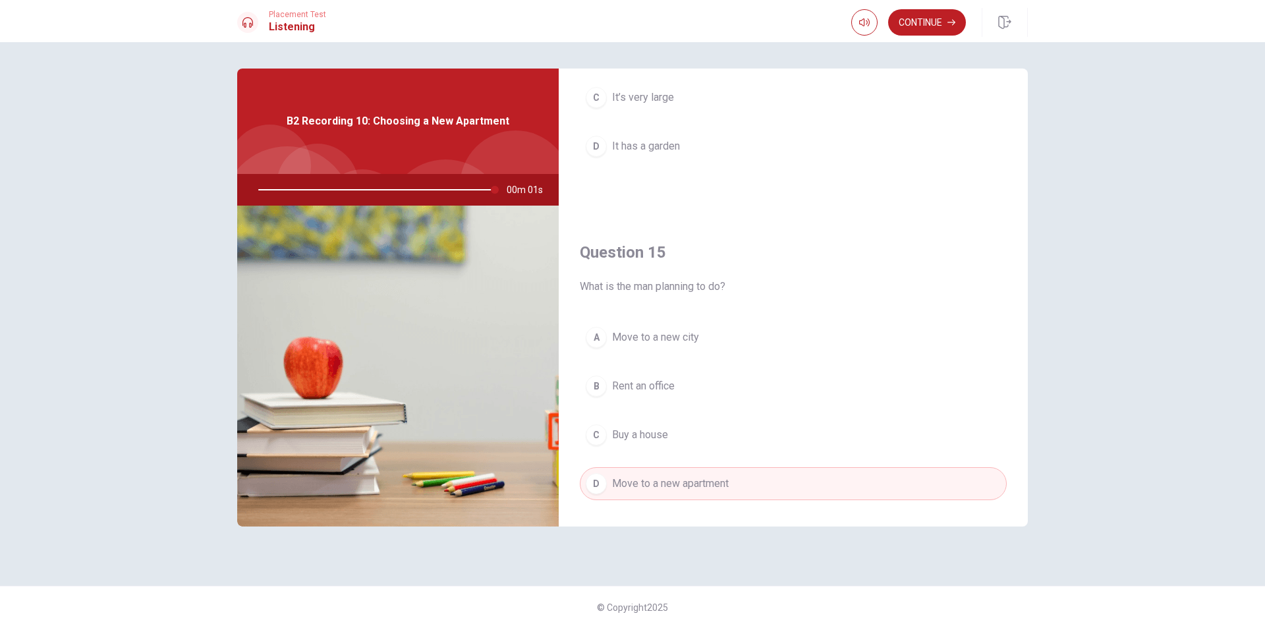
scroll to position [1228, 0]
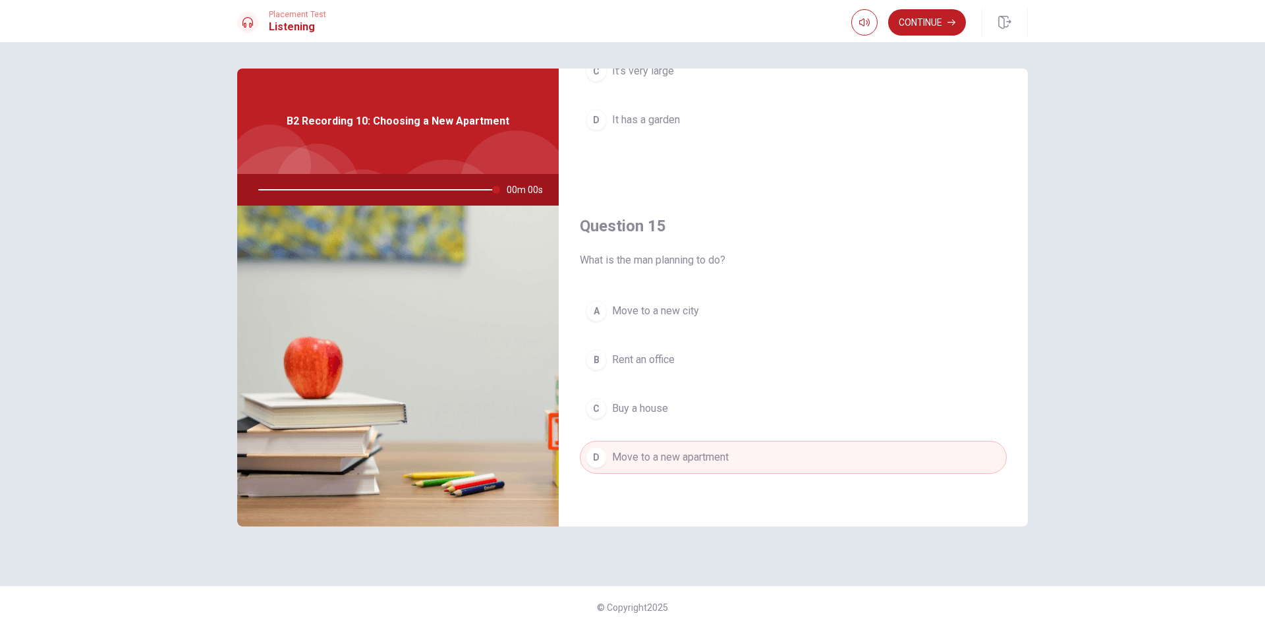
type input "0"
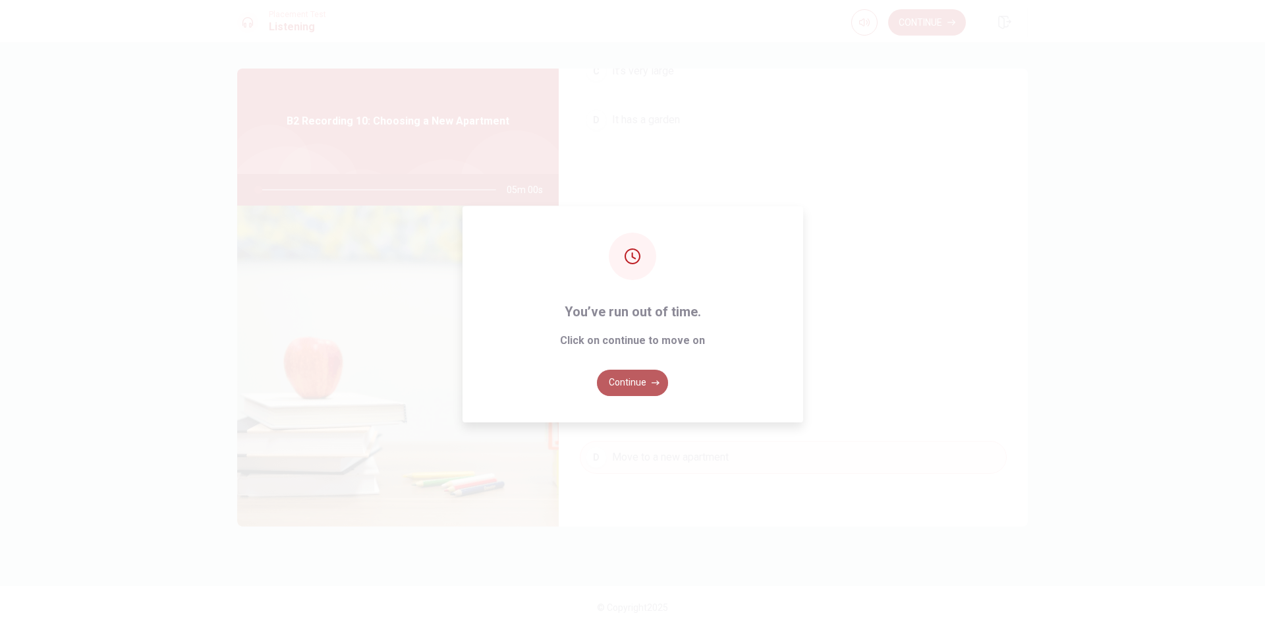
click at [639, 383] on button "Continue" at bounding box center [632, 383] width 71 height 26
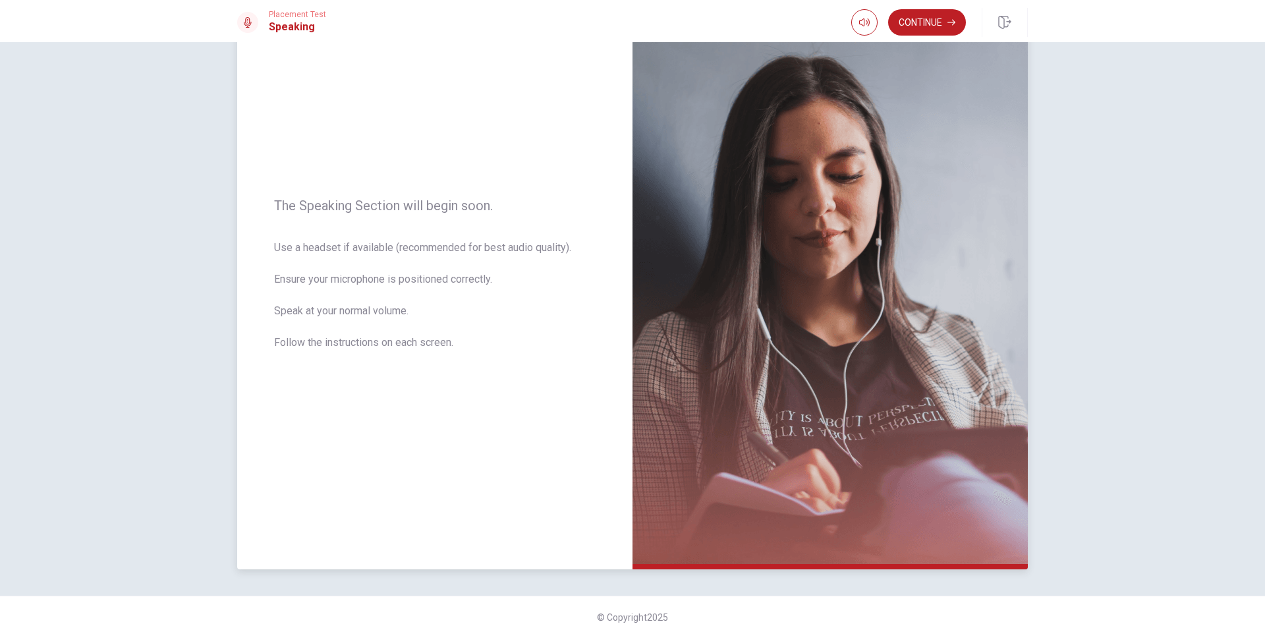
scroll to position [84, 0]
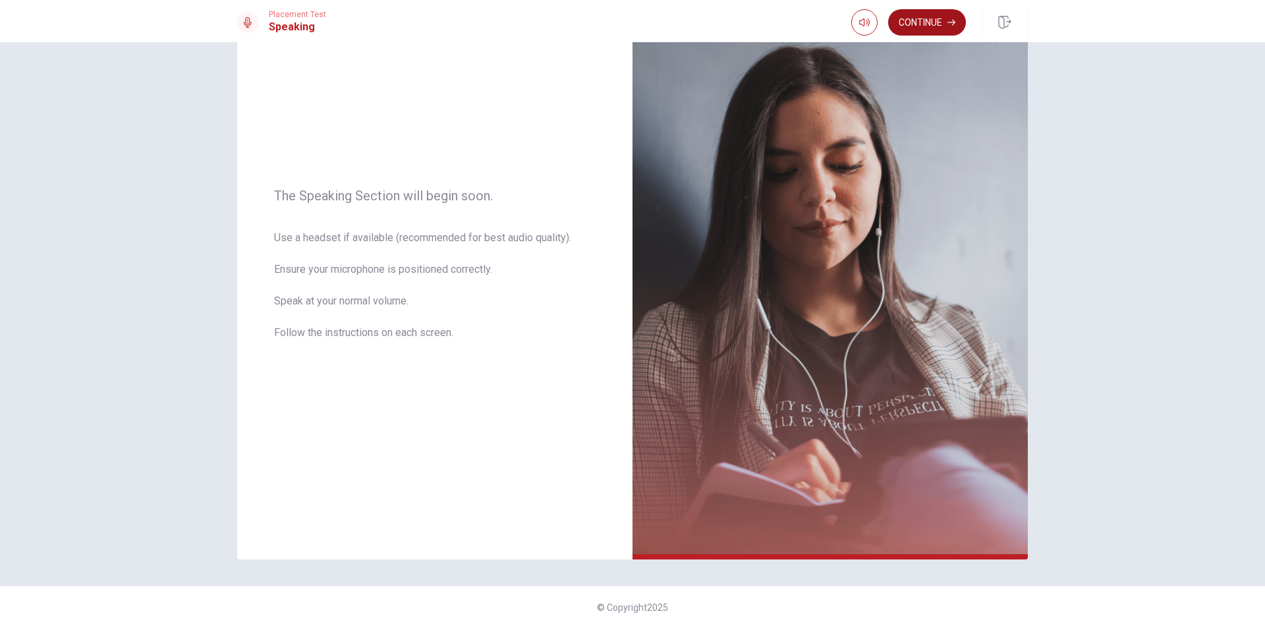
click at [912, 20] on button "Continue" at bounding box center [927, 22] width 78 height 26
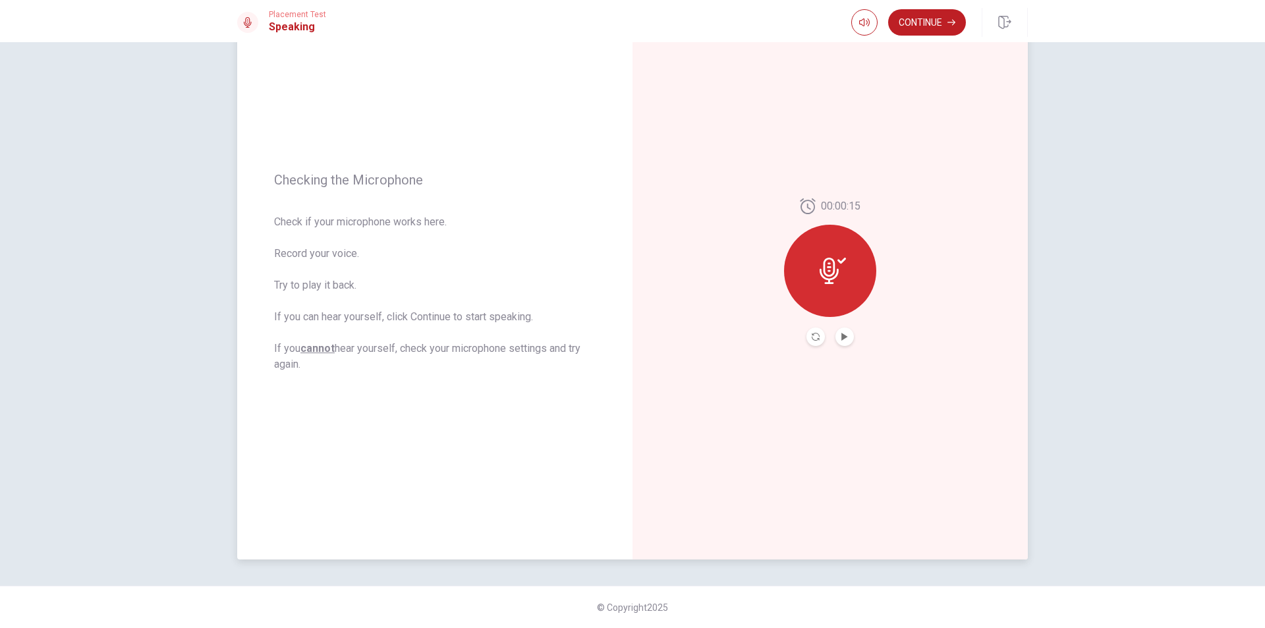
click at [841, 344] on button "Play Audio" at bounding box center [844, 336] width 18 height 18
click at [831, 279] on icon at bounding box center [828, 271] width 19 height 26
click at [836, 337] on button "Pause Audio" at bounding box center [844, 336] width 18 height 18
click at [829, 268] on icon at bounding box center [832, 271] width 26 height 26
click at [933, 28] on button "Continue" at bounding box center [927, 22] width 78 height 26
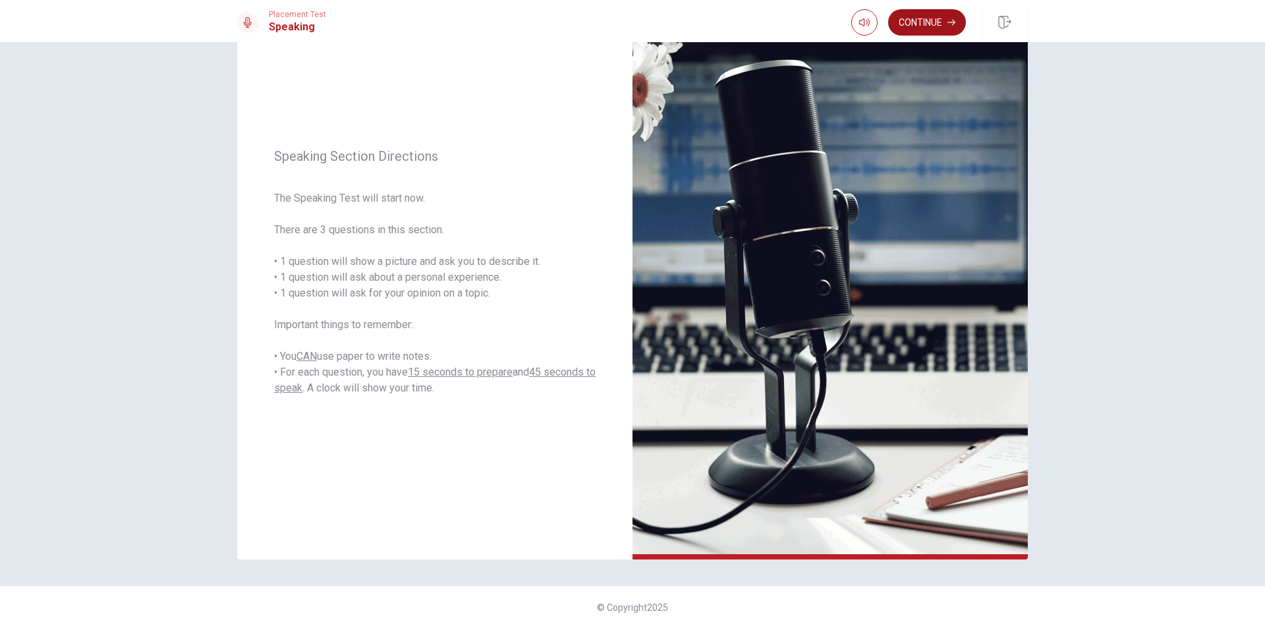
click at [940, 19] on button "Continue" at bounding box center [927, 22] width 78 height 26
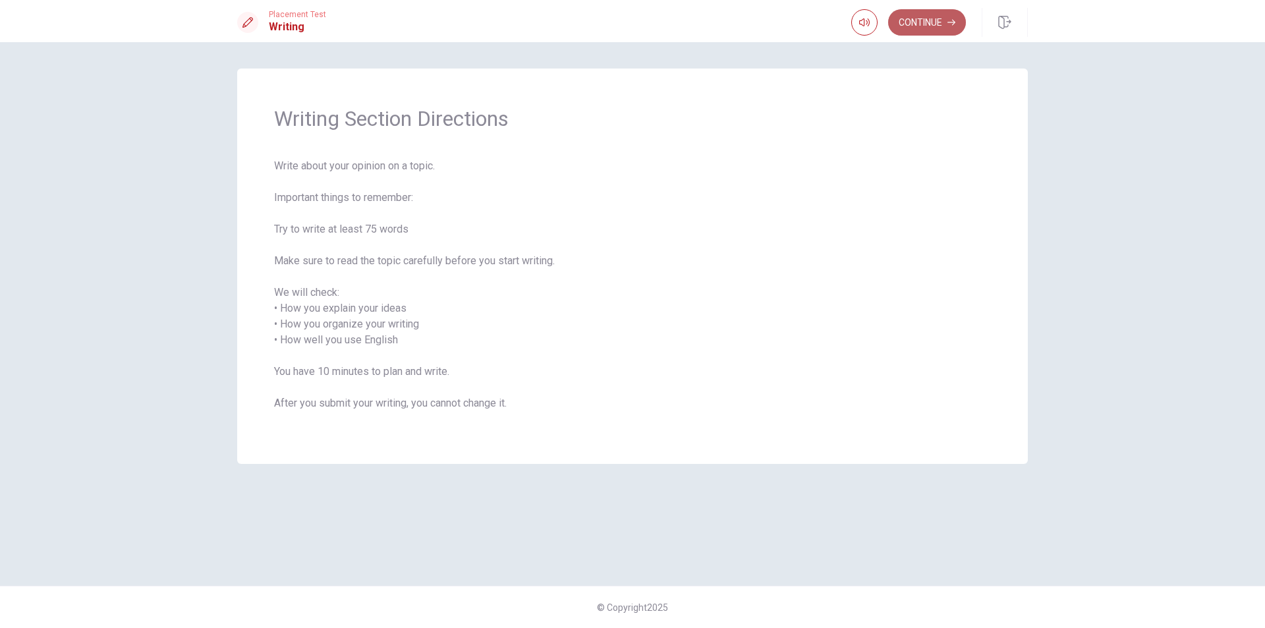
click at [917, 22] on button "Continue" at bounding box center [927, 22] width 78 height 26
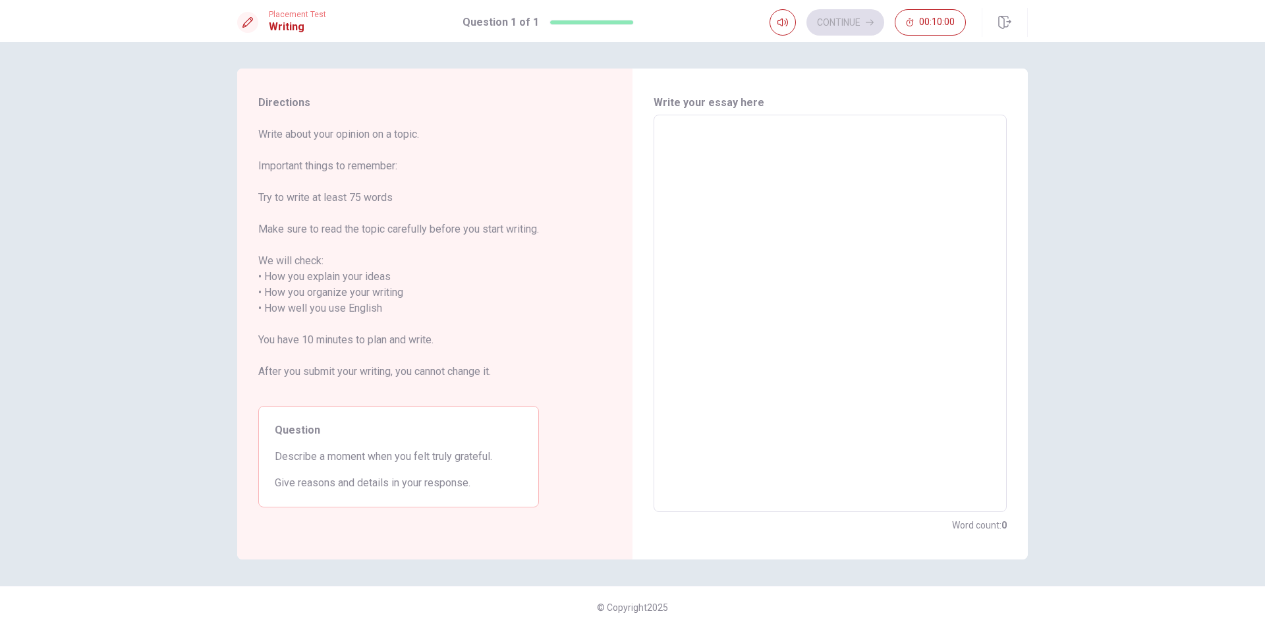
click at [775, 167] on textarea at bounding box center [830, 313] width 335 height 375
type textarea "h"
type textarea "x"
type textarea "he"
type textarea "x"
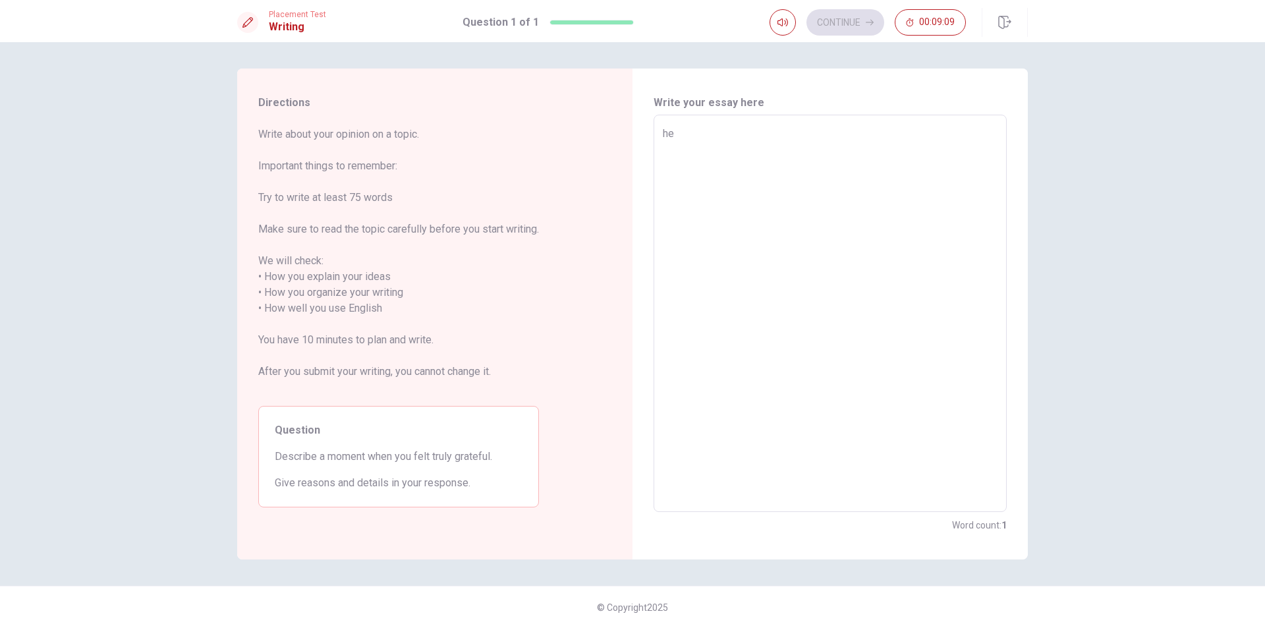
type textarea "hel"
type textarea "x"
type textarea "hell"
type textarea "x"
type textarea "helle"
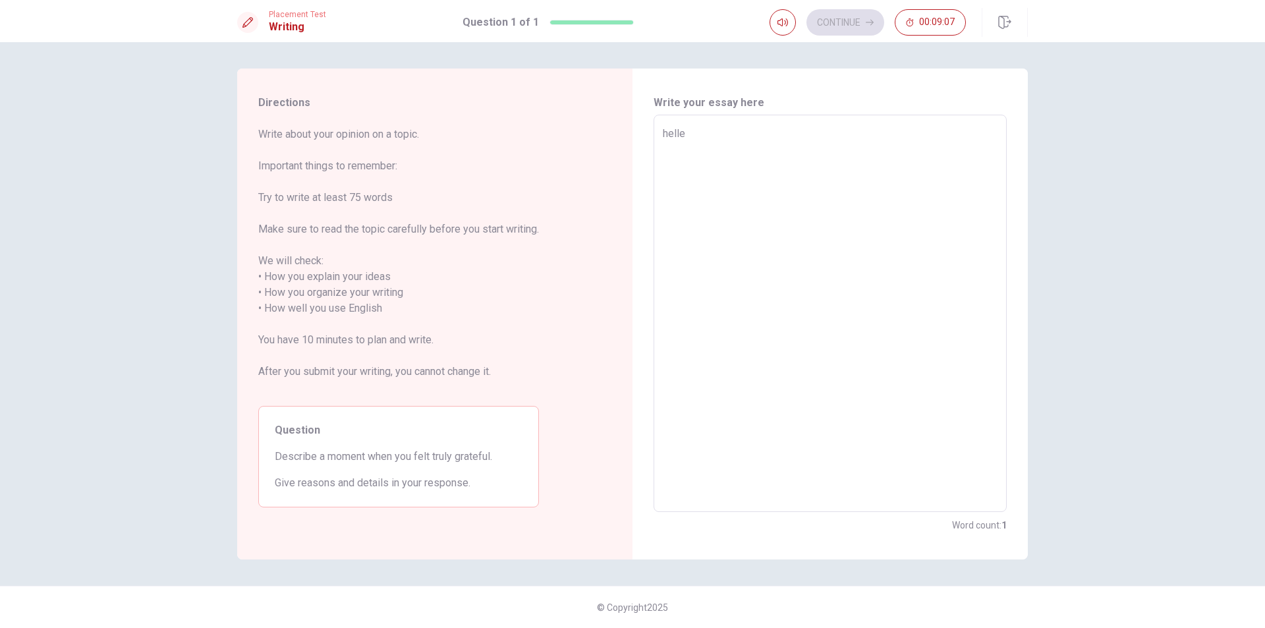
type textarea "x"
type textarea "helleo"
type textarea "x"
type textarea "helle"
type textarea "x"
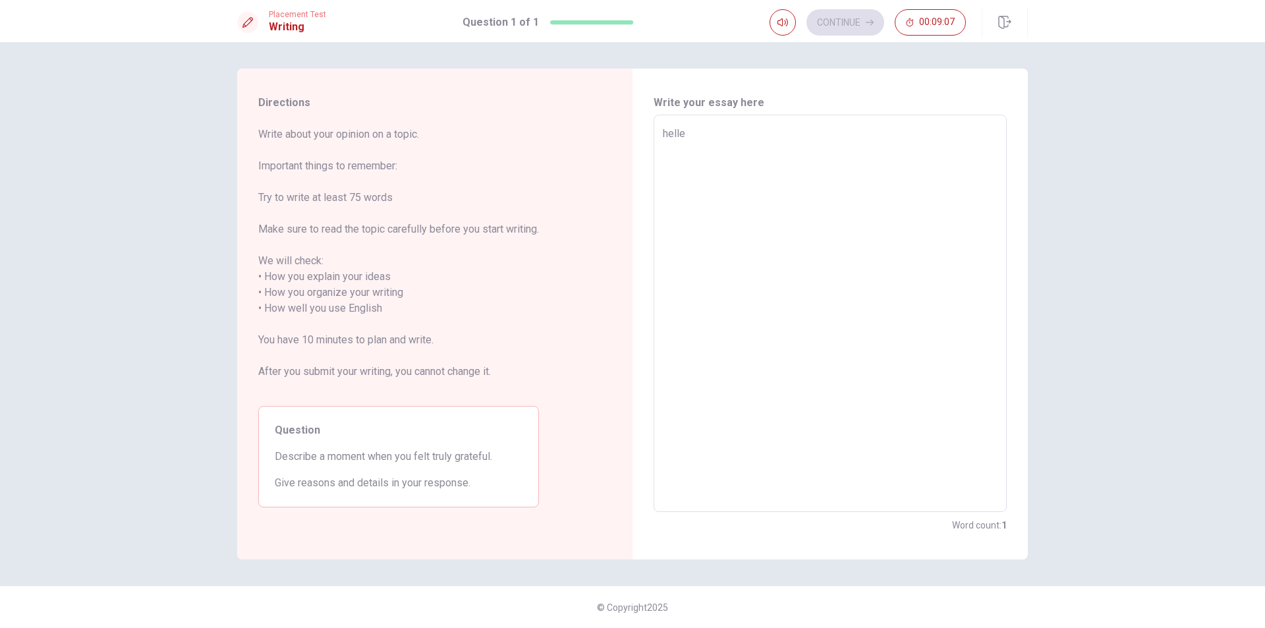
type textarea "hell"
type textarea "x"
type textarea "hello"
type textarea "x"
type textarea "hello,"
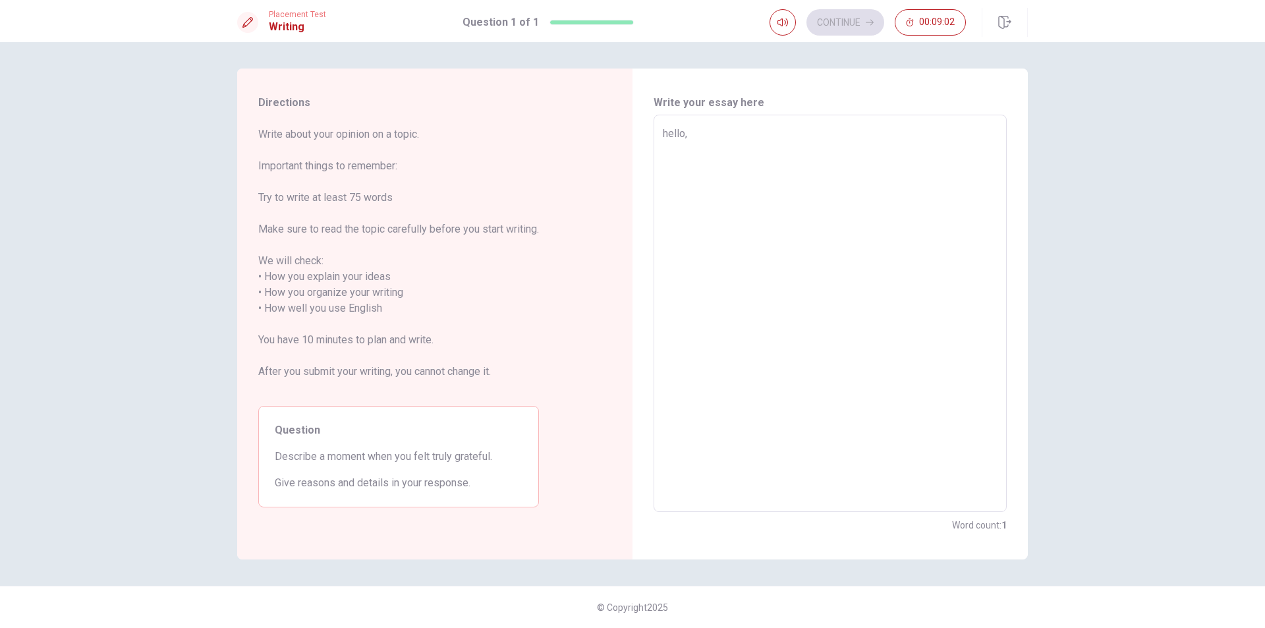
type textarea "x"
type textarea "hello,t"
type textarea "x"
type textarea "hello,to"
type textarea "x"
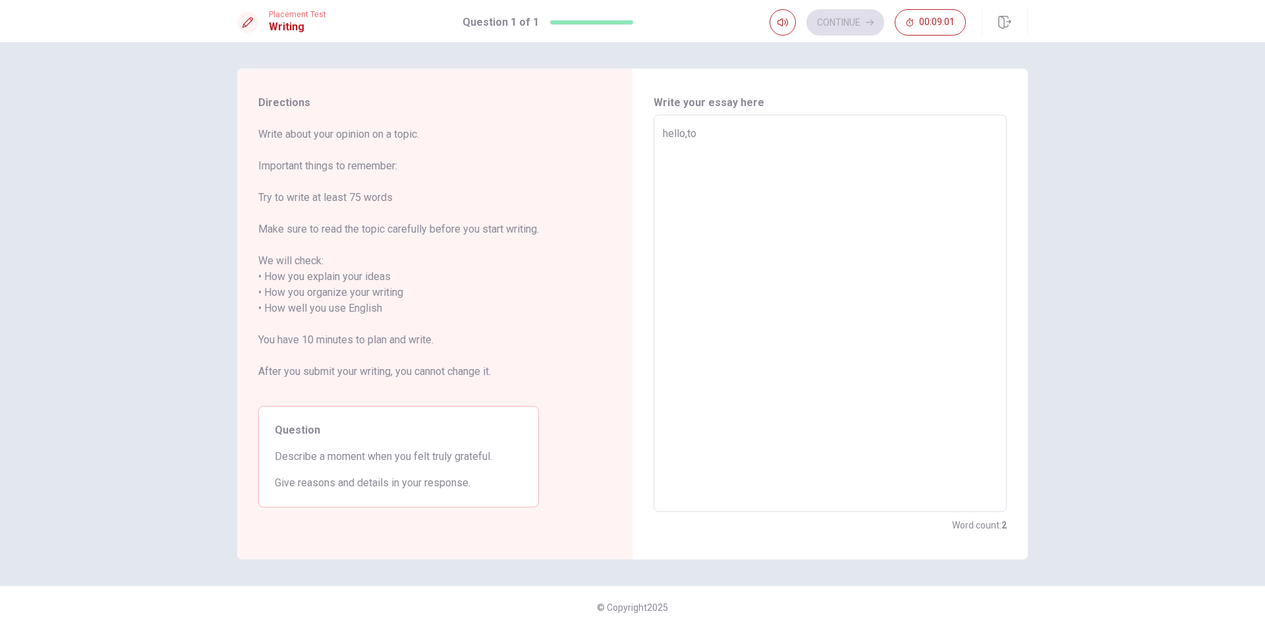
type textarea "hello,[PERSON_NAME]"
type textarea "x"
type textarea "hello,[PERSON_NAME]"
type textarea "x"
type textarea "hello,[DATE]"
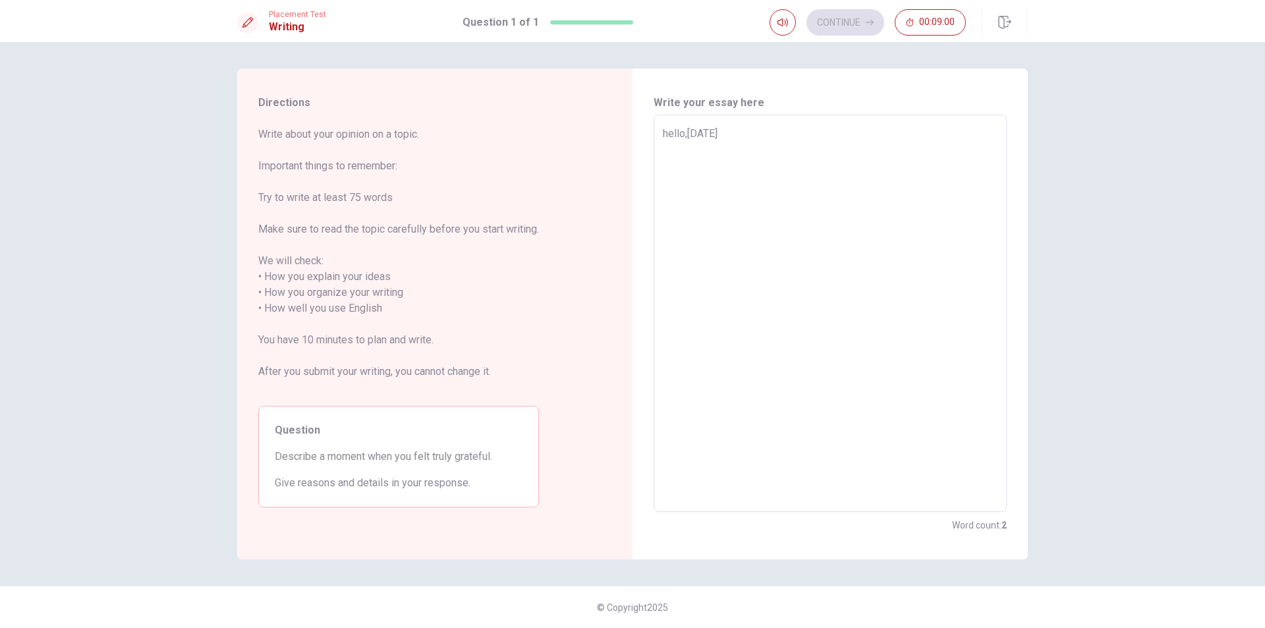
type textarea "x"
type textarea "hello,[DATE]"
type textarea "x"
type textarea "hello,[DATE] i"
type textarea "x"
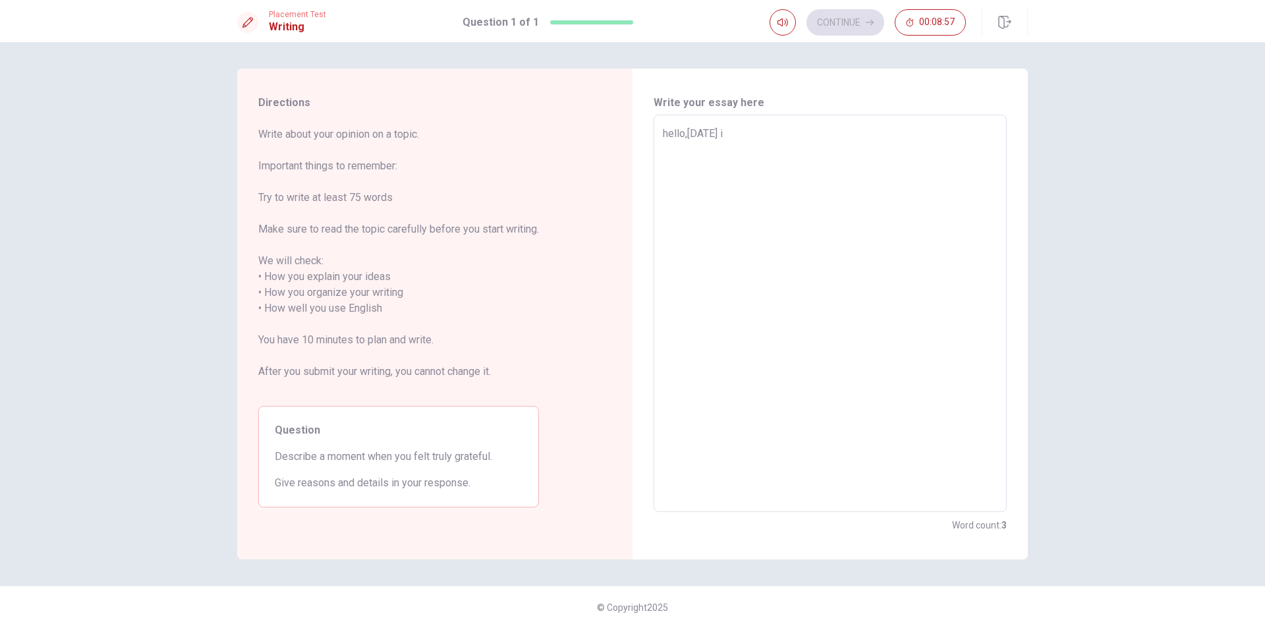
type textarea "hello,[DATE] iw"
type textarea "x"
type textarea "hello,[DATE] iwo"
type textarea "x"
type textarea "hello,[DATE] [PERSON_NAME]"
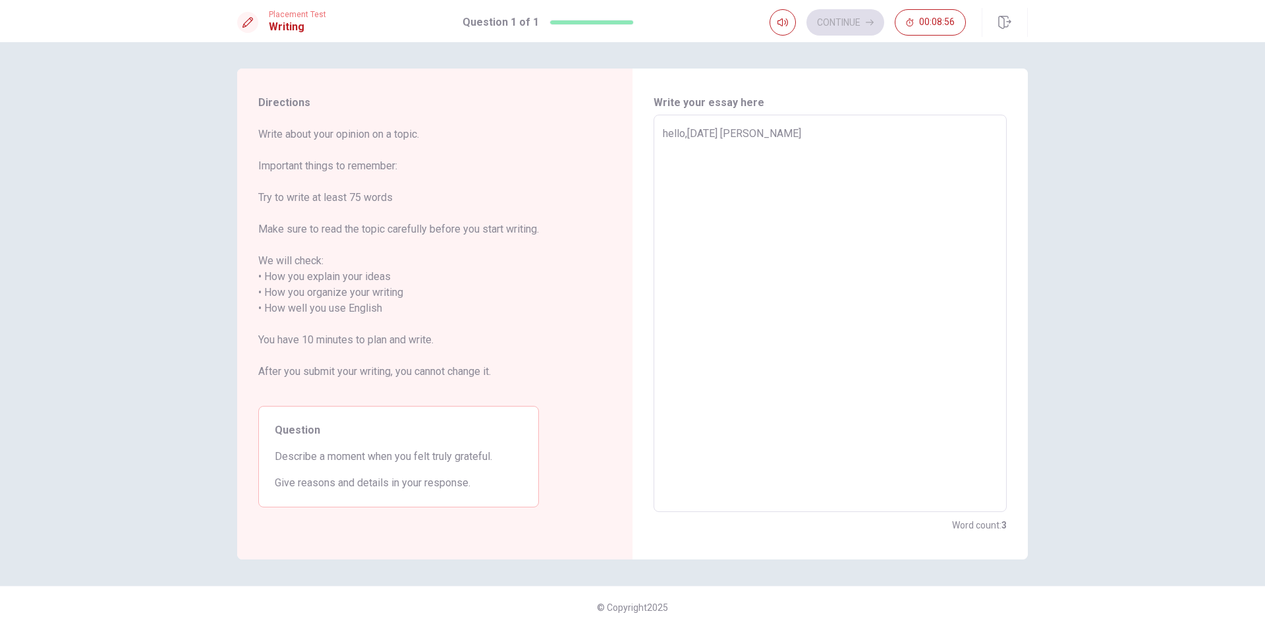
type textarea "x"
type textarea "hello,[DATE] iwolu"
type textarea "x"
type textarea "hello,[DATE] [PERSON_NAME]"
type textarea "x"
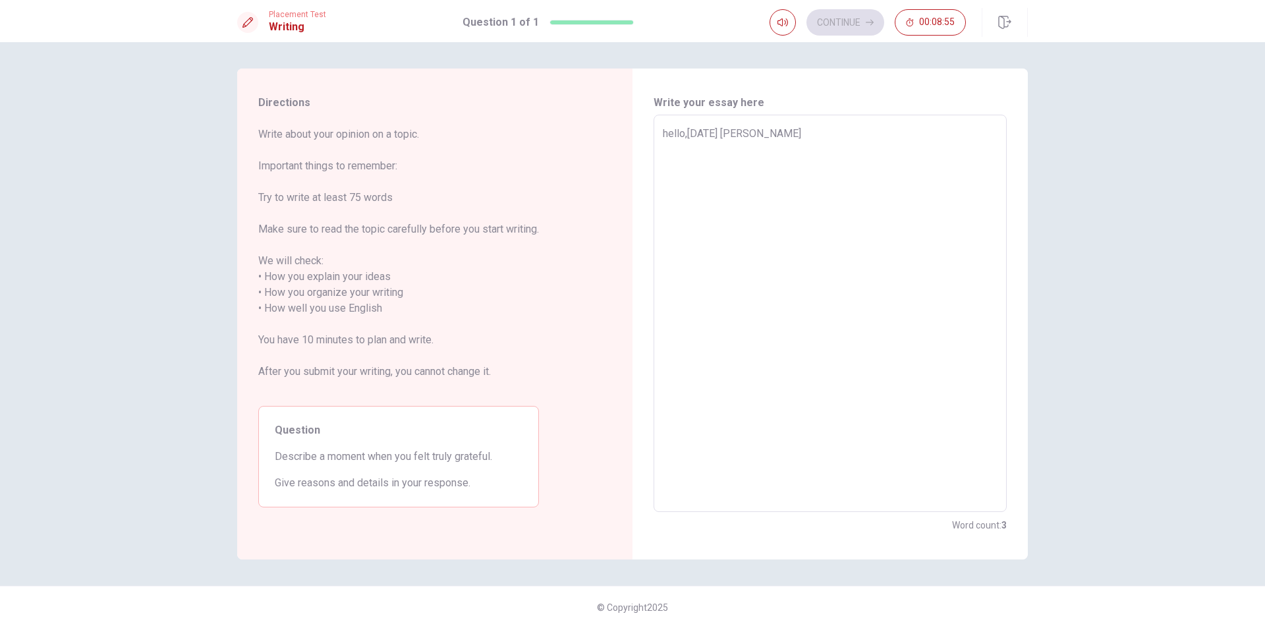
type textarea "hello,[DATE] iwo"
type textarea "x"
type textarea "hello,[DATE] iw"
type textarea "x"
type textarea "hello,[DATE] i"
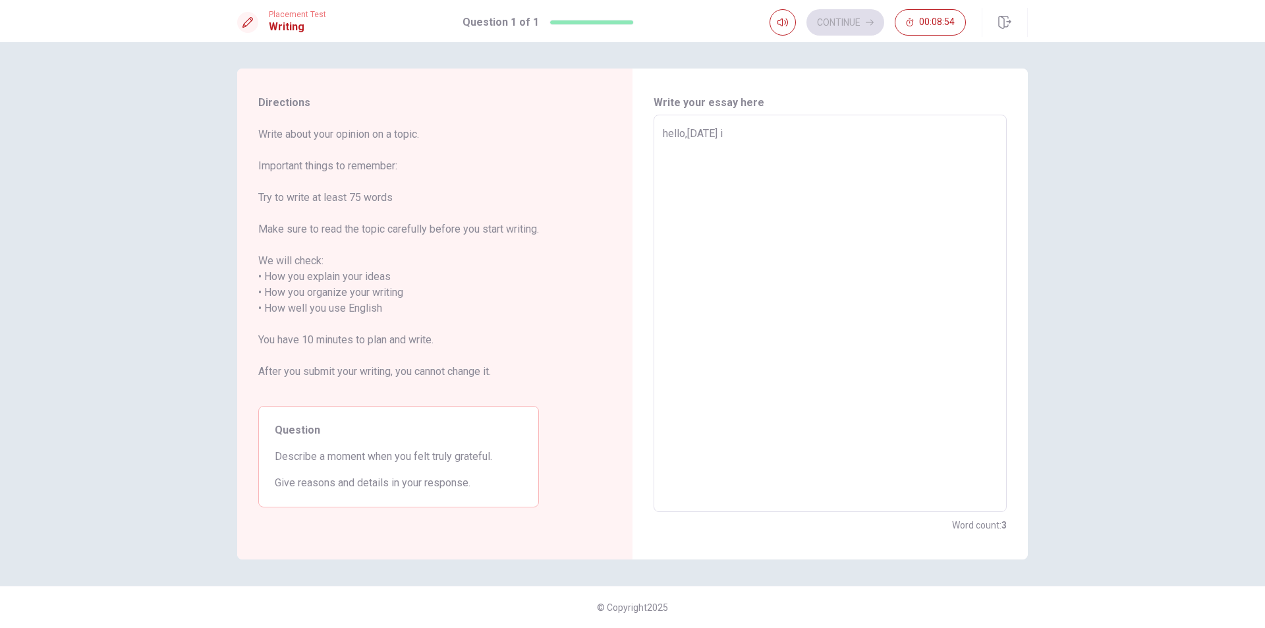
type textarea "x"
type textarea "hello,[DATE] i"
type textarea "x"
type textarea "hello,[DATE] i w"
type textarea "x"
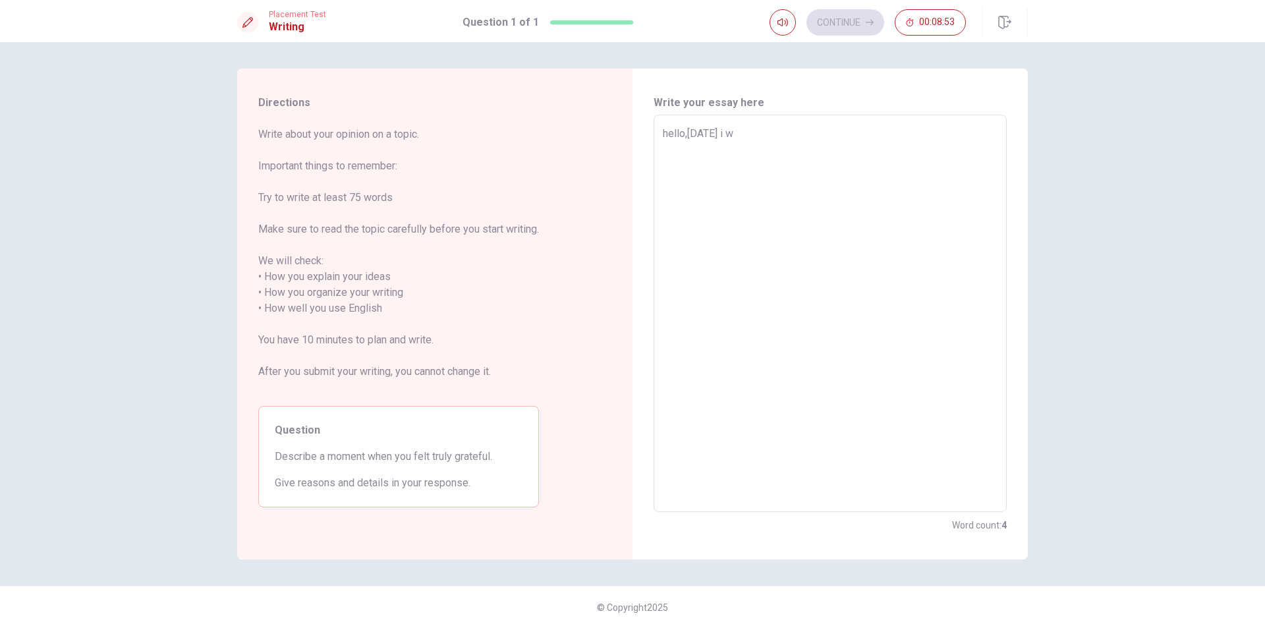
type textarea "hello,[DATE] i wo"
type textarea "x"
type textarea "hello,[DATE] i wou"
type textarea "x"
type textarea "hello,[DATE] i woul"
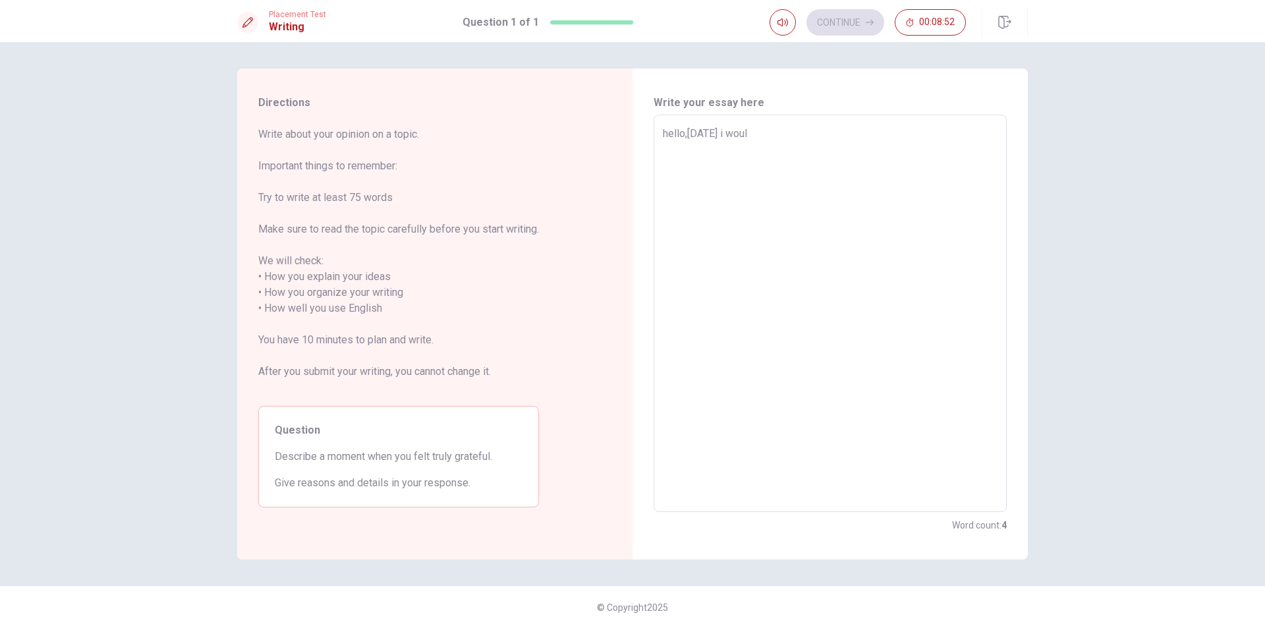
type textarea "x"
type textarea "hello,[DATE] i would"
click at [719, 135] on textarea "hello,[DATE] i would" at bounding box center [830, 313] width 335 height 375
type textarea "x"
type textarea "hello,[DATE] would"
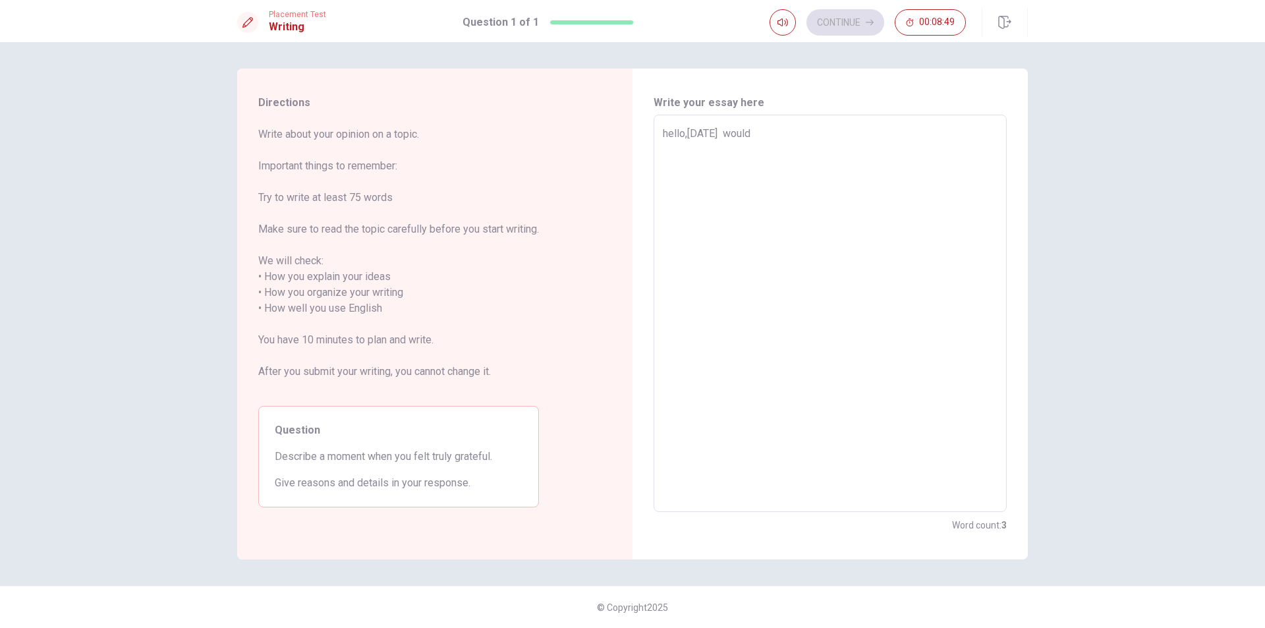
type textarea "x"
type textarea "hello,[DATE] I would"
click at [665, 136] on textarea "hello,[DATE] I would" at bounding box center [830, 313] width 335 height 375
type textarea "x"
type textarea "ello,[DATE] I would"
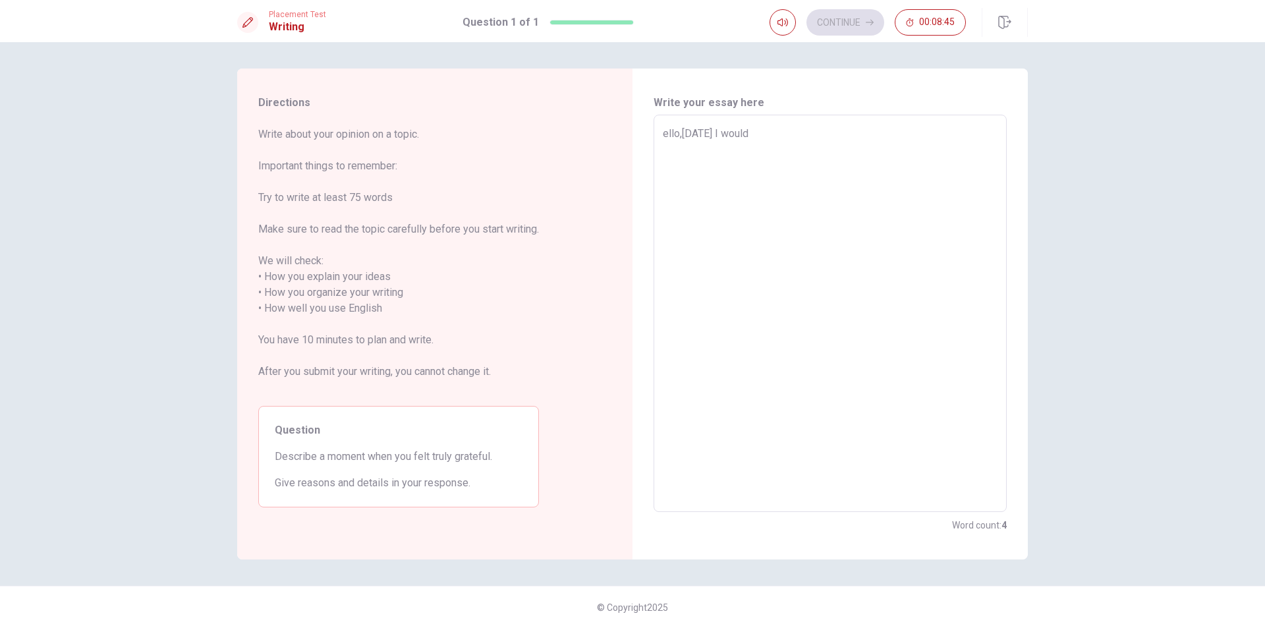
type textarea "x"
type textarea "Hello,[DATE] I would"
click at [777, 139] on textarea "Hello,[DATE] I would" at bounding box center [830, 313] width 335 height 375
type textarea "x"
type textarea "Hello,[DATE] I would"
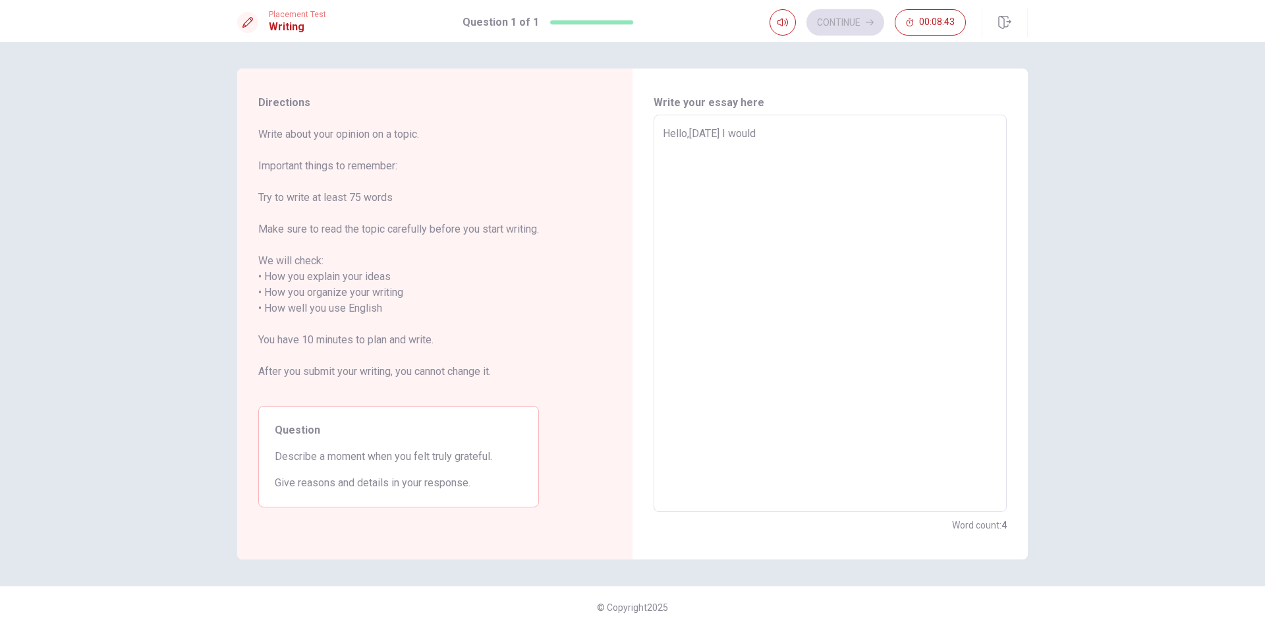
type textarea "x"
type textarea "Hello,[DATE] I would l"
type textarea "x"
type textarea "Hello,[DATE] I would li"
type textarea "x"
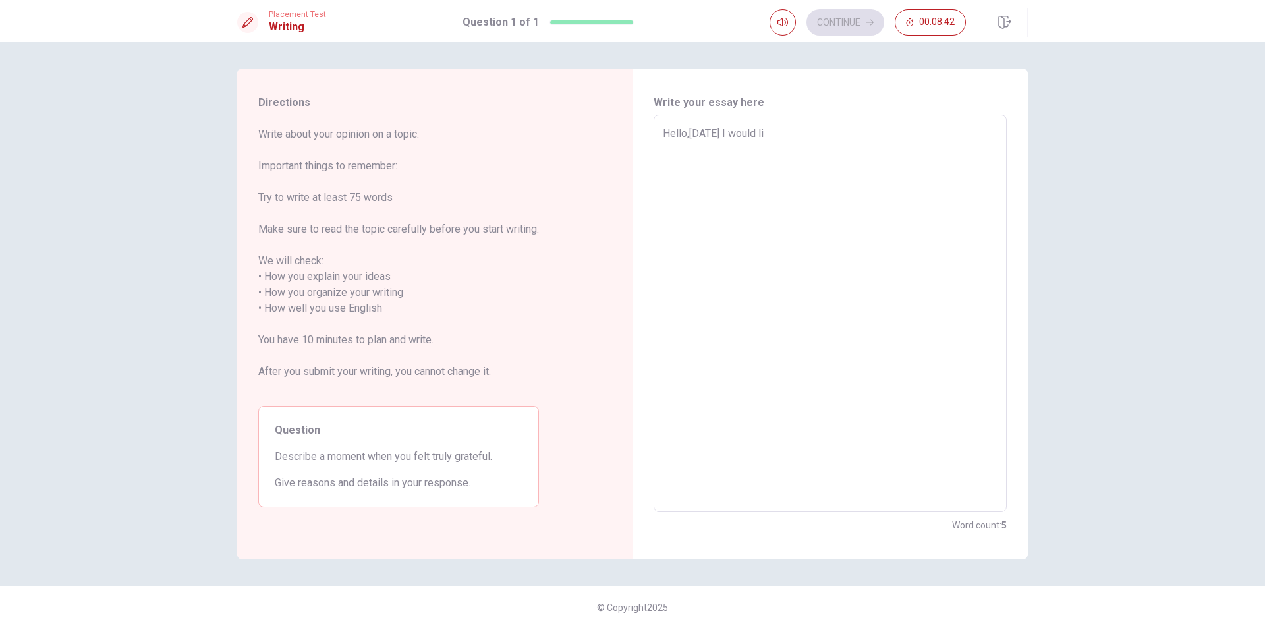
type textarea "Hello,[DATE] I would lik"
type textarea "x"
type textarea "Hello,[DATE] I would like"
type textarea "x"
type textarea "Hello,[DATE] I would like"
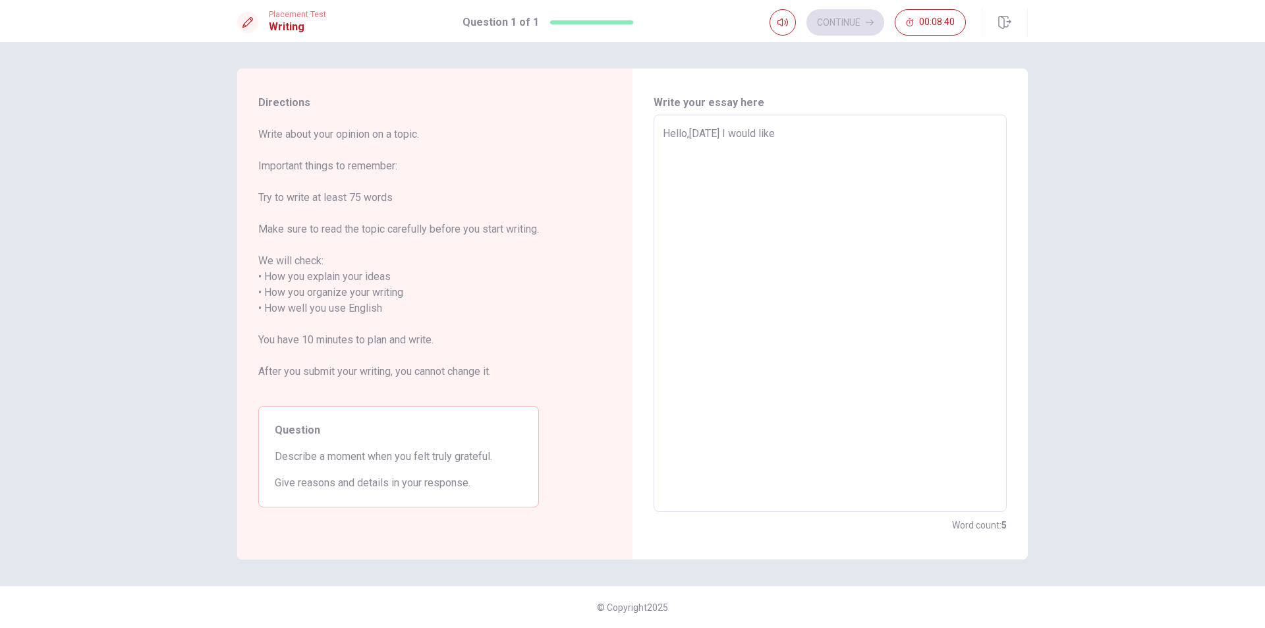
type textarea "x"
type textarea "Hello,[DATE] I would like t"
type textarea "x"
type textarea "Hello,[DATE] I would like to"
type textarea "x"
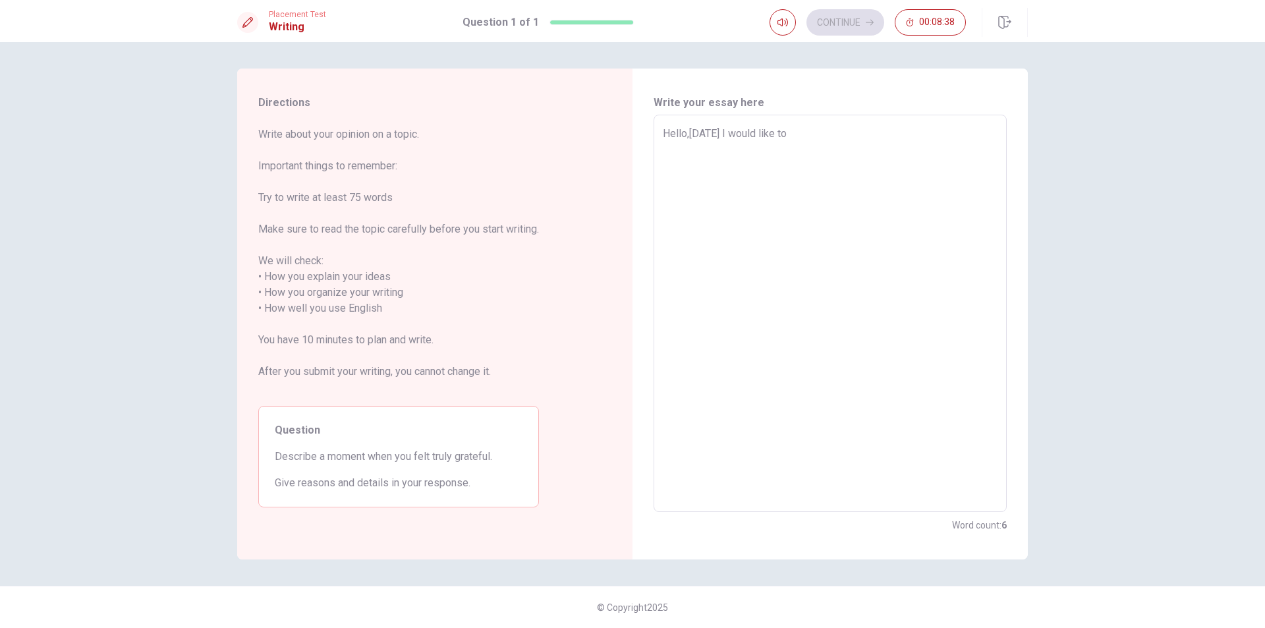
type textarea "Hello,[DATE] I would like to"
type textarea "x"
type textarea "Hello,[DATE] I would like to p"
type textarea "x"
type textarea "Hello,[DATE] I would like to pr"
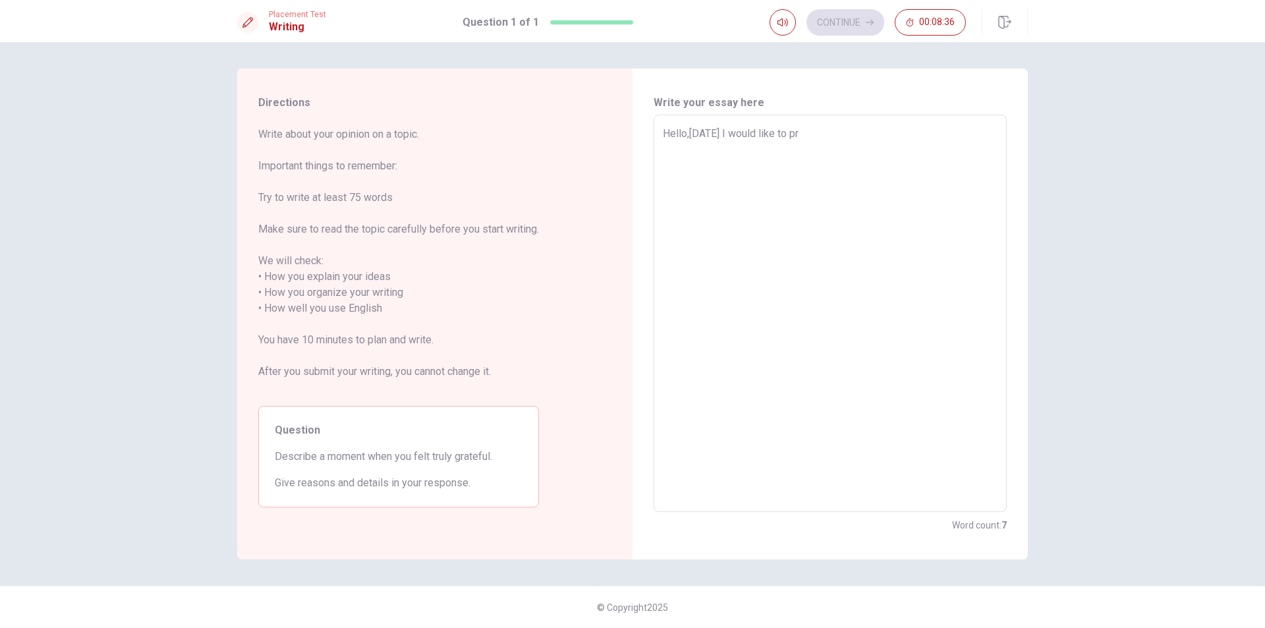
type textarea "x"
type textarea "Hello,[DATE] I would like to pre"
type textarea "x"
type textarea "Hello,[DATE] I would like to pres"
type textarea "x"
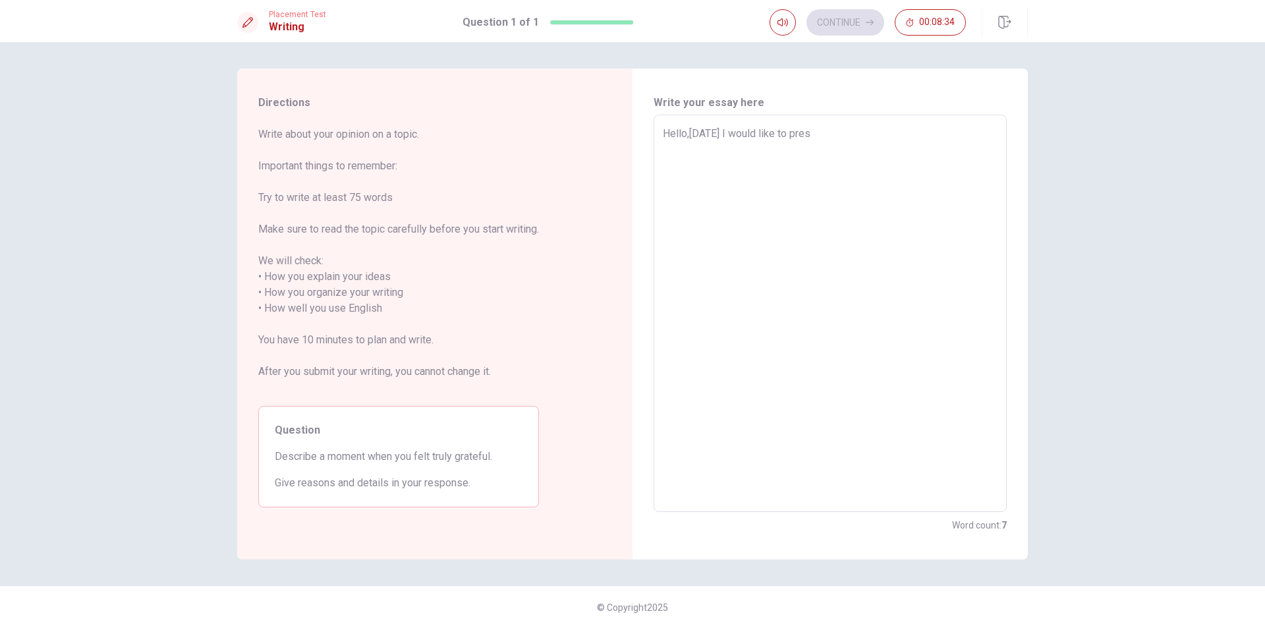
type textarea "Hello,[DATE] I would like to prese"
type textarea "x"
type textarea "Hello,[DATE] I would like to presen"
type textarea "x"
type textarea "Hello,[DATE] I would like to present"
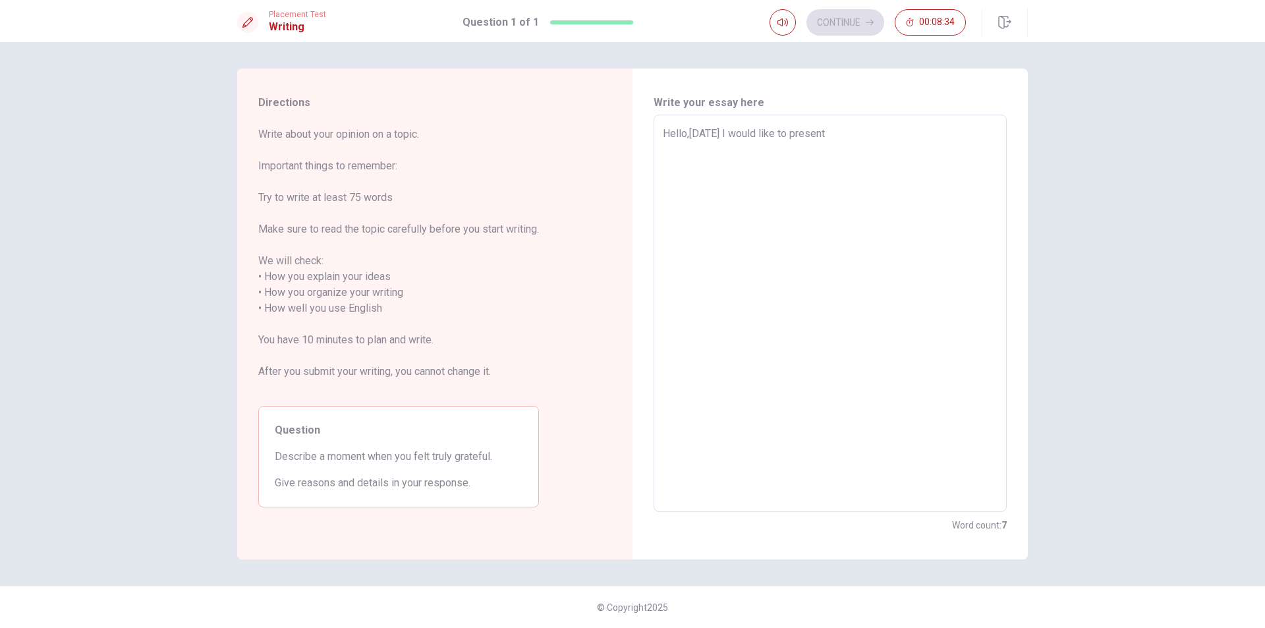
type textarea "x"
type textarea "Hello,[DATE] I would like to present"
type textarea "x"
type textarea "Hello,[DATE] I would like to present"
type textarea "x"
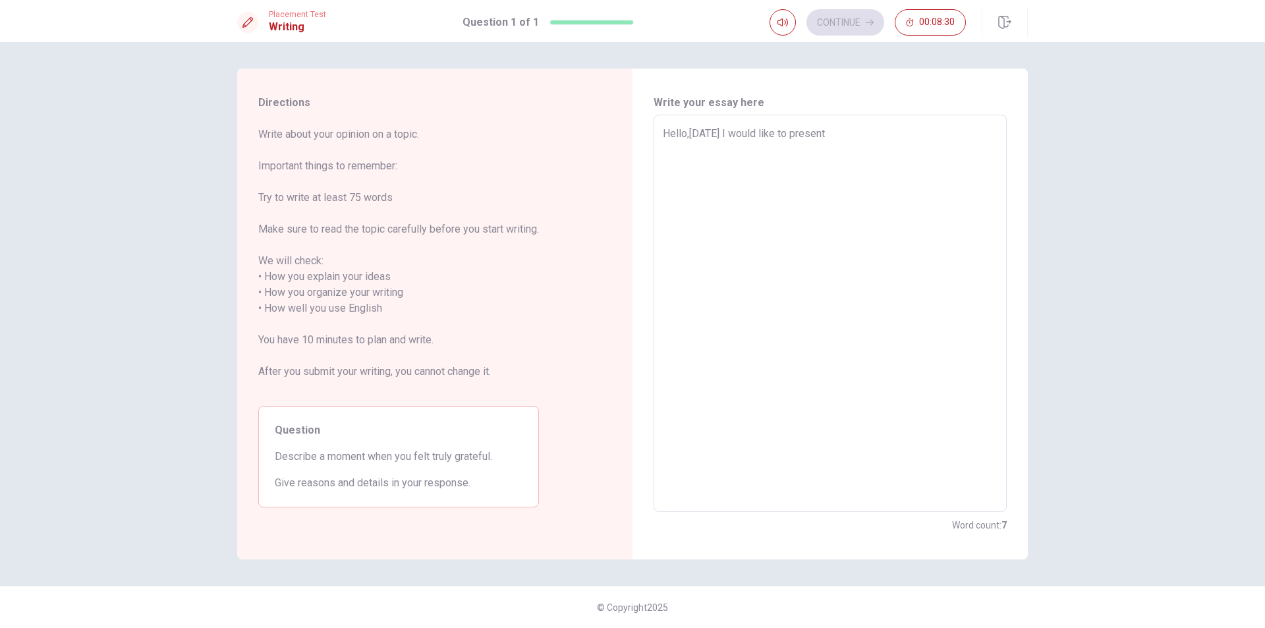
type textarea "Hello,[DATE] I would like to presen"
type textarea "x"
type textarea "Hello,[DATE] I would like to prese"
type textarea "x"
type textarea "Hello,[DATE] I would like to pres"
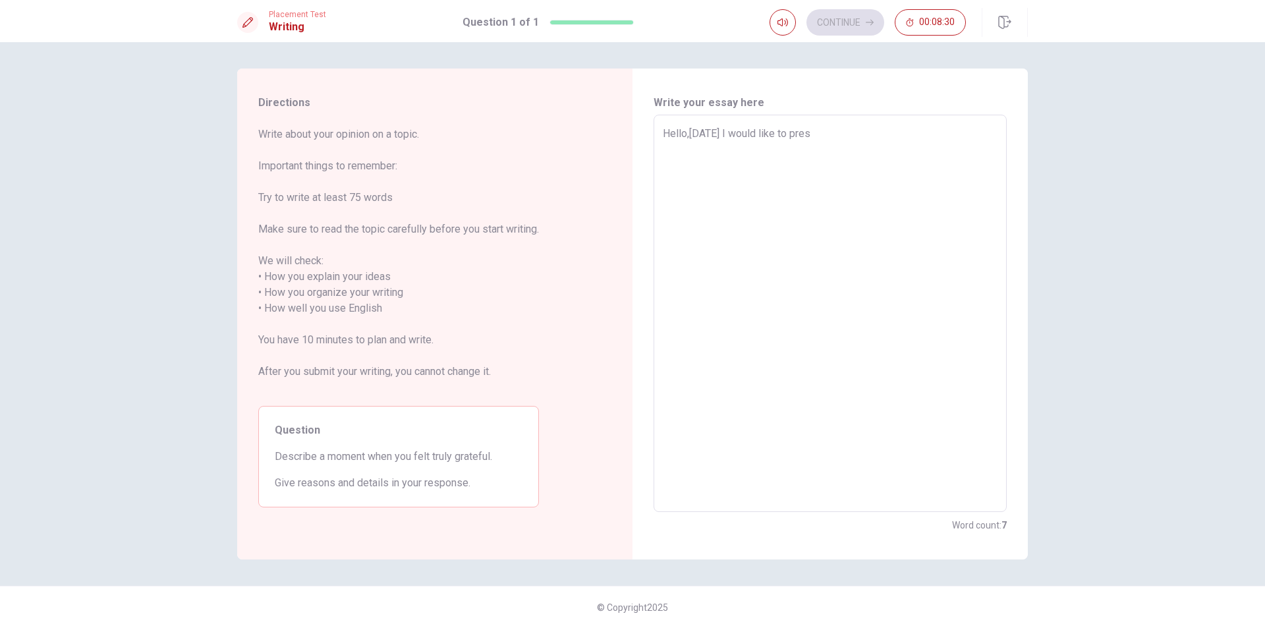
type textarea "x"
type textarea "Hello,[DATE] I would like to pre"
type textarea "x"
type textarea "Hello,[DATE] I would like to pr"
type textarea "x"
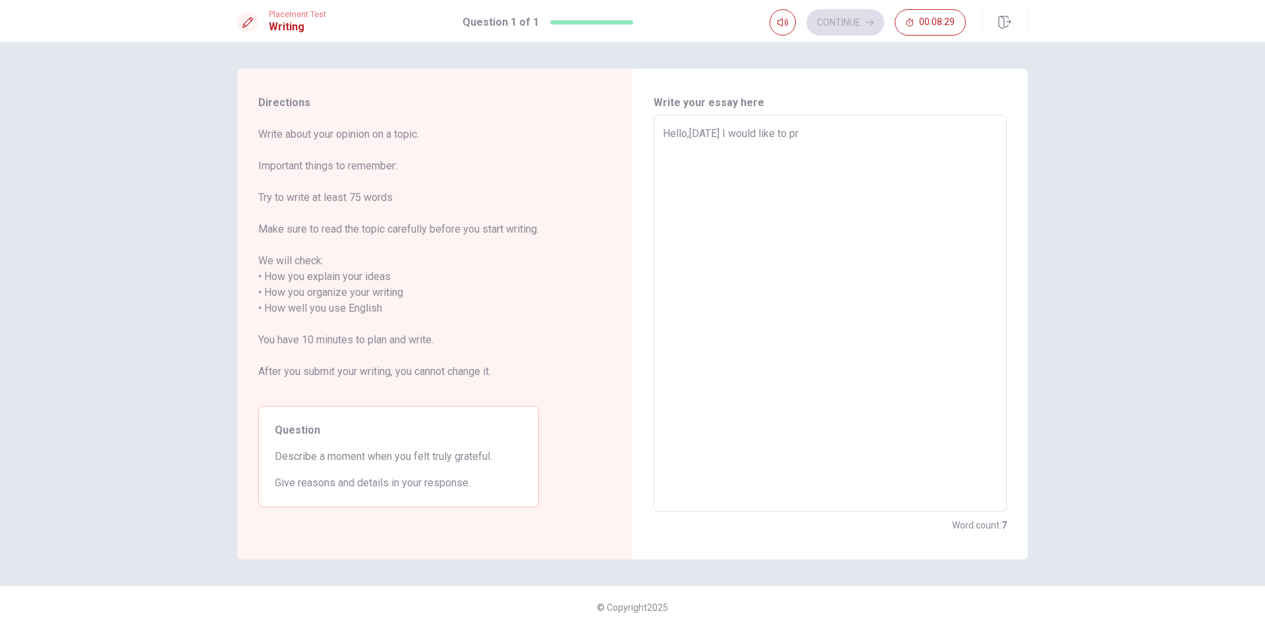
type textarea "Hello,[DATE] I would like to p"
type textarea "x"
type textarea "Hello,[DATE] I would like to"
type textarea "x"
type textarea "Hello,[DATE] I would like to t"
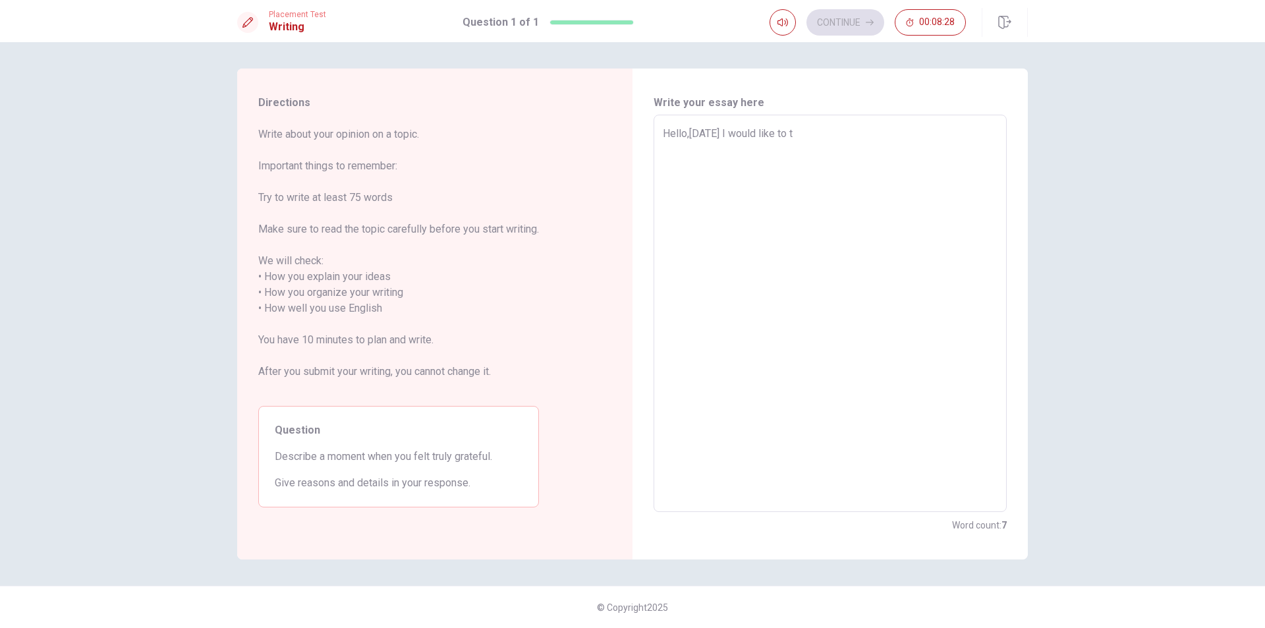
type textarea "x"
type textarea "Hello,[DATE] I would like to ta"
type textarea "x"
type textarea "Hello,[DATE] I would like to tal"
type textarea "x"
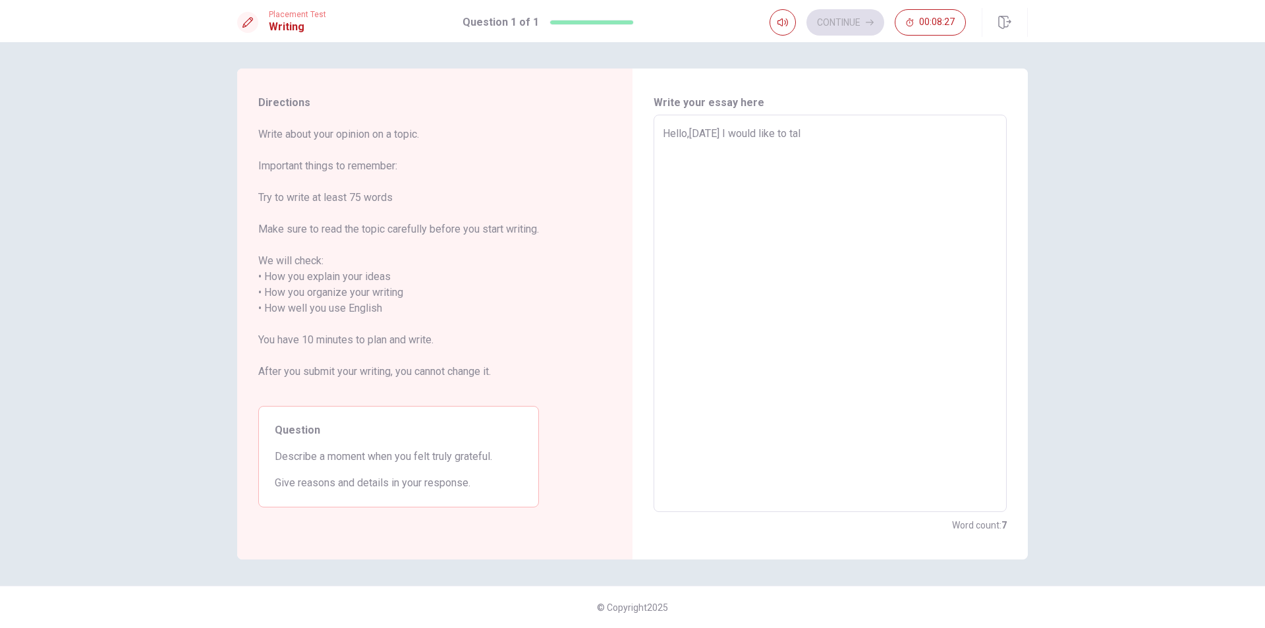
type textarea "Hello,[DATE] I would like to talk"
type textarea "x"
type textarea "Hello,[DATE] I would like to talk"
type textarea "x"
type textarea "Hello,[DATE] I would like to talk a"
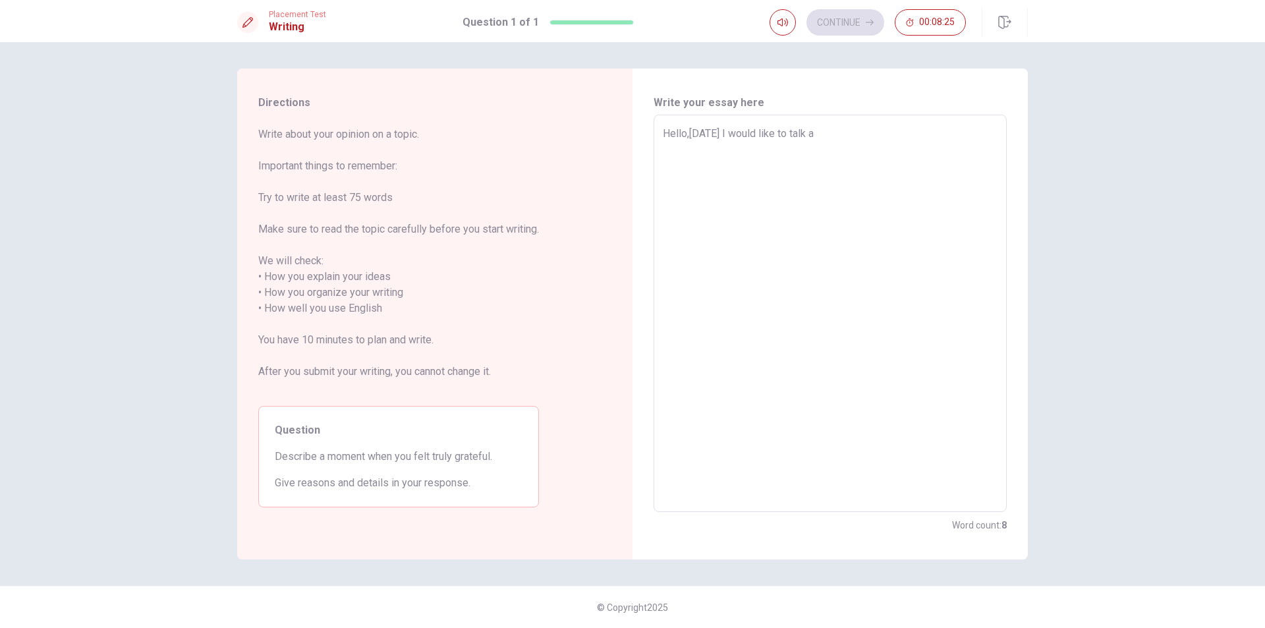
type textarea "x"
type textarea "Hello,[DATE] I would like to talk ab"
type textarea "x"
type textarea "Hello,[DATE] I would like to talk abo"
type textarea "x"
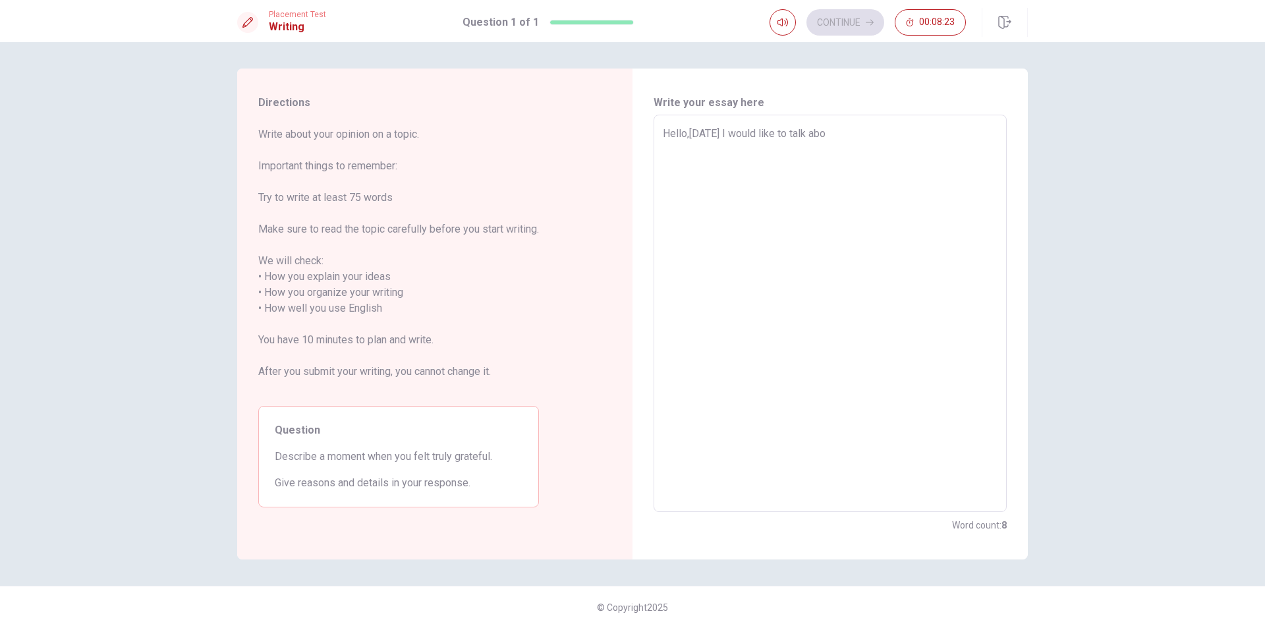
type textarea "Hello,[DATE] I would like to talk abou"
type textarea "x"
type textarea "Hello,[DATE] I would like to talk about"
type textarea "x"
type textarea "Hello,[DATE] I would like to talk about"
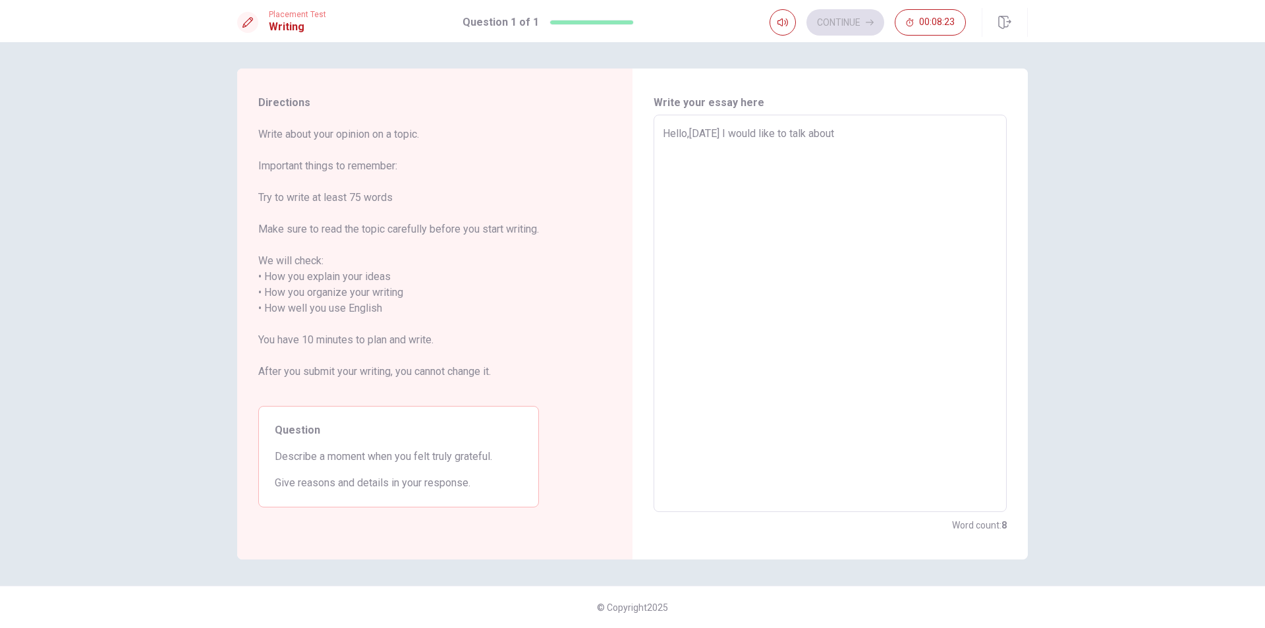
type textarea "x"
type textarea "Hello,[DATE] I would like to talk about m"
type textarea "x"
type textarea "Hello,[DATE] I would like to talk about my"
type textarea "x"
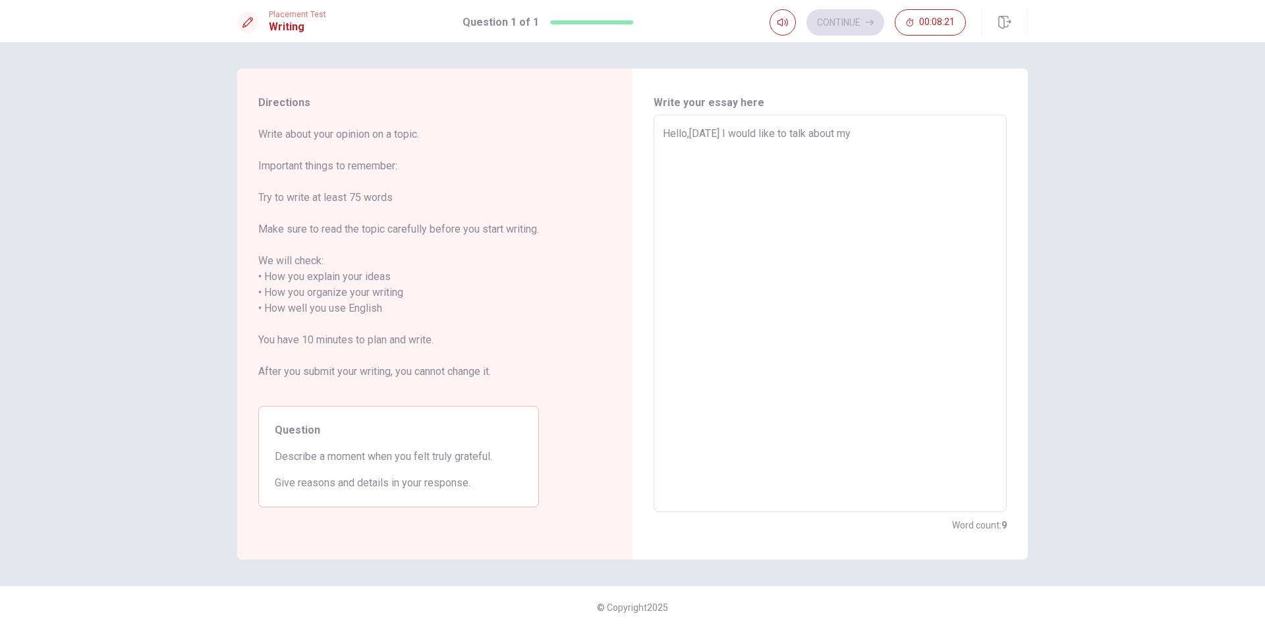
type textarea "Hello,[DATE] I would like to talk about my"
type textarea "x"
type textarea "Hello,[DATE] I would like to talk about my m"
type textarea "x"
type textarea "Hello,[DATE] I would like to talk about my mo"
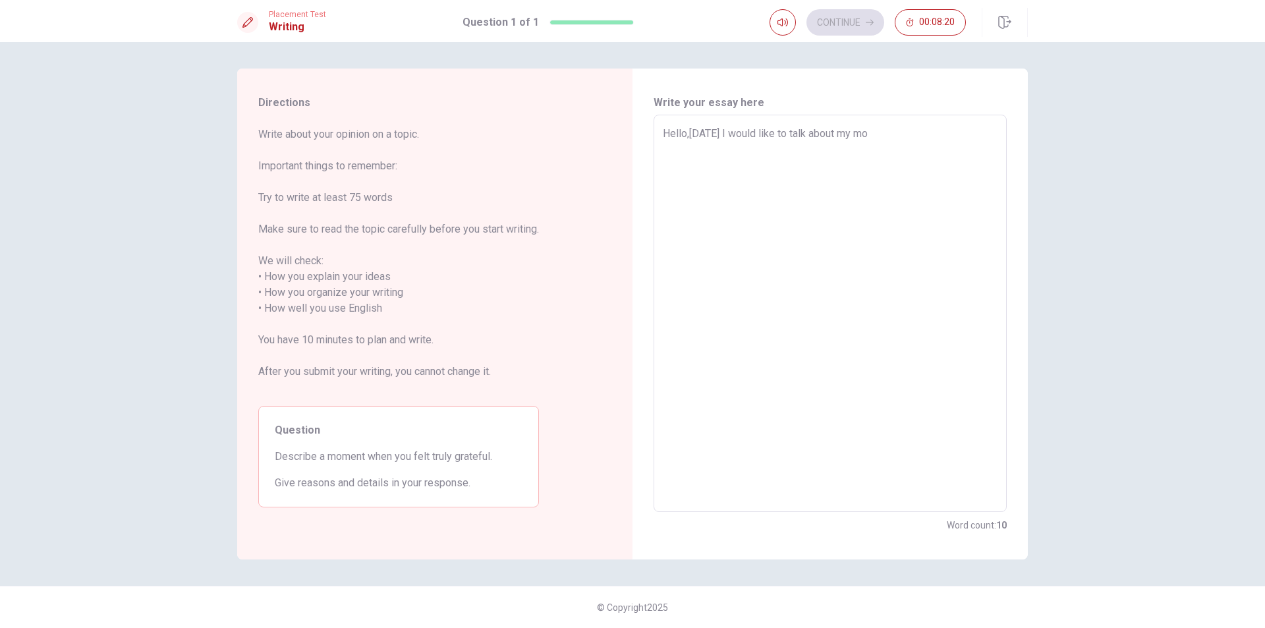
type textarea "x"
type textarea "Hello,[DATE] I would like to talk about my mom"
type textarea "x"
type textarea "Hello,[DATE] I would like to talk about my mome"
type textarea "x"
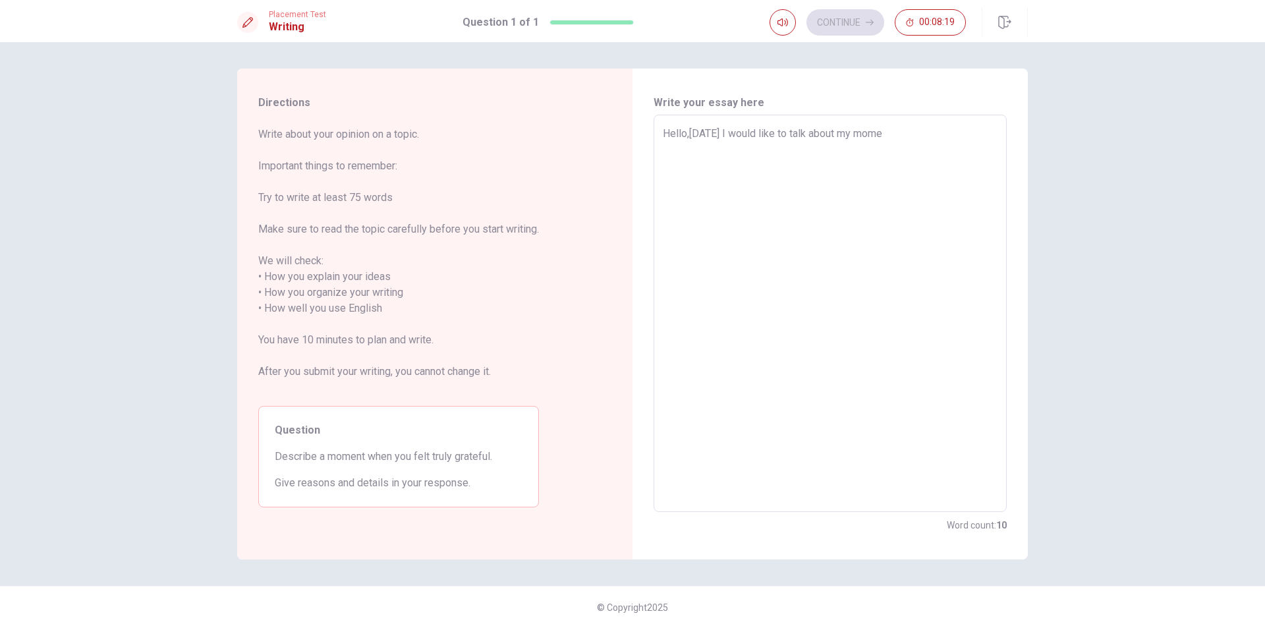
type textarea "Hello,[DATE] I would like to talk about my momen"
type textarea "x"
type textarea "Hello,[DATE] I would like to talk about my moment"
type textarea "x"
type textarea "Hello,[DATE] I would like to talk about my moment."
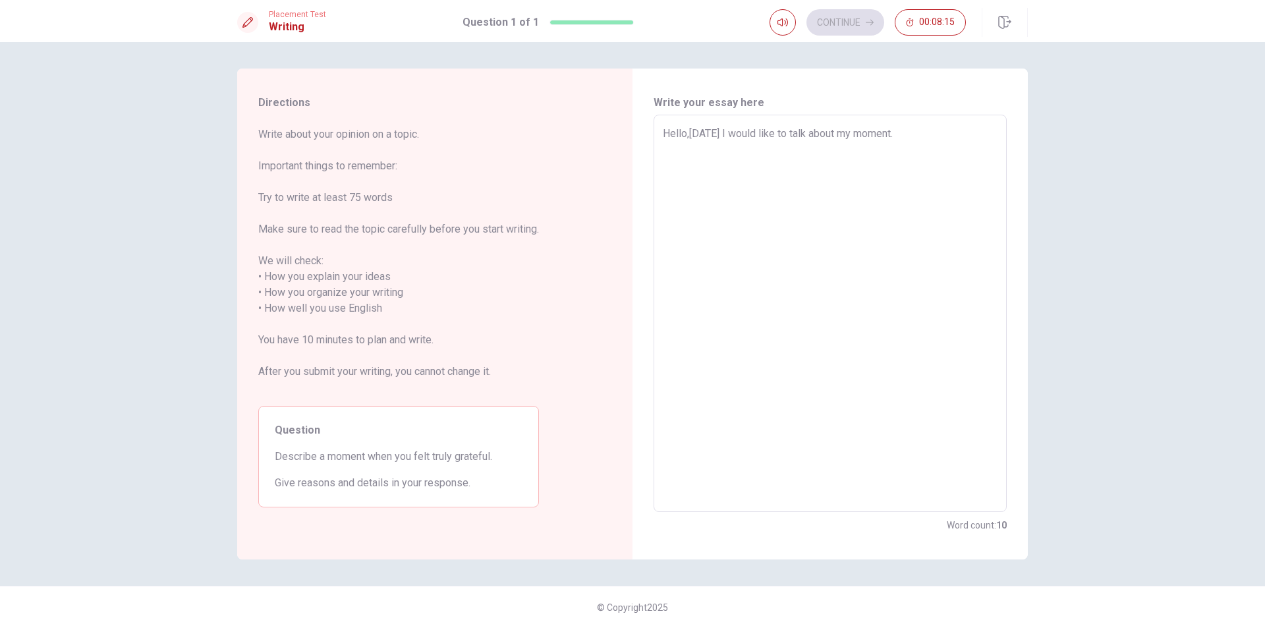
type textarea "x"
type textarea "Hello,[DATE] I would like to talk about my moment.l"
type textarea "x"
type textarea "Hello,[DATE] I would like to talk about my [DOMAIN_NAME]"
type textarea "x"
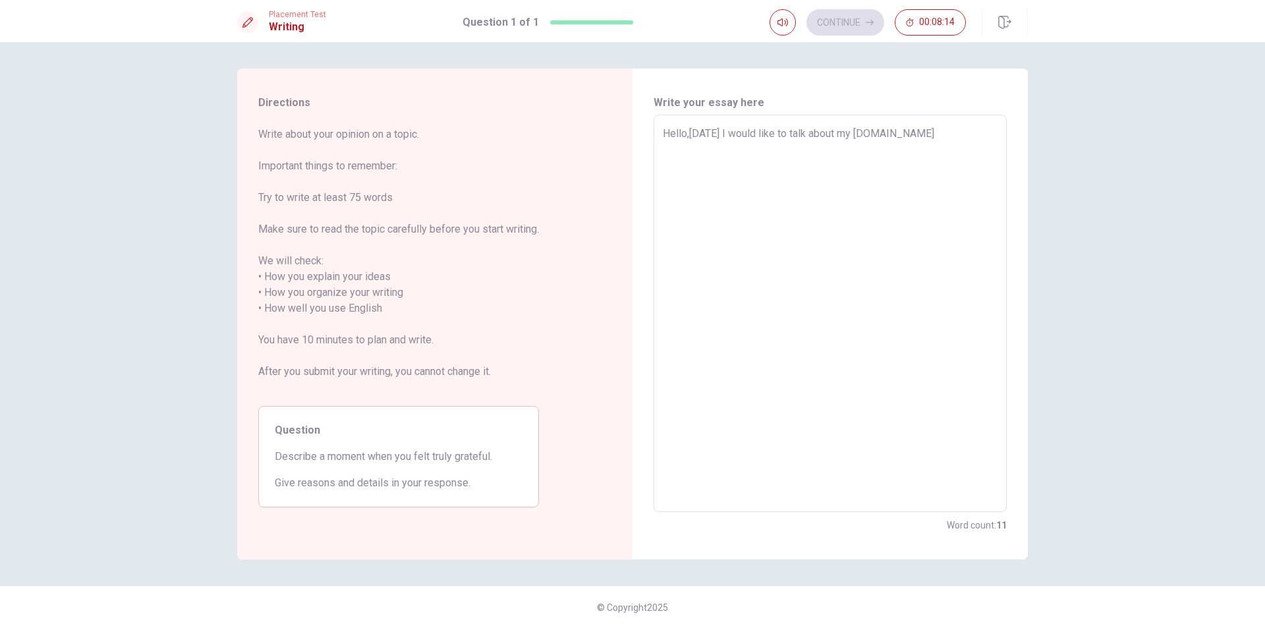
type textarea "Hello,[DATE] I would like to talk about my moment.las"
type textarea "x"
type textarea "Hello,[DATE] I would like to talk about my moment.last"
type textarea "x"
type textarea "Hello,[DATE] I would like to talk about my moment.las"
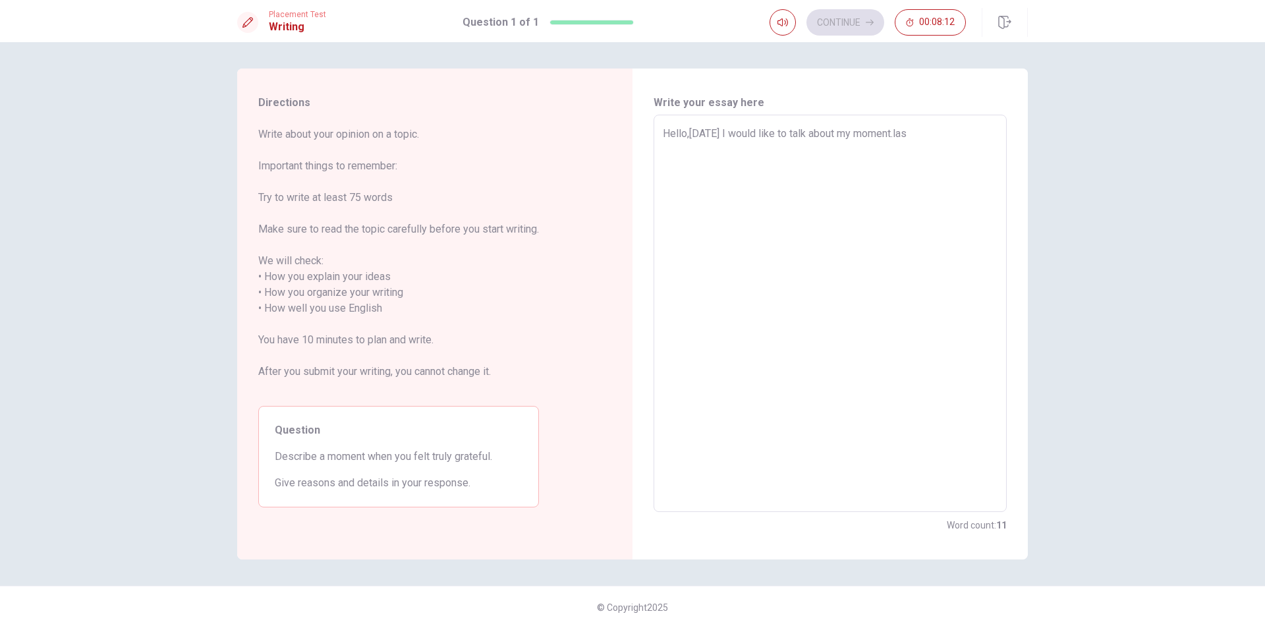
type textarea "x"
type textarea "Hello,[DATE] I would like to talk about my [DOMAIN_NAME]"
type textarea "x"
type textarea "Hello,[DATE] I would like to talk about my moment.l"
type textarea "x"
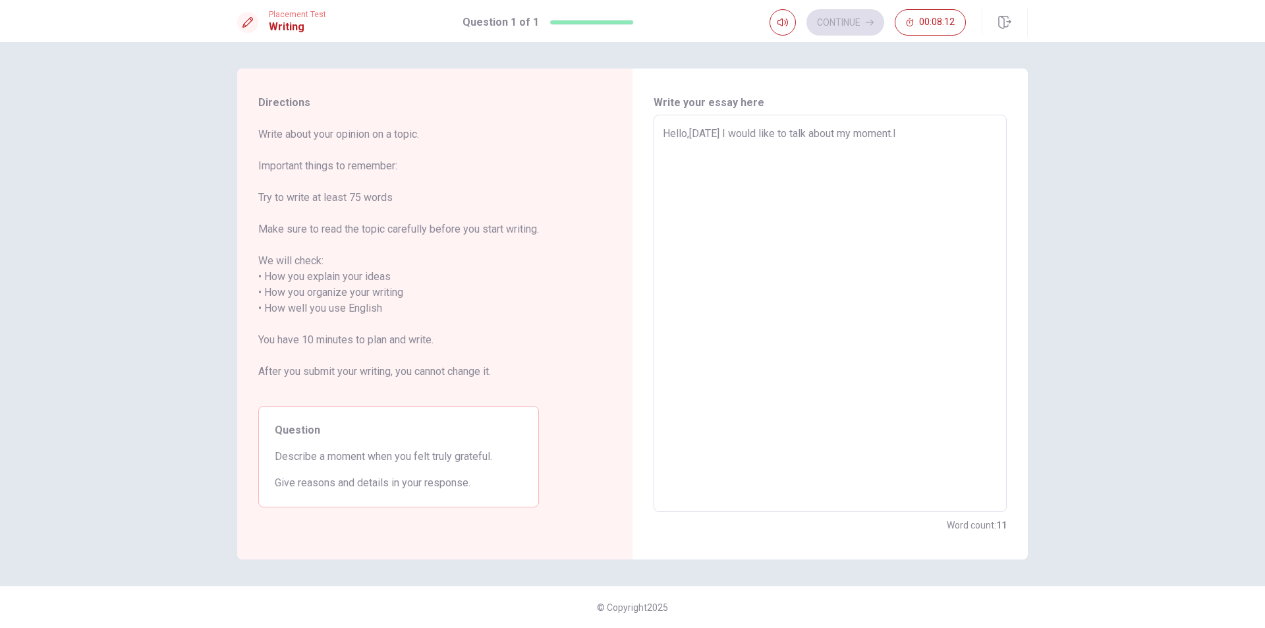
type textarea "Hello,[DATE] I would like to talk about my moment."
type textarea "x"
type textarea "Hello,[DATE] I would like to talk about my moment.L"
type textarea "x"
type textarea "Hello,[DATE] I would like to talk about my [DOMAIN_NAME]"
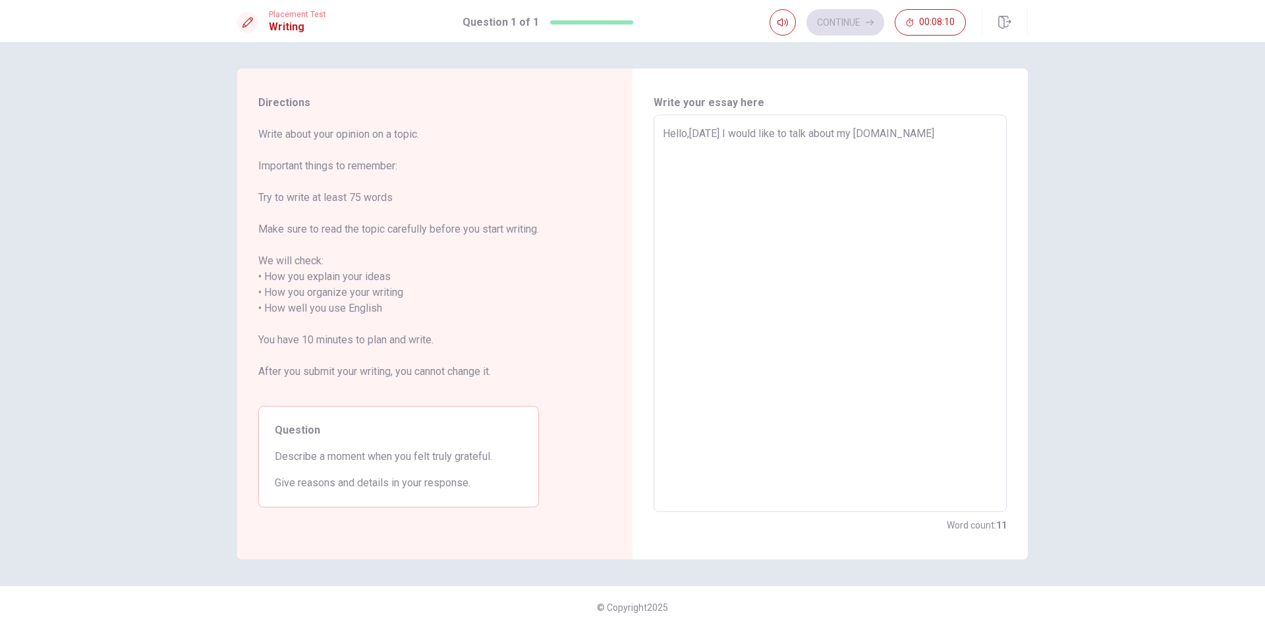
type textarea "x"
type textarea "Hello,[DATE] I would like to talk about my moment.Las"
type textarea "x"
type textarea "Hello,[DATE] I would like to talk about my moment.Last"
type textarea "x"
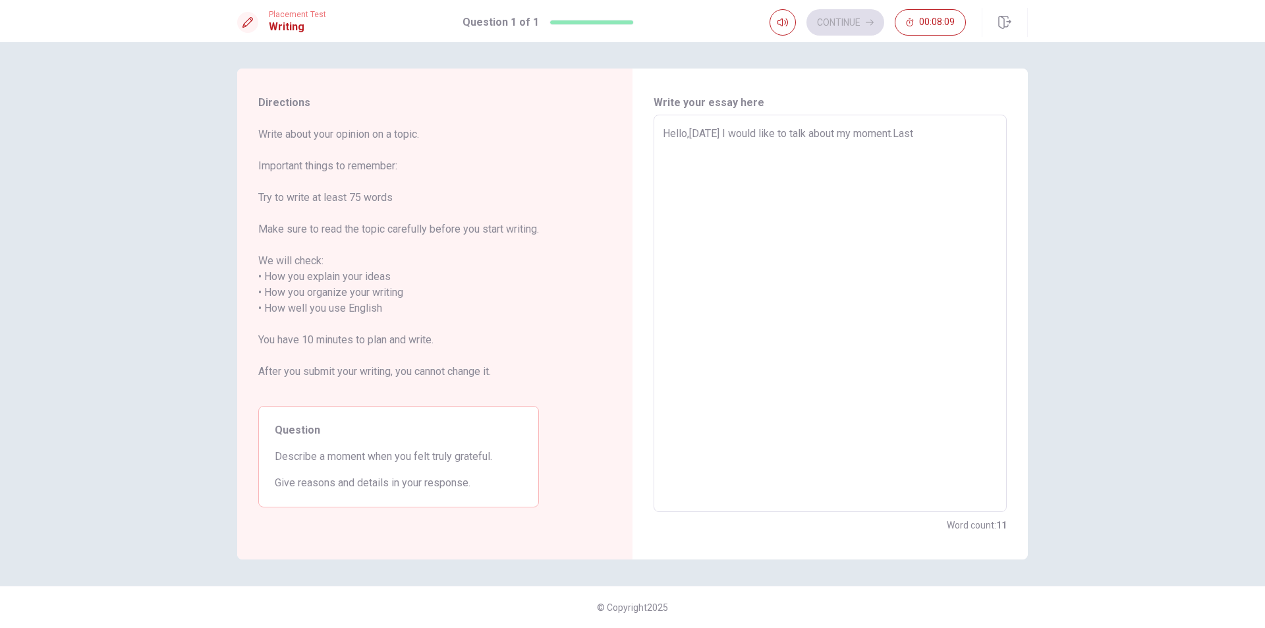
type textarea "Hello,[DATE] I would like to talk about my moment.Last"
type textarea "x"
type textarea "Hello,[DATE] I would like to talk about my moment.Last y"
type textarea "x"
type textarea "Hello,[DATE] I would like to talk about my moment.Last ye"
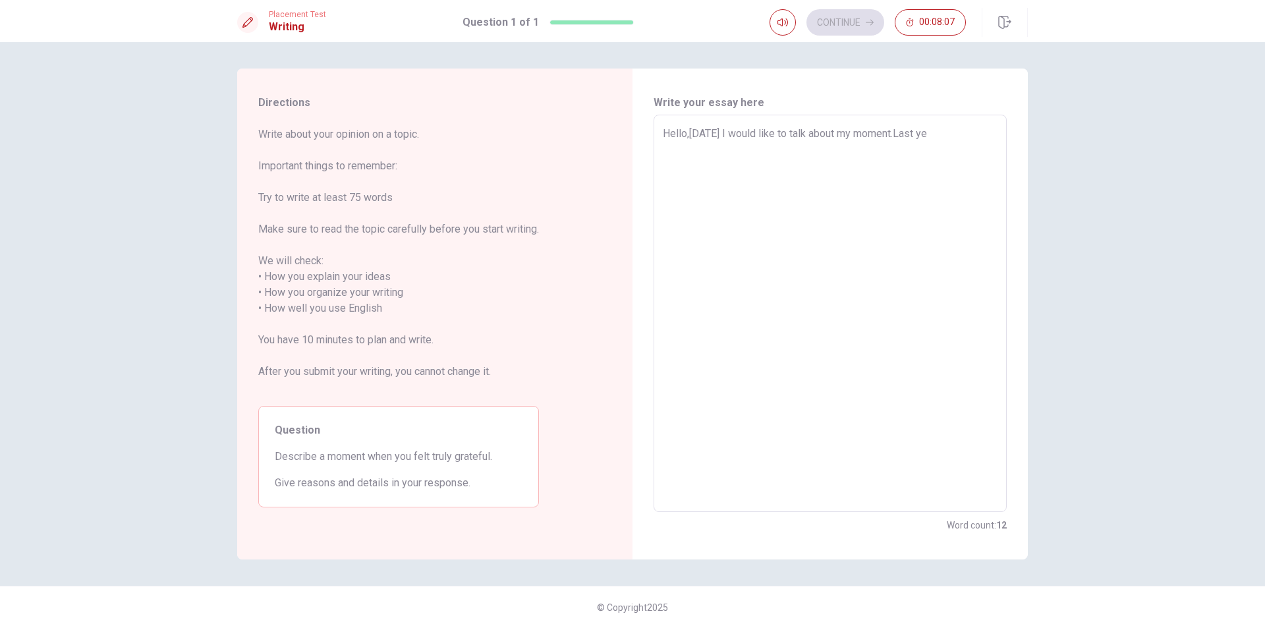
type textarea "x"
type textarea "Hello,[DATE] I would like to talk about my moment.Last yea"
type textarea "x"
type textarea "Hello,[DATE] I would like to talk about my moment.Last year"
click at [945, 149] on textarea "Hello,[DATE] I would like to talk about my moment.Last yeards I have a good mom…" at bounding box center [830, 313] width 335 height 375
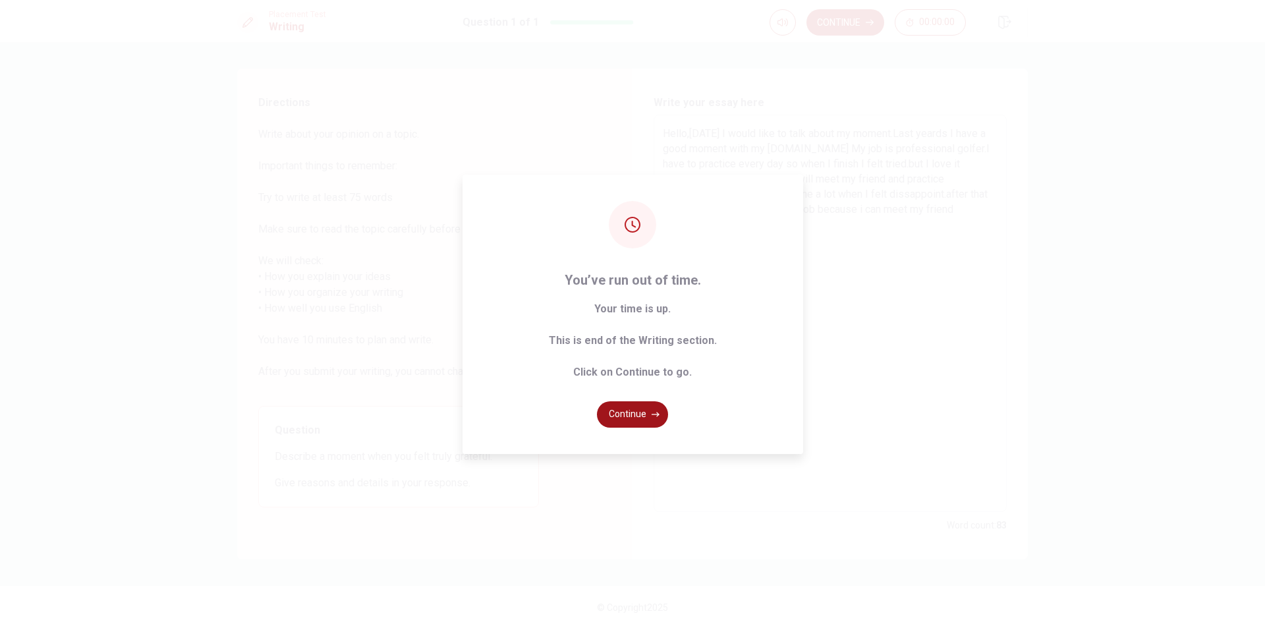
click at [633, 415] on button "Continue" at bounding box center [632, 414] width 71 height 26
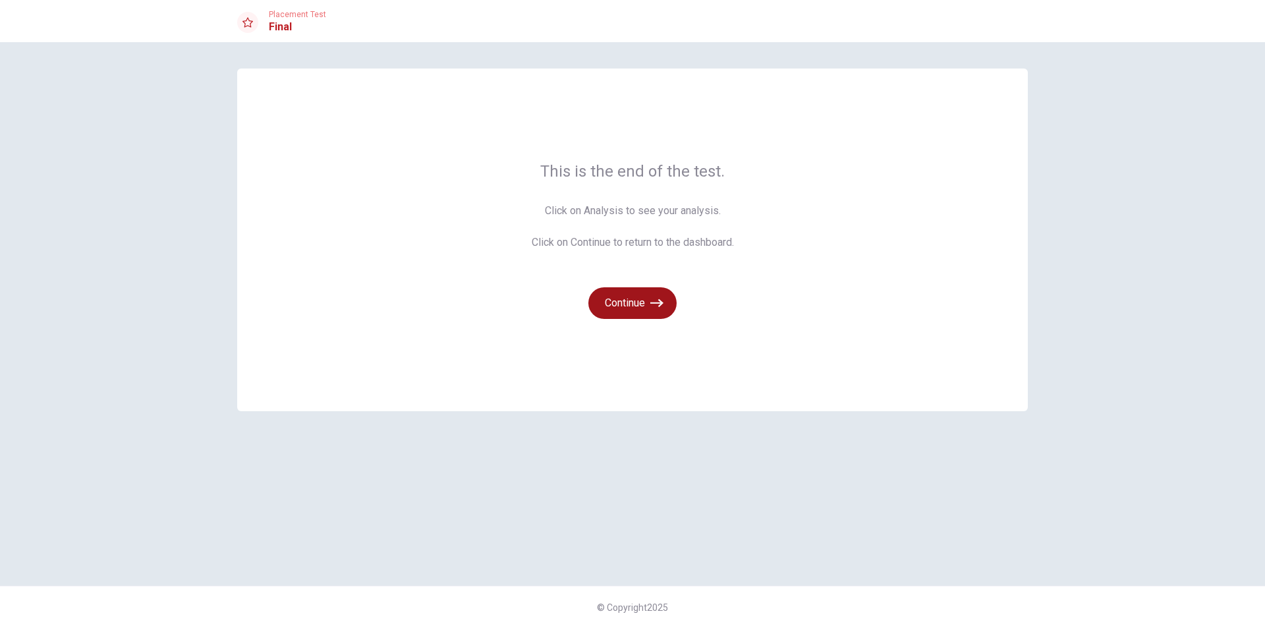
click at [644, 310] on button "Continue" at bounding box center [632, 303] width 88 height 32
